Goal: Task Accomplishment & Management: Use online tool/utility

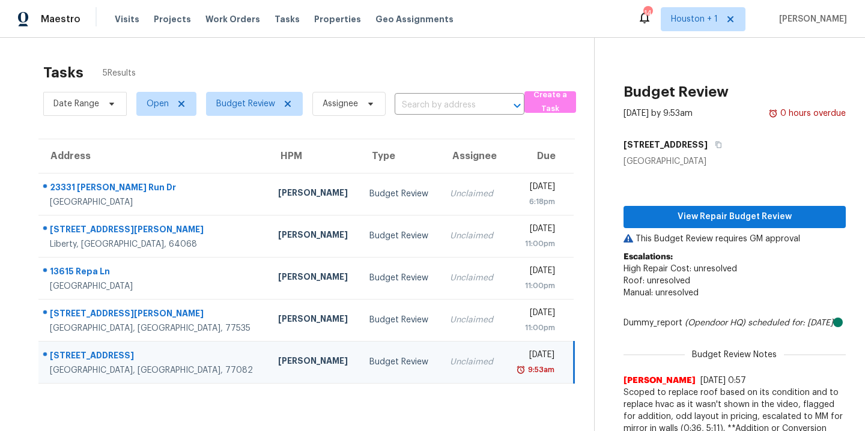
scroll to position [139, 0]
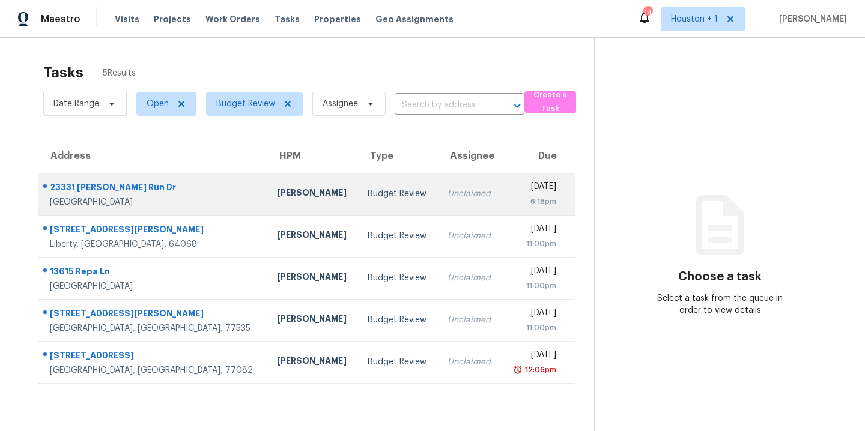
click at [267, 207] on td "Tyler Waltz" at bounding box center [312, 194] width 91 height 42
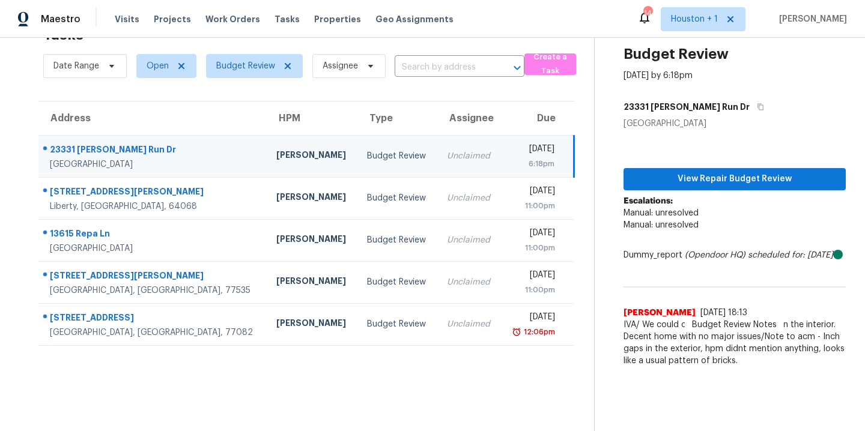
scroll to position [47, 0]
click at [695, 172] on span "View Repair Budget Review" at bounding box center [734, 179] width 203 height 15
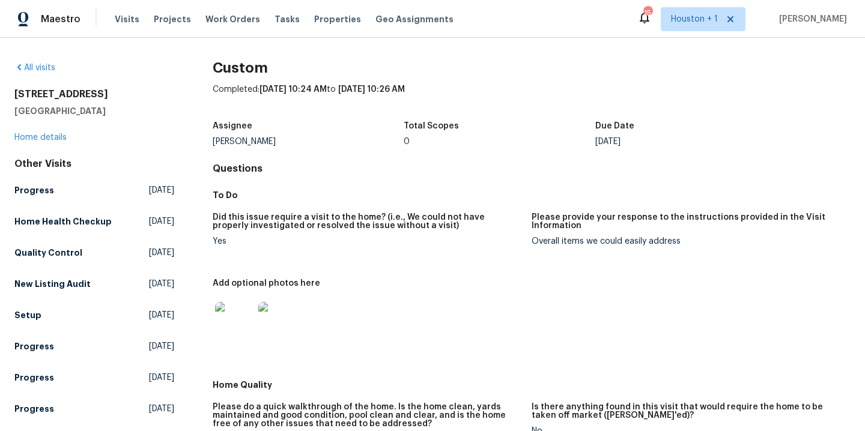
click at [242, 319] on img at bounding box center [234, 321] width 38 height 38
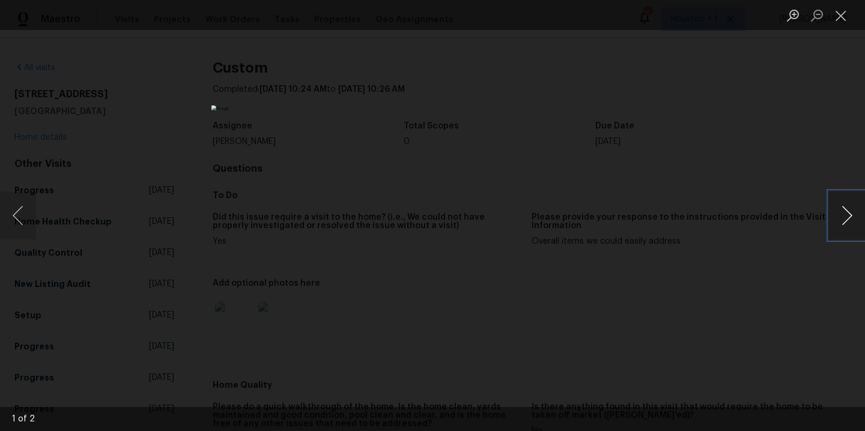
click at [853, 213] on button "Next image" at bounding box center [847, 216] width 36 height 48
click at [758, 190] on div "Lightbox" at bounding box center [432, 215] width 865 height 431
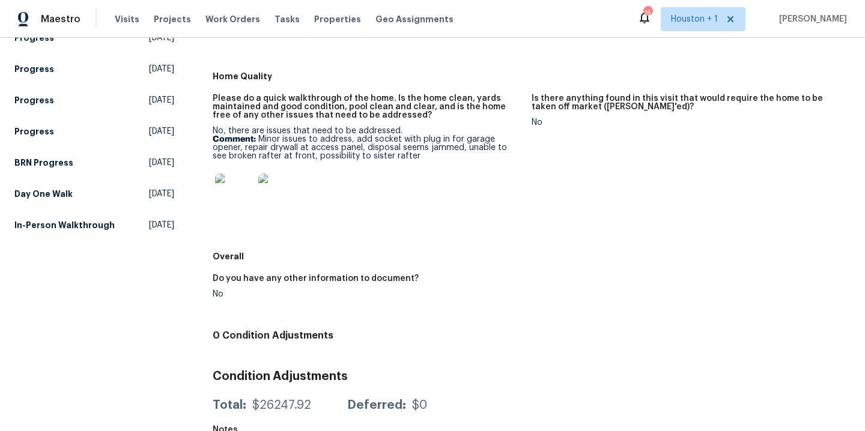
scroll to position [241, 0]
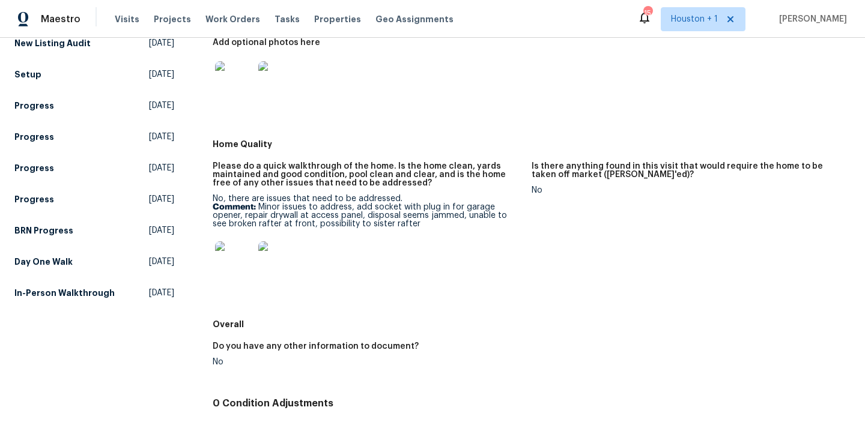
click at [224, 267] on img at bounding box center [234, 261] width 38 height 38
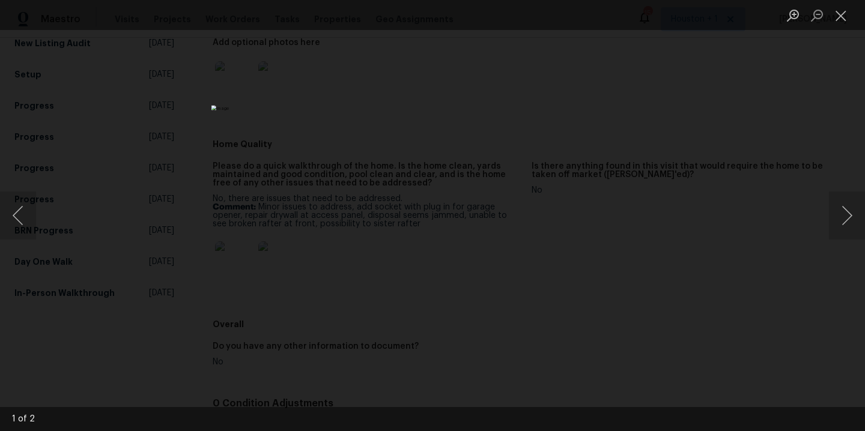
click at [688, 214] on div "Lightbox" at bounding box center [432, 215] width 865 height 431
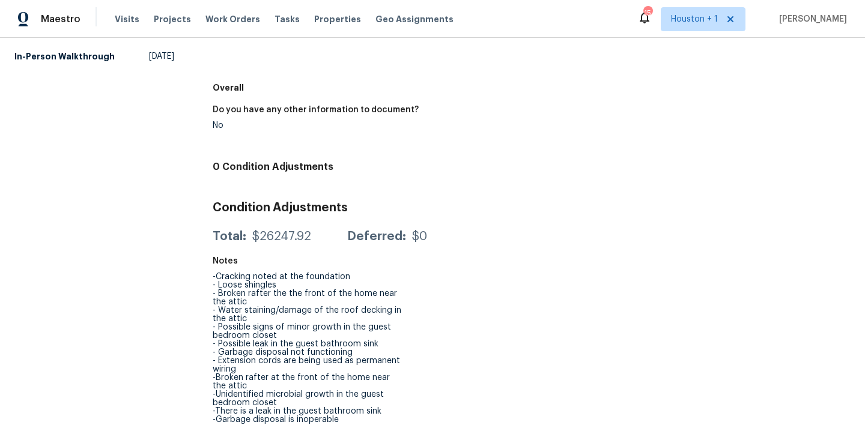
scroll to position [0, 0]
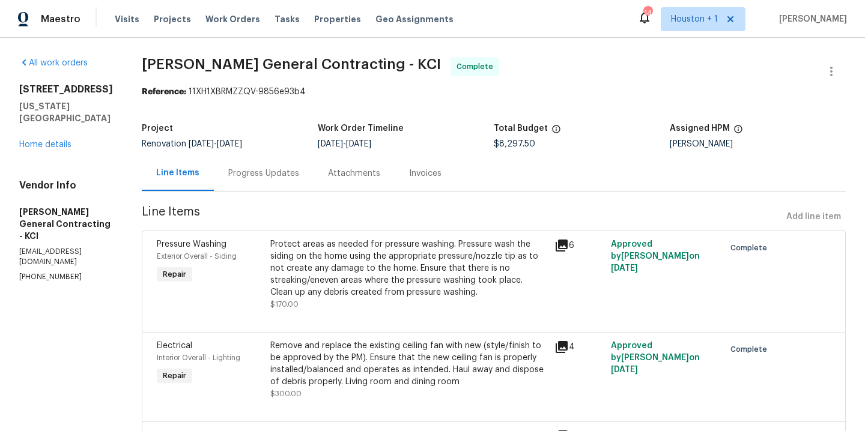
click at [224, 27] on div "Visits Projects Work Orders Tasks Properties Geo Assignments" at bounding box center [291, 19] width 353 height 24
click at [237, 21] on span "Work Orders" at bounding box center [232, 19] width 55 height 12
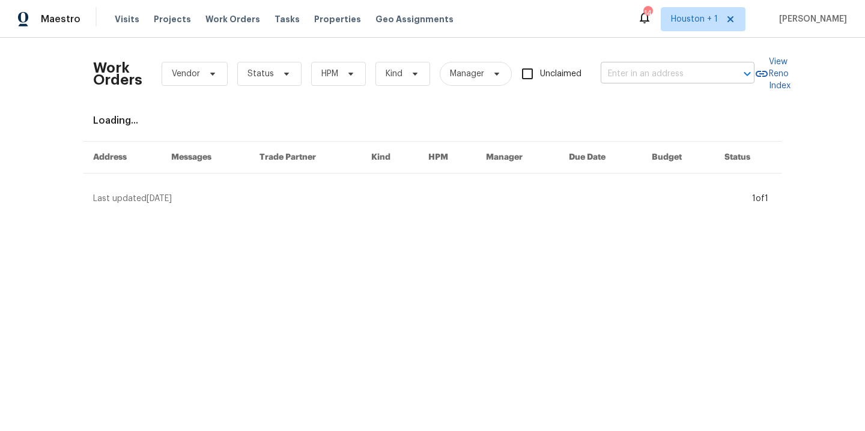
click at [655, 75] on input "text" at bounding box center [661, 74] width 120 height 19
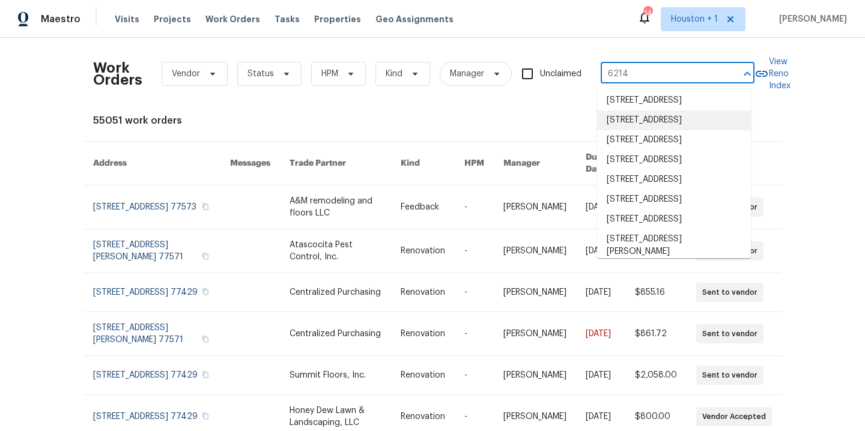
type input "6214 c"
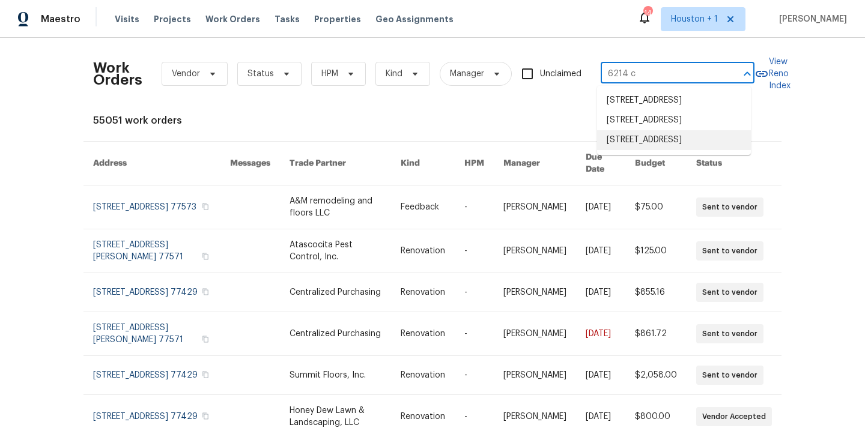
click at [694, 150] on li "[STREET_ADDRESS]" at bounding box center [674, 140] width 154 height 20
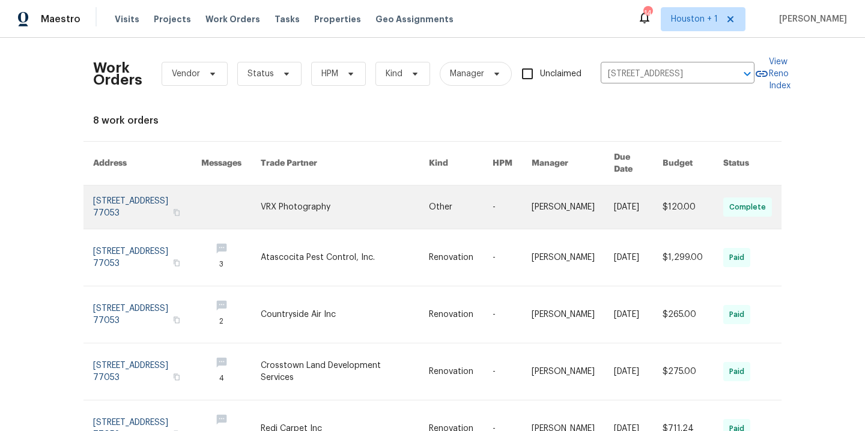
click at [278, 202] on link at bounding box center [345, 207] width 168 height 43
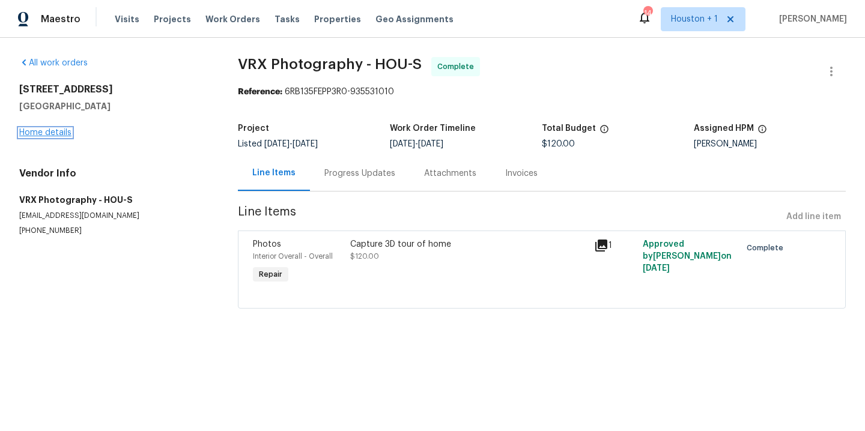
click at [59, 129] on link "Home details" at bounding box center [45, 133] width 52 height 8
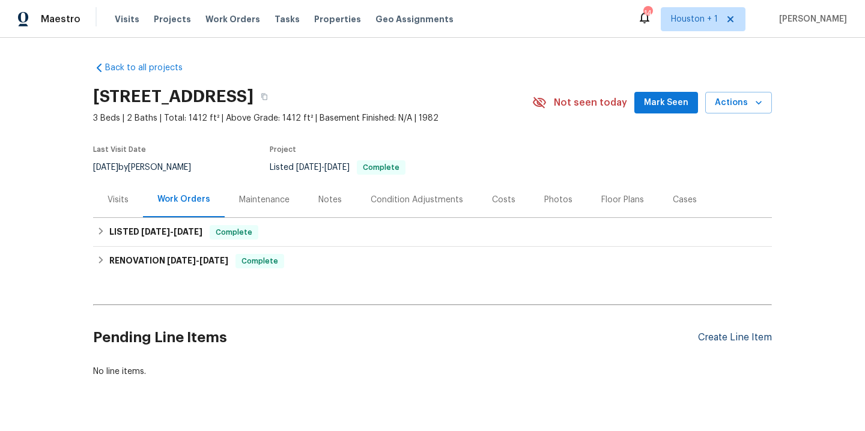
click at [738, 341] on div "Create Line Item" at bounding box center [735, 337] width 74 height 11
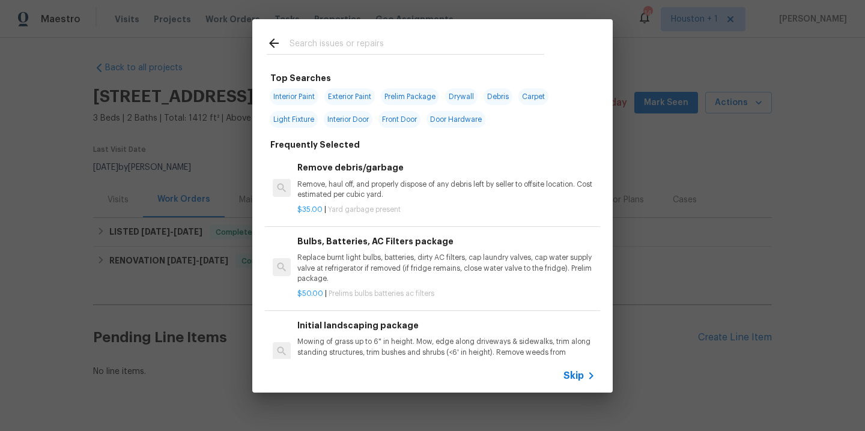
click at [313, 41] on input "text" at bounding box center [417, 45] width 255 height 18
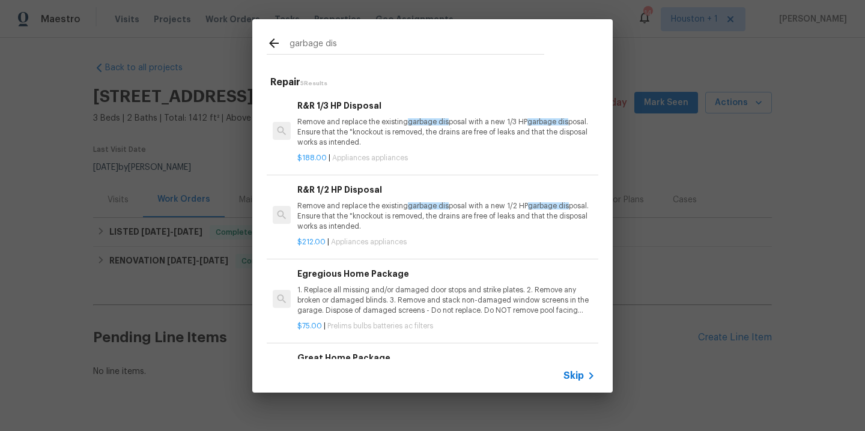
type input "garbage dis"
click at [377, 134] on p "Remove and replace the existing garbage dis posal with a new 1/3 HP garbage dis…" at bounding box center [446, 132] width 298 height 31
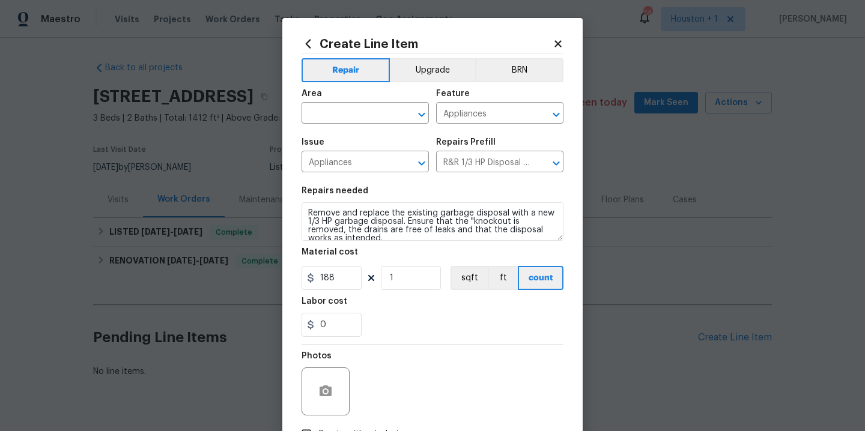
click at [417, 242] on section "Repairs needed Remove and replace the existing garbage disposal with a new 1/3 …" at bounding box center [433, 262] width 262 height 165
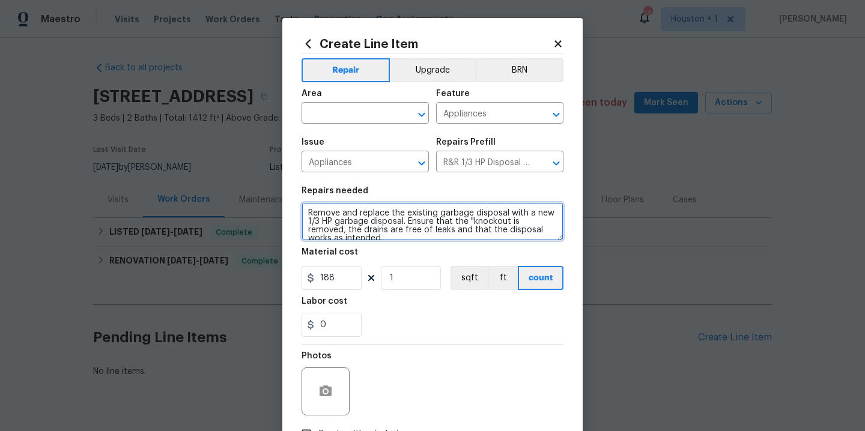
click at [413, 237] on textarea "Remove and replace the existing garbage disposal with a new 1/3 HP garbage disp…" at bounding box center [433, 221] width 262 height 38
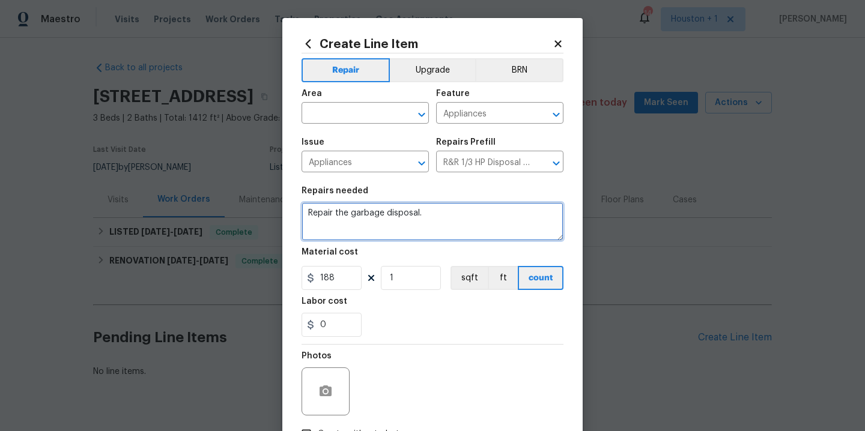
type textarea "Repair the garbage disposal."
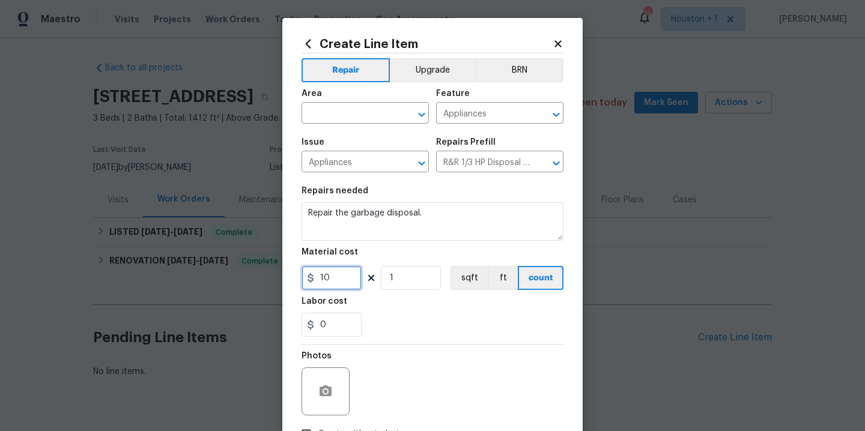
type input "10"
click at [357, 103] on div "Area" at bounding box center [365, 98] width 127 height 16
click at [356, 105] on input "text" at bounding box center [349, 114] width 94 height 19
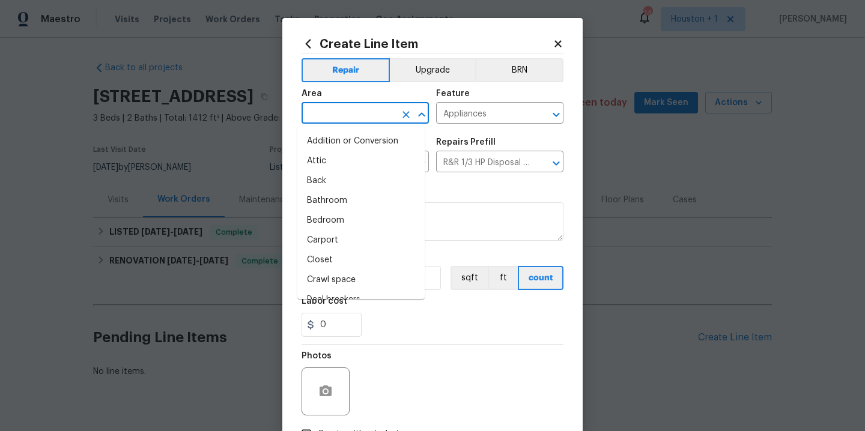
type input "i"
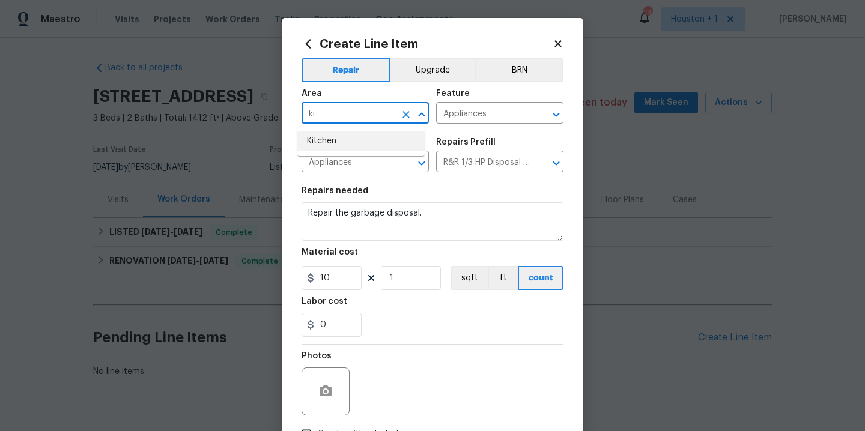
click at [339, 133] on li "Kitchen" at bounding box center [360, 142] width 127 height 20
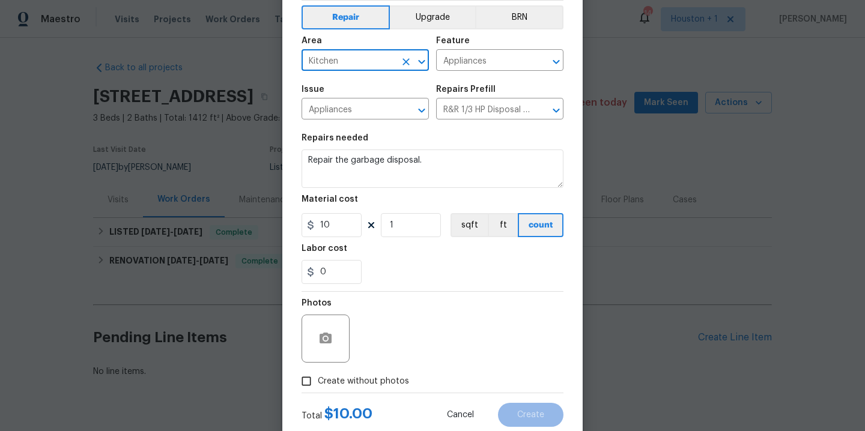
scroll to position [87, 0]
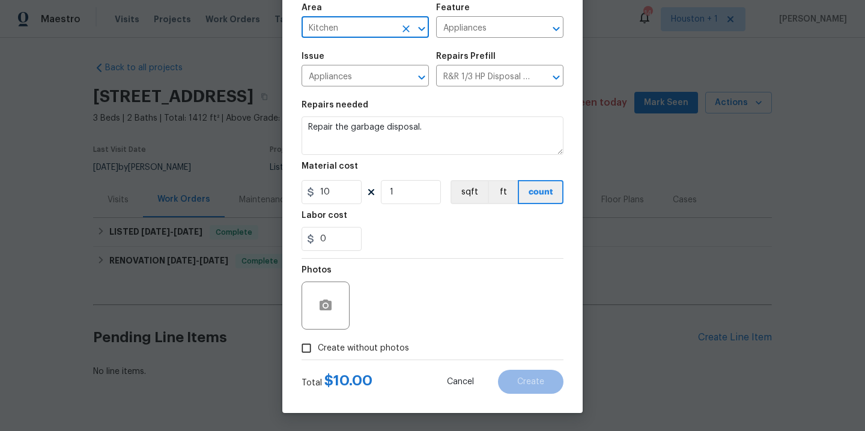
type input "Kitchen"
click at [357, 343] on span "Create without photos" at bounding box center [363, 348] width 91 height 13
click at [318, 343] on input "Create without photos" at bounding box center [306, 348] width 23 height 23
checkbox input "true"
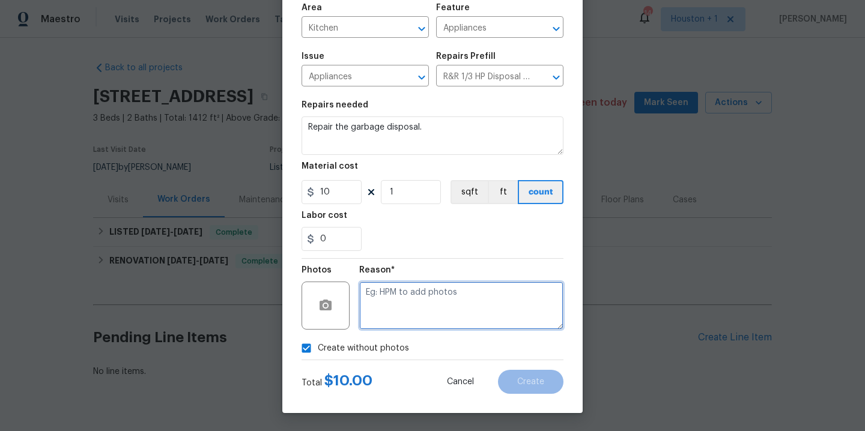
click at [448, 285] on textarea at bounding box center [461, 306] width 204 height 48
type textarea "."
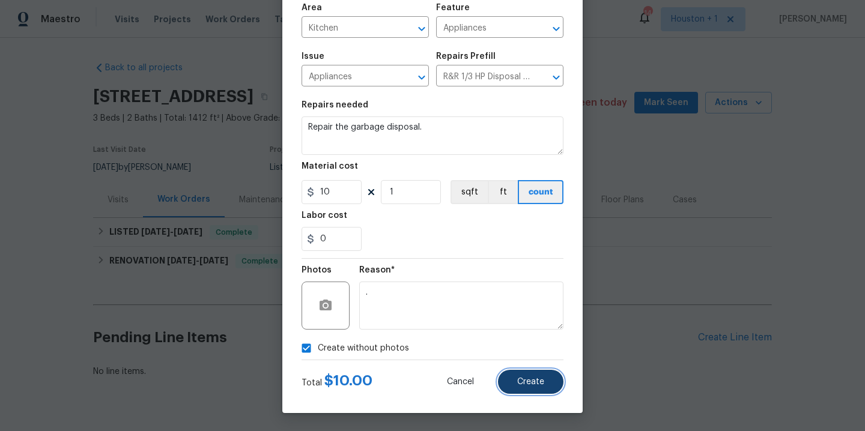
click at [537, 376] on button "Create" at bounding box center [530, 382] width 65 height 24
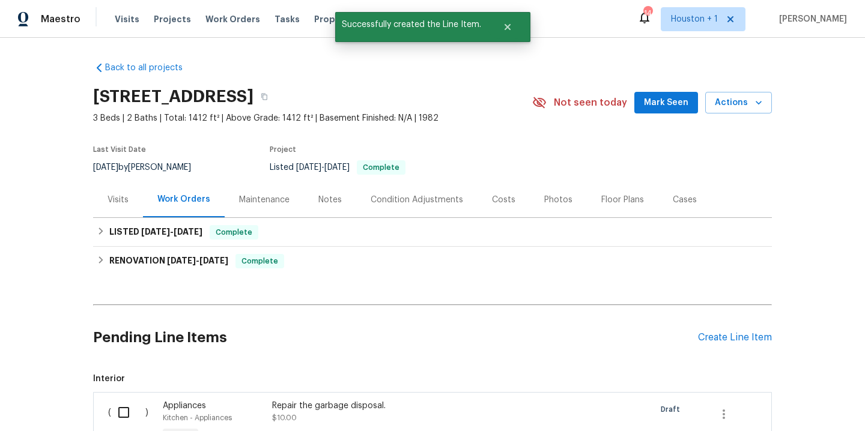
scroll to position [174, 0]
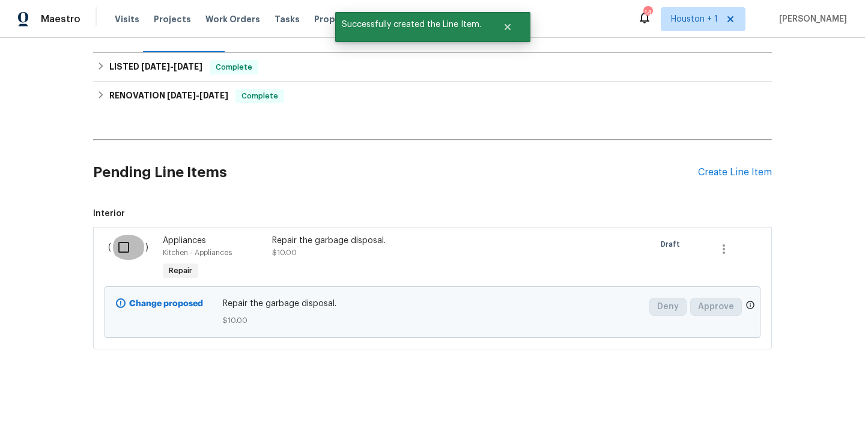
click at [118, 242] on input "checkbox" at bounding box center [128, 247] width 34 height 25
checkbox input "true"
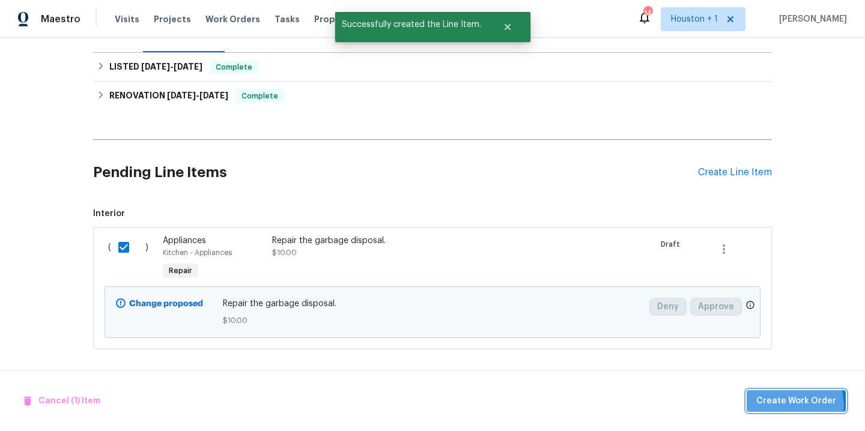
click at [780, 407] on span "Create Work Order" at bounding box center [796, 401] width 80 height 15
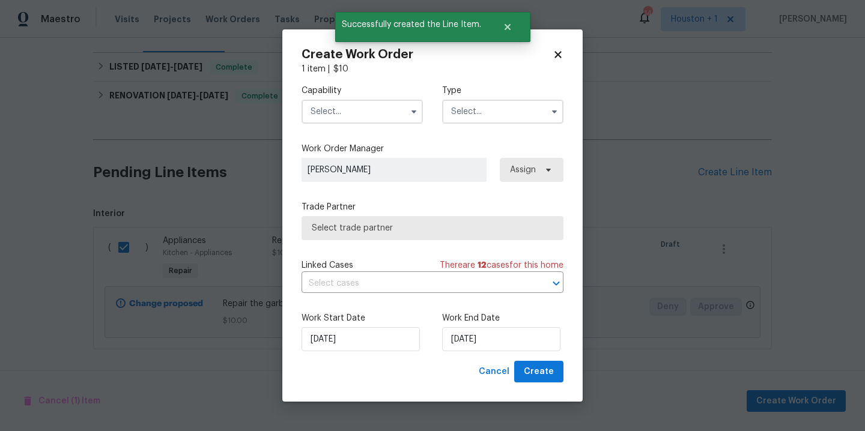
click at [331, 110] on input "text" at bounding box center [362, 112] width 121 height 24
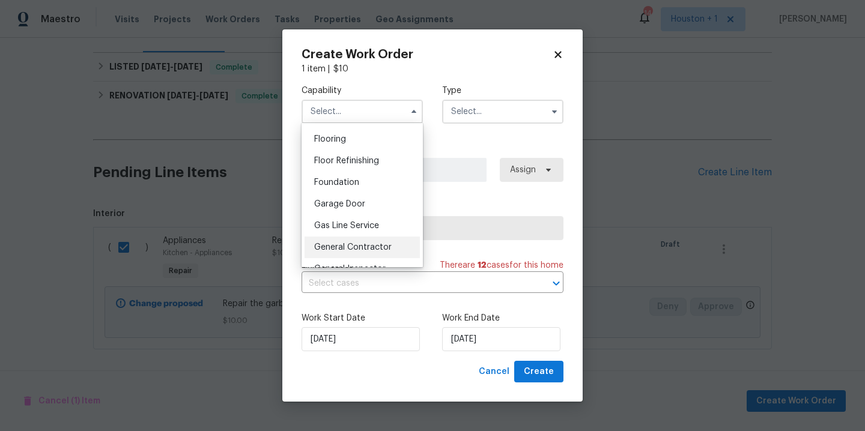
scroll to position [479, 0]
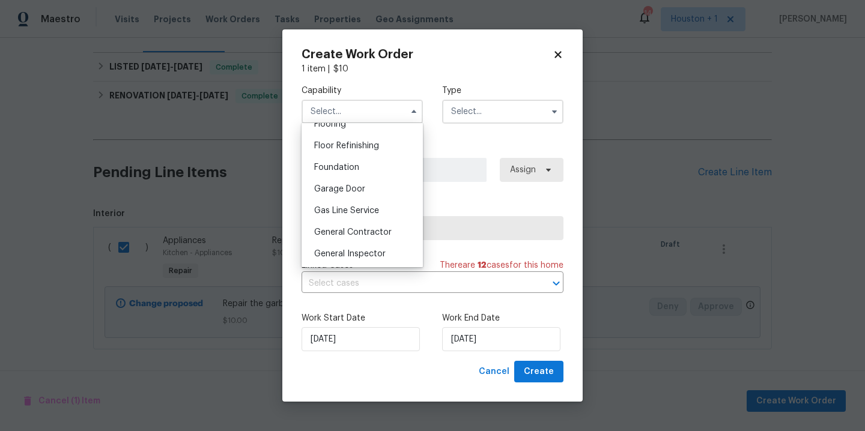
drag, startPoint x: 359, startPoint y: 244, endPoint x: 376, endPoint y: 231, distance: 21.4
click at [359, 237] on span "General Contractor" at bounding box center [353, 232] width 78 height 8
type input "General Contractor"
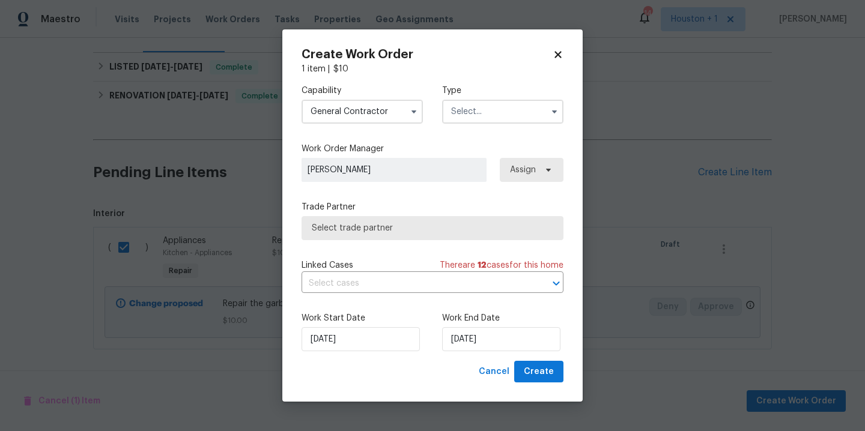
click at [504, 120] on input "text" at bounding box center [502, 112] width 121 height 24
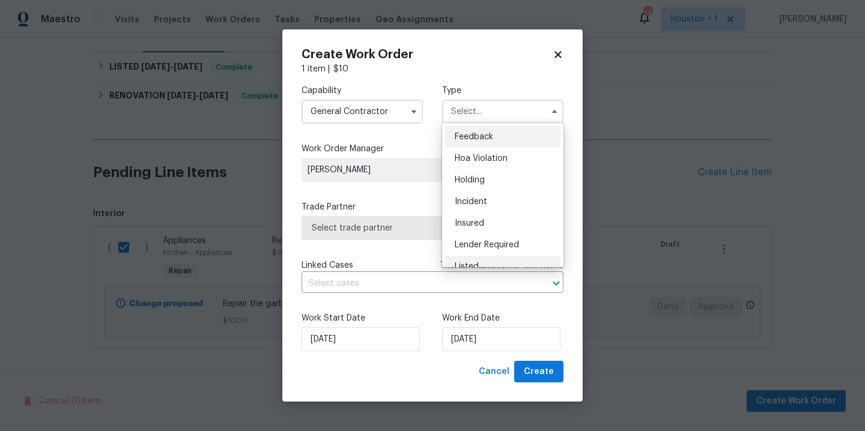
click at [484, 259] on div "Listed" at bounding box center [502, 267] width 115 height 22
type input "Listed"
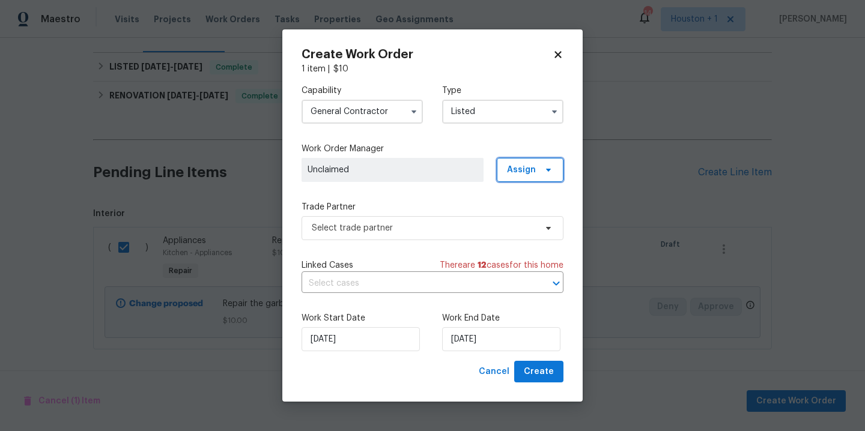
click at [534, 171] on span "Assign" at bounding box center [521, 170] width 29 height 12
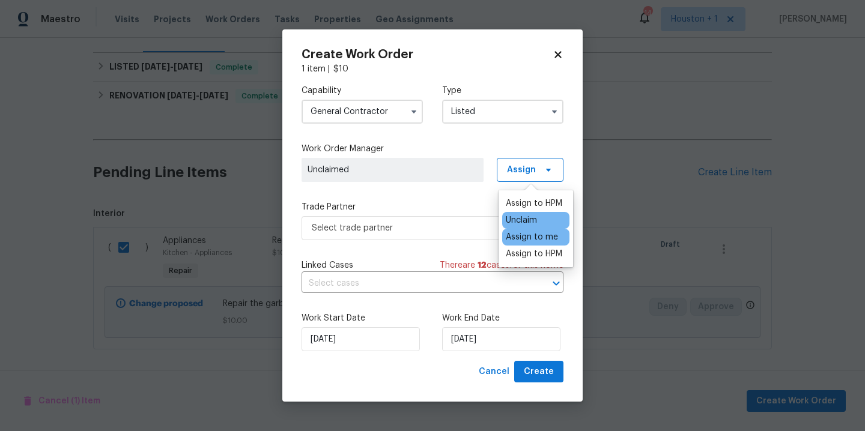
click at [538, 239] on div "Assign to me" at bounding box center [532, 237] width 52 height 12
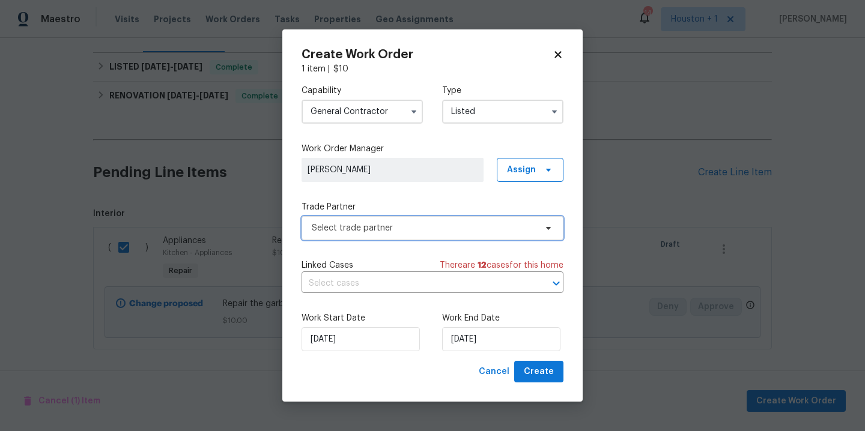
click at [436, 233] on span "Select trade partner" at bounding box center [424, 228] width 224 height 12
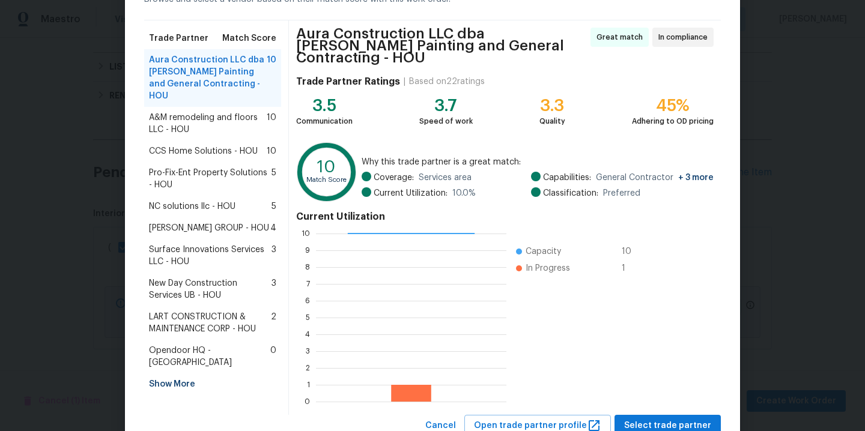
scroll to position [103, 0]
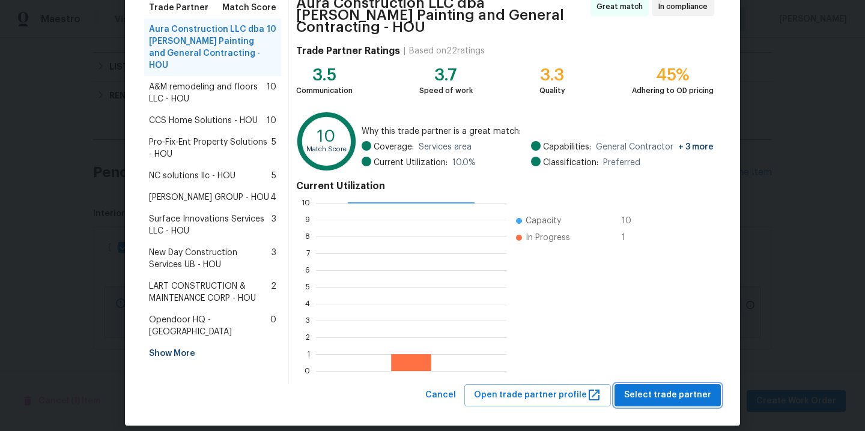
click at [656, 388] on span "Select trade partner" at bounding box center [667, 395] width 87 height 15
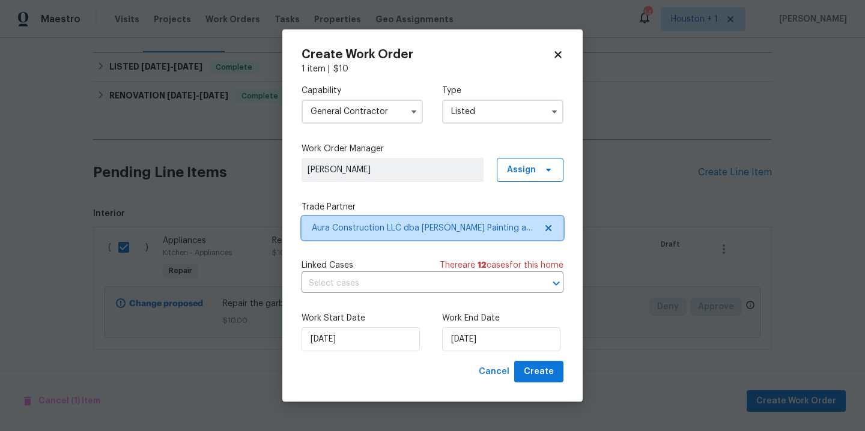
scroll to position [0, 0]
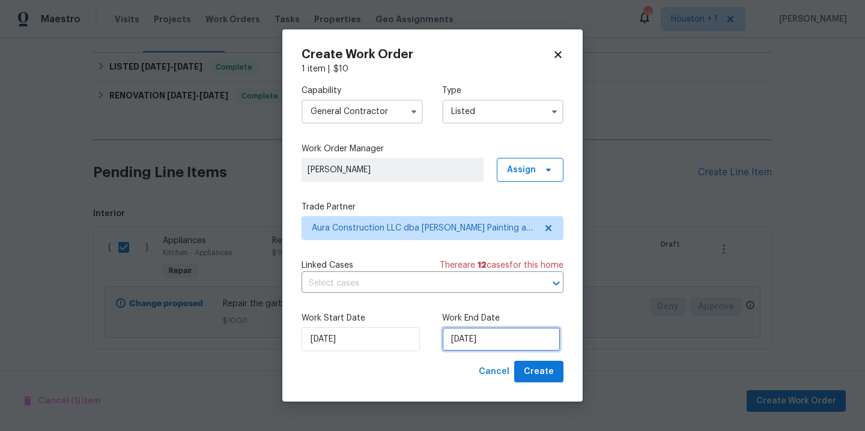
click at [502, 335] on input "9/1/2025" at bounding box center [501, 339] width 118 height 24
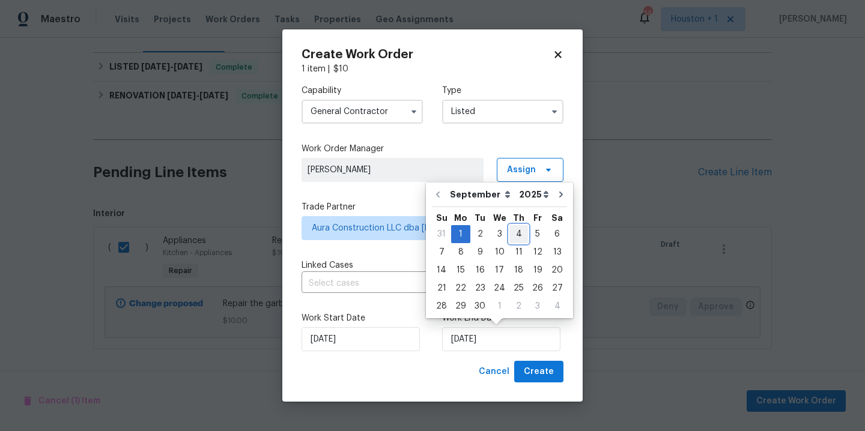
click at [509, 231] on div "4" at bounding box center [518, 234] width 19 height 17
type input "9/4/2025"
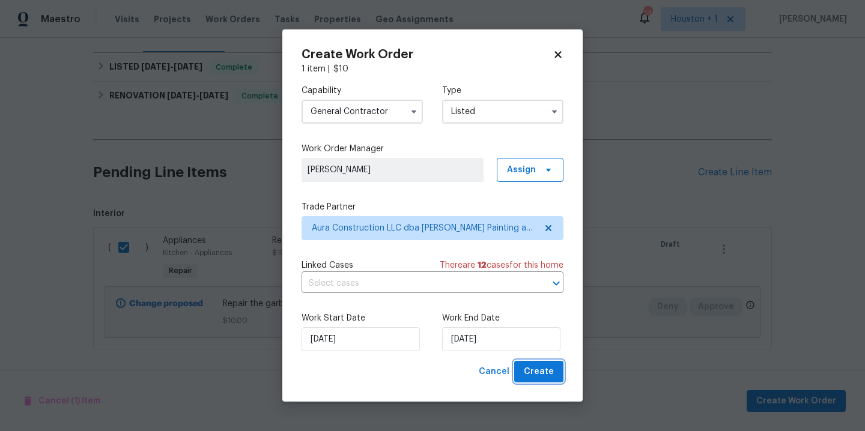
click at [549, 371] on span "Create" at bounding box center [539, 372] width 30 height 15
checkbox input "false"
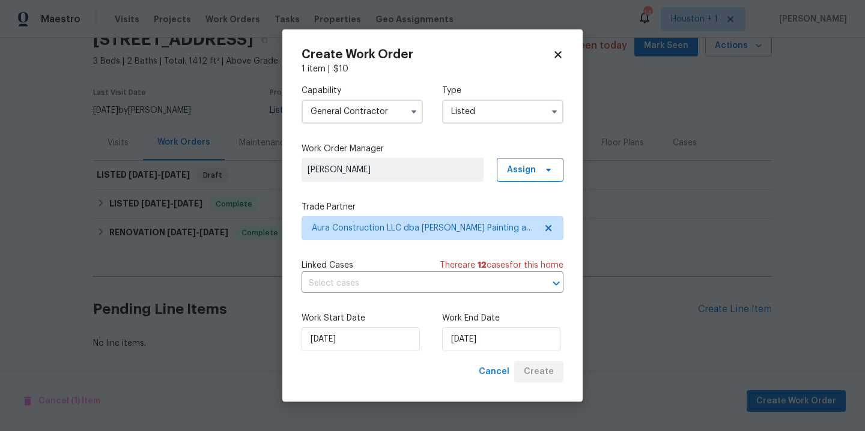
scroll to position [66, 0]
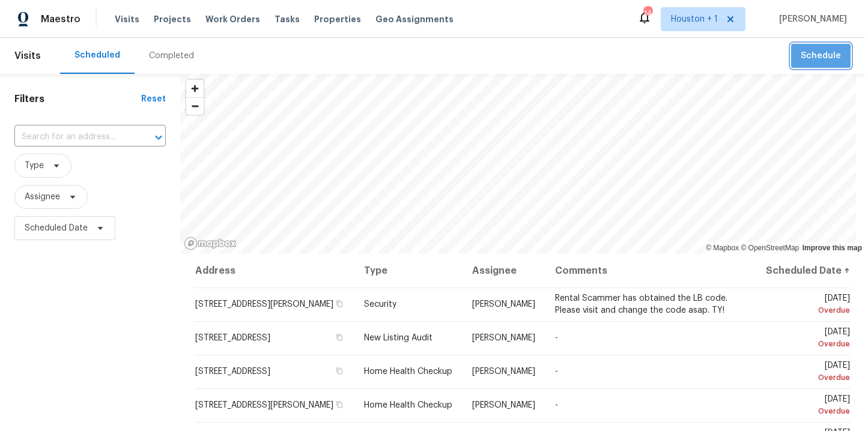
click at [824, 58] on span "Schedule" at bounding box center [821, 56] width 40 height 15
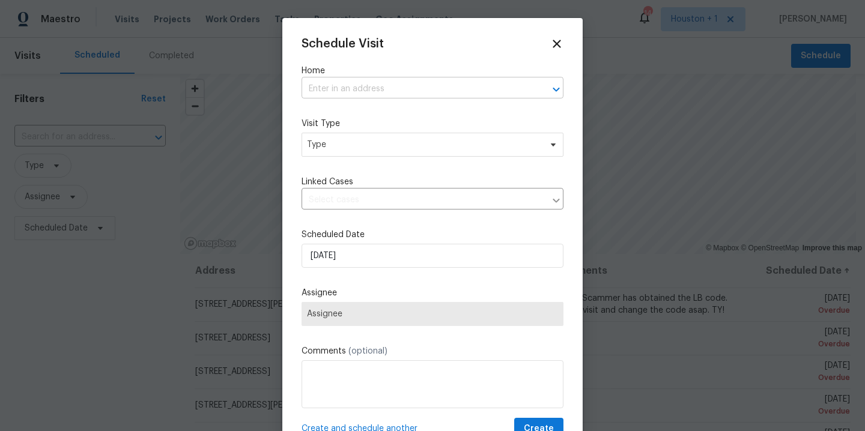
click at [403, 93] on input "text" at bounding box center [416, 89] width 228 height 19
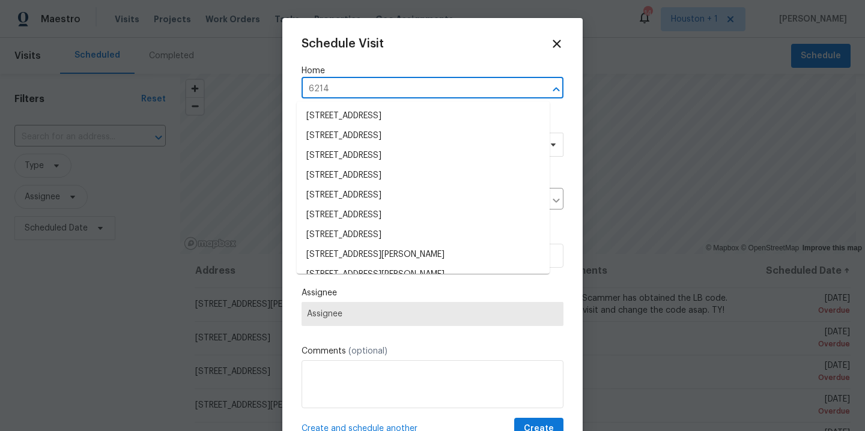
type input "6214 c"
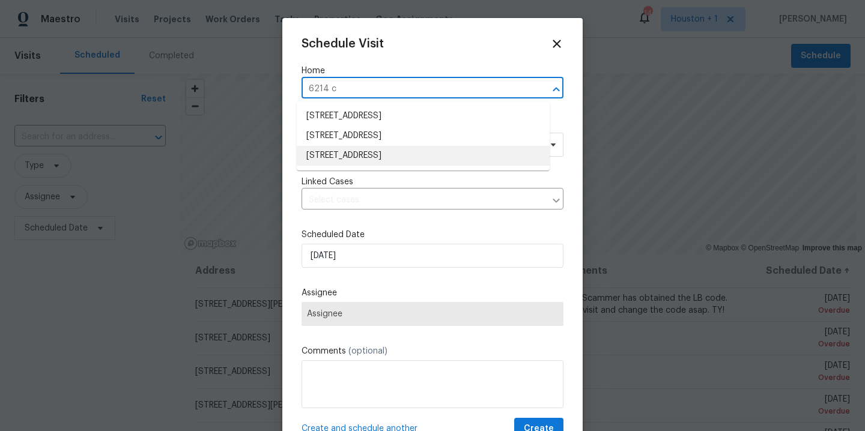
click at [425, 158] on li "6214 Clayridge Dr, Houston, TX 77053" at bounding box center [423, 156] width 253 height 20
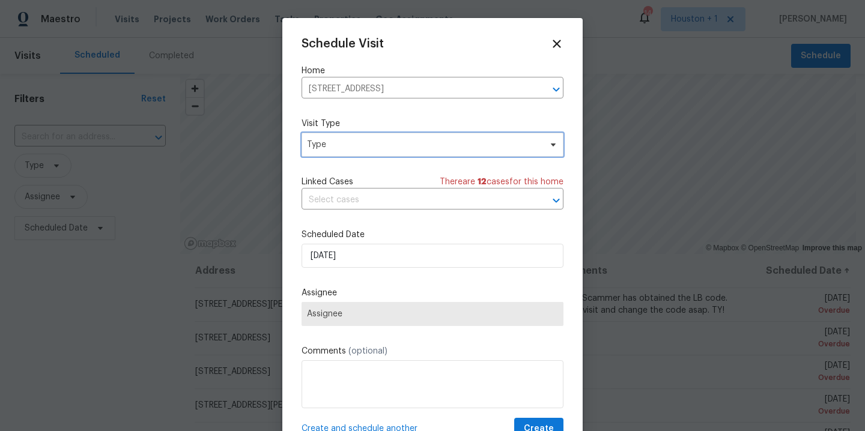
click at [413, 143] on span "Type" at bounding box center [424, 145] width 234 height 12
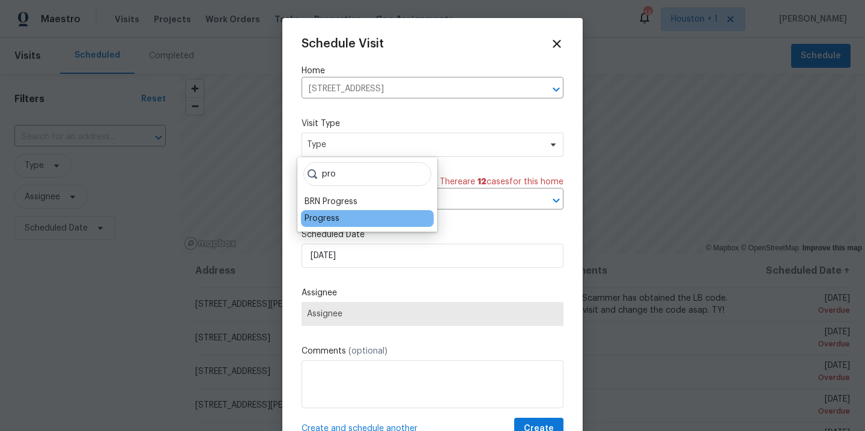
type input "pro"
click at [334, 216] on div "Progress" at bounding box center [322, 219] width 35 height 12
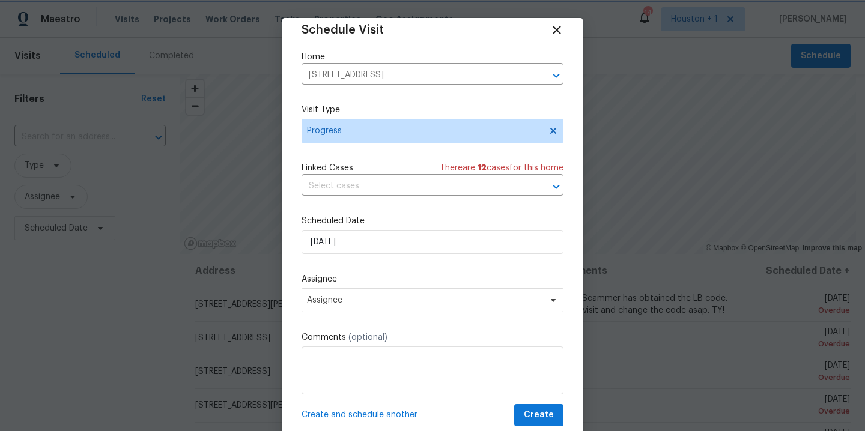
scroll to position [22, 0]
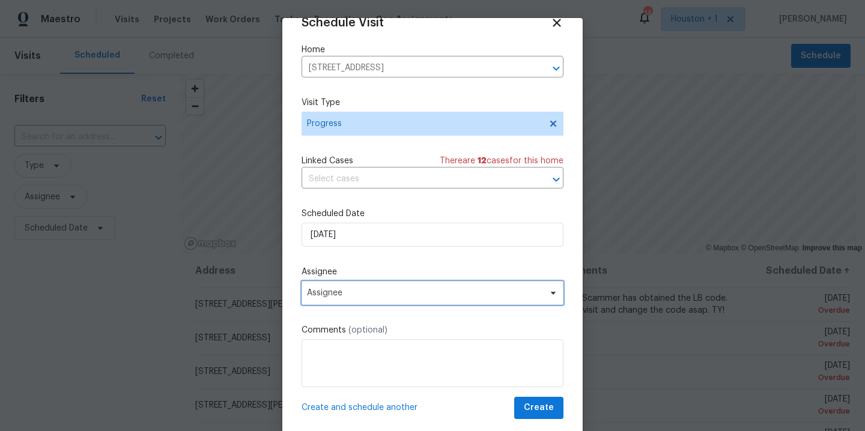
click at [416, 289] on span "Assignee" at bounding box center [425, 293] width 236 height 10
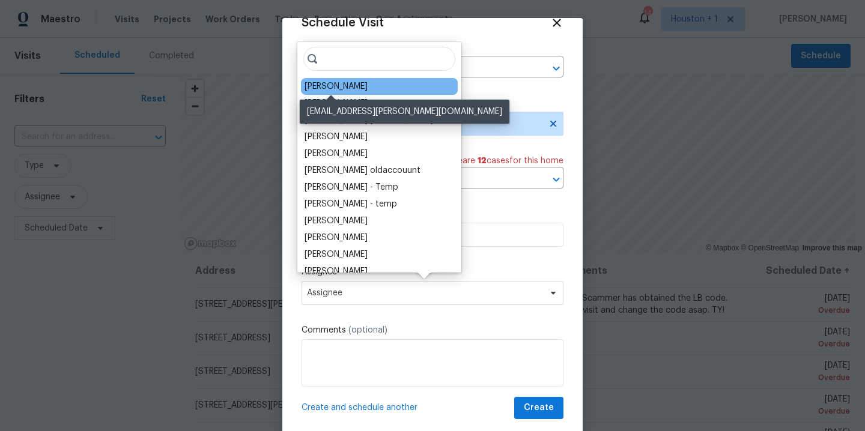
click at [347, 84] on div "[PERSON_NAME]" at bounding box center [336, 87] width 63 height 12
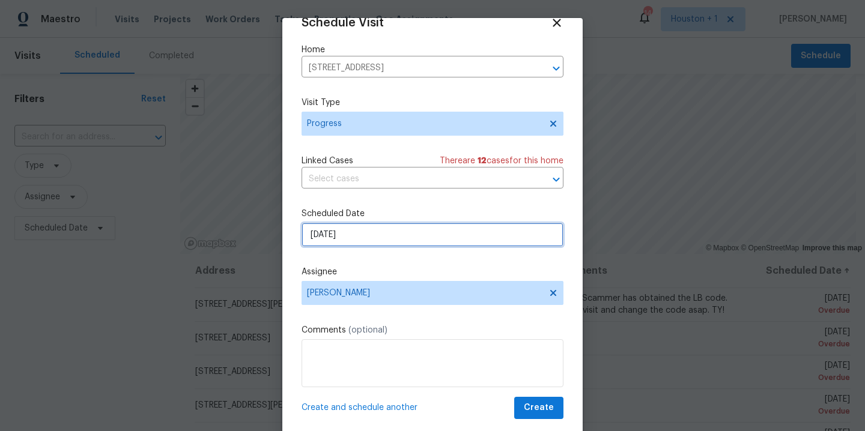
click at [414, 243] on input "9/1/2025" at bounding box center [433, 235] width 262 height 24
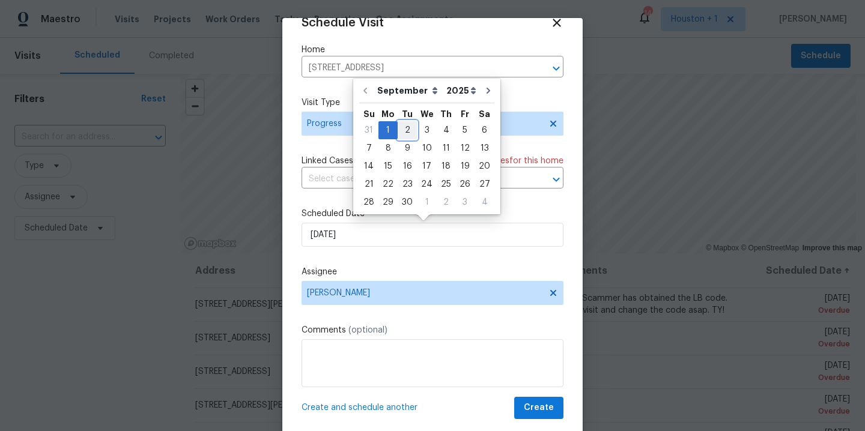
click at [408, 126] on div "2" at bounding box center [407, 130] width 19 height 17
type input "9/2/2025"
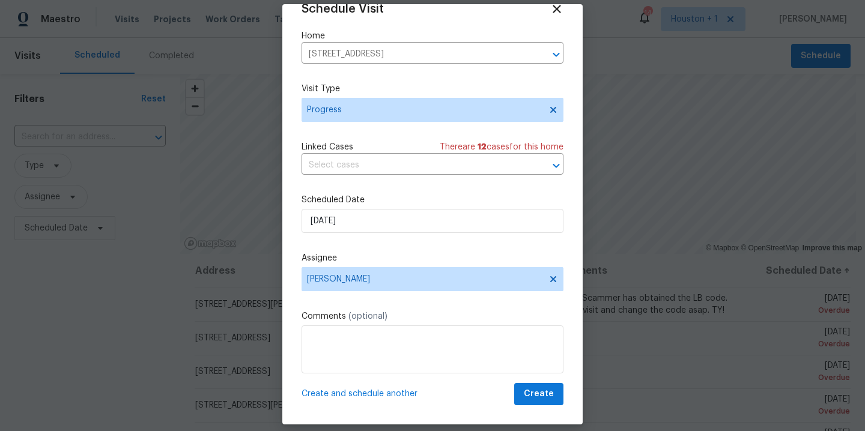
scroll to position [25, 0]
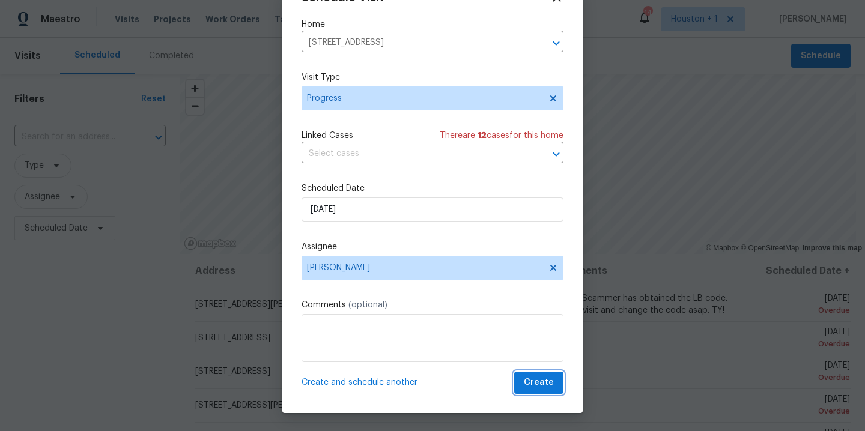
click at [546, 393] on button "Create" at bounding box center [538, 383] width 49 height 22
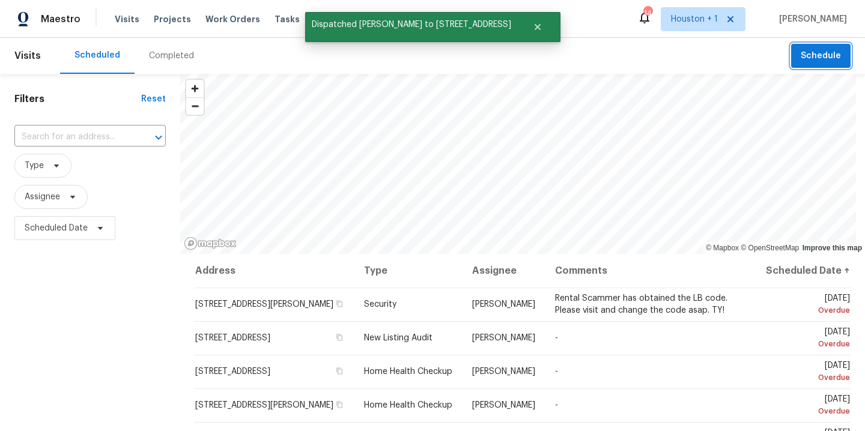
scroll to position [0, 0]
click at [59, 203] on span "Assignee" at bounding box center [42, 197] width 35 height 12
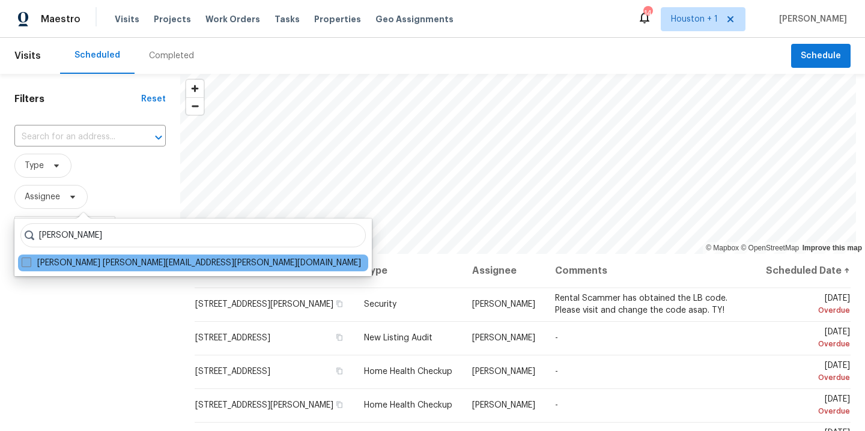
type input "stephen lacy"
click at [66, 265] on label "Stephen Lacy stephen.lacy@opendoor.com" at bounding box center [191, 263] width 339 height 12
click at [29, 265] on input "Stephen Lacy stephen.lacy@opendoor.com" at bounding box center [26, 261] width 8 height 8
checkbox input "true"
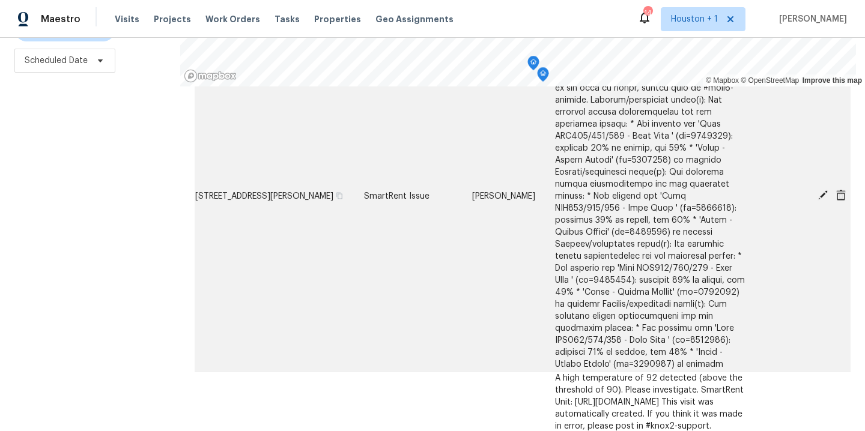
scroll to position [99, 0]
click at [818, 191] on icon at bounding box center [823, 196] width 10 height 10
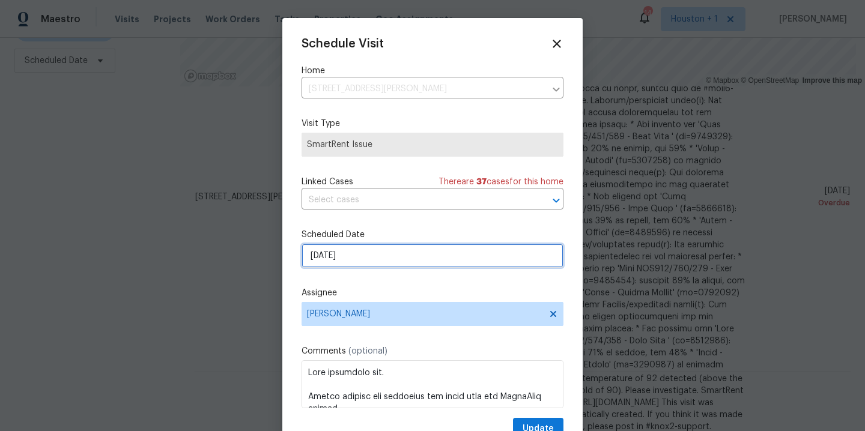
click at [366, 260] on input "8/30/2025" at bounding box center [433, 256] width 262 height 24
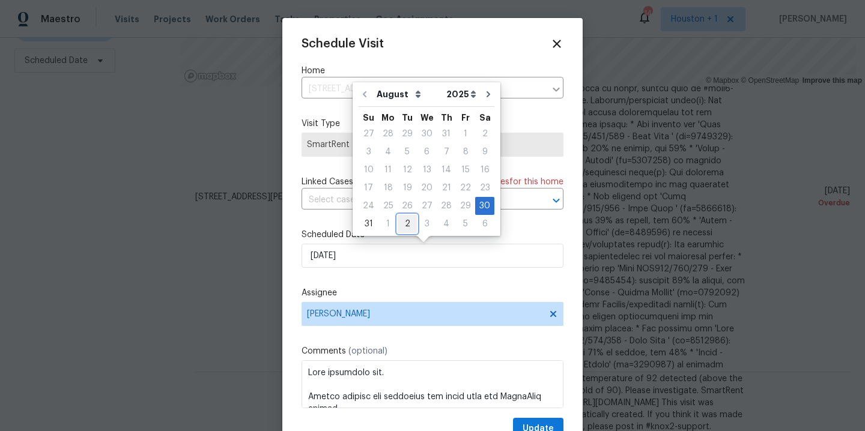
click at [398, 225] on div "2" at bounding box center [407, 224] width 19 height 17
type input "9/2/2025"
select select "8"
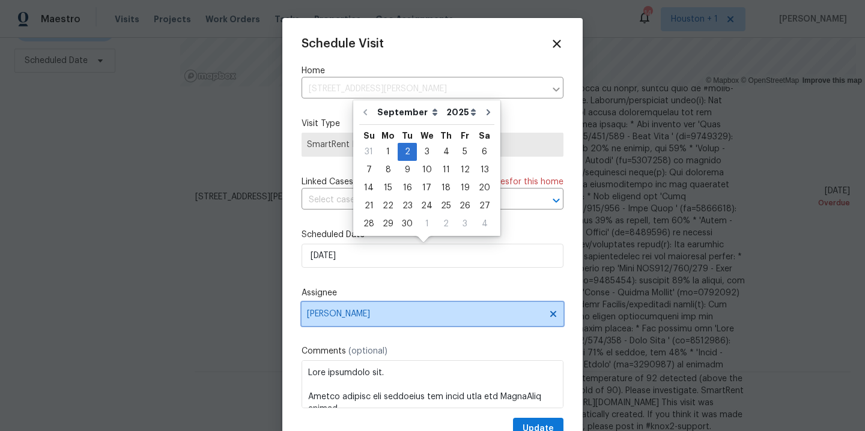
click at [413, 309] on span "Stephen Lacy" at bounding box center [433, 314] width 262 height 24
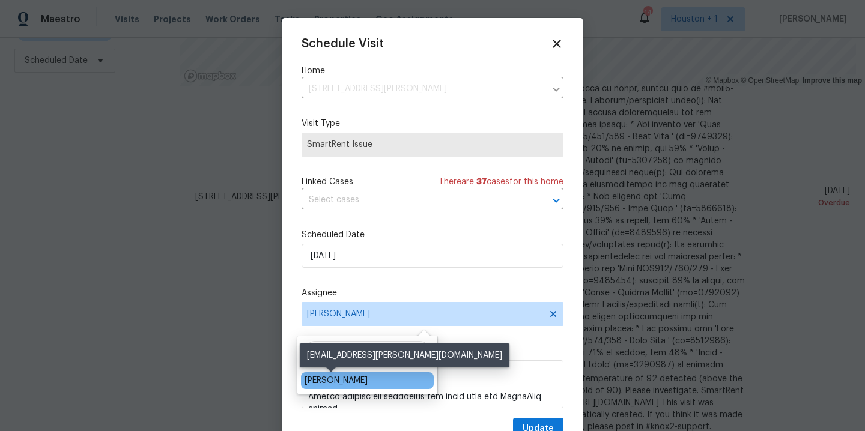
type input "navi"
click at [329, 377] on div "[PERSON_NAME]" at bounding box center [336, 381] width 63 height 12
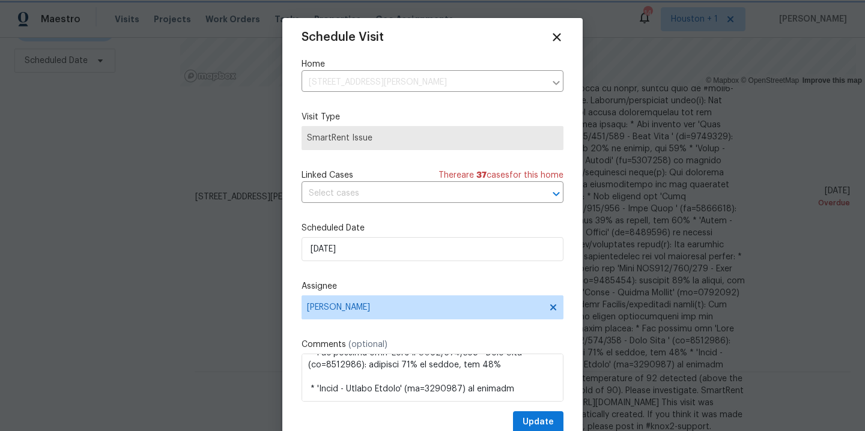
scroll to position [22, 0]
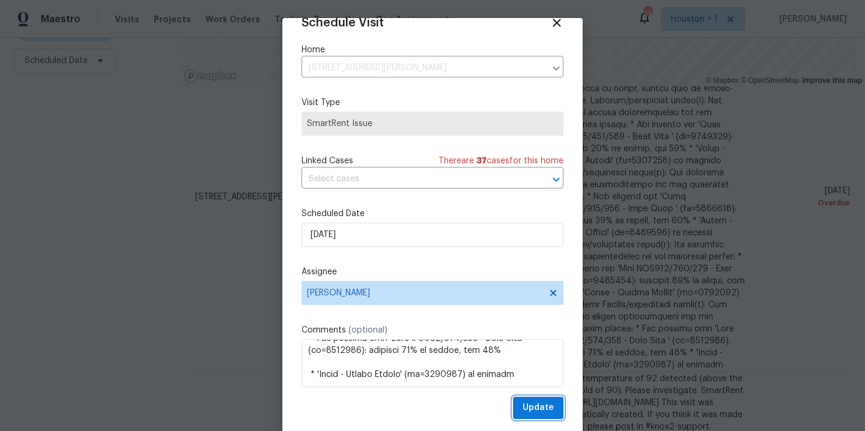
click at [523, 406] on span "Update" at bounding box center [538, 408] width 31 height 15
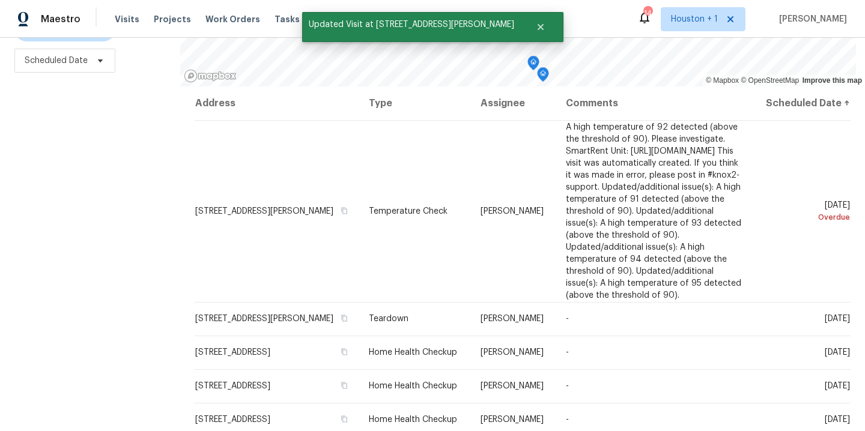
scroll to position [0, 0]
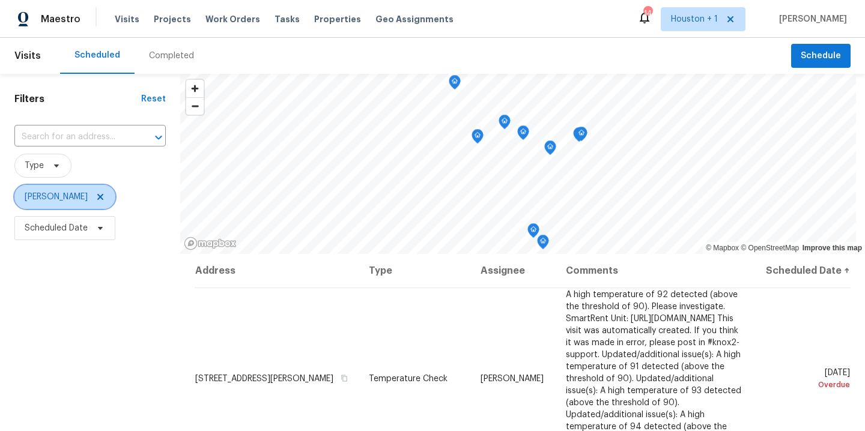
click at [96, 199] on icon at bounding box center [101, 197] width 10 height 10
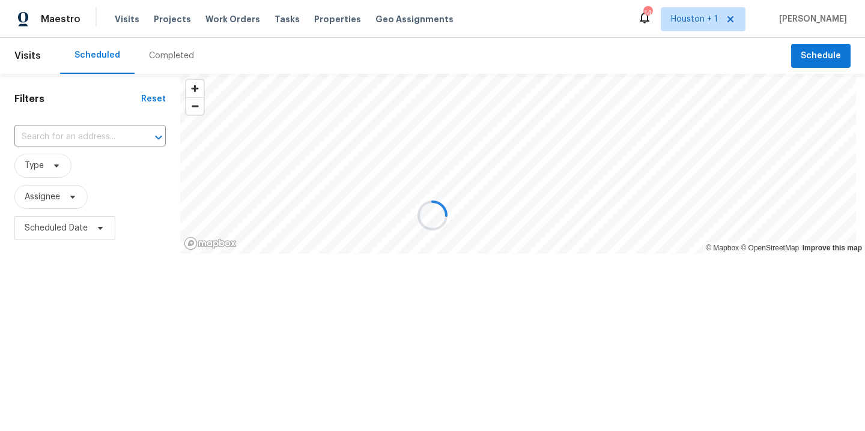
click at [89, 143] on div at bounding box center [432, 215] width 865 height 431
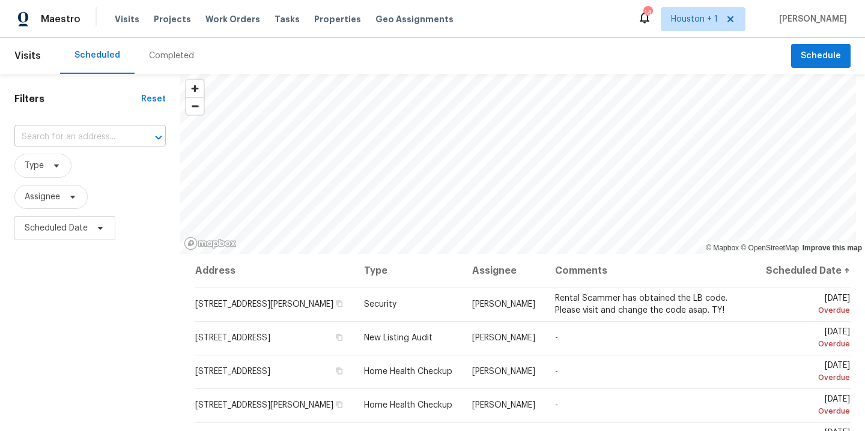
click at [88, 139] on input "text" at bounding box center [73, 137] width 118 height 19
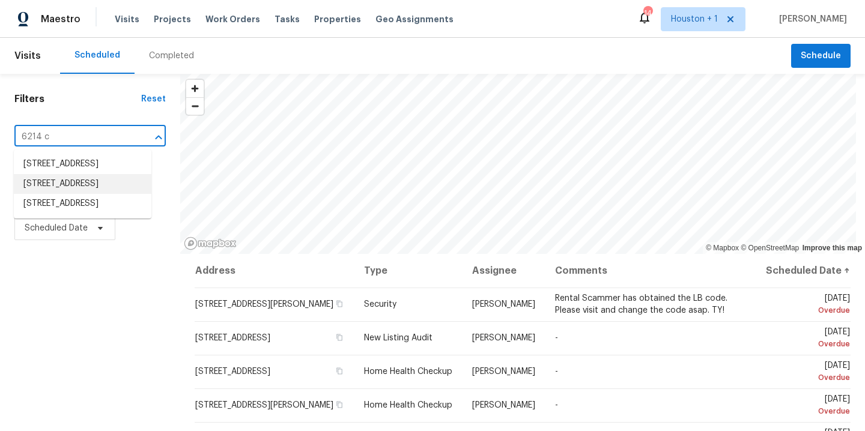
type input "6214 cl"
click at [65, 169] on li "6214 Clayridge Dr, Houston, TX 77053" at bounding box center [83, 164] width 138 height 20
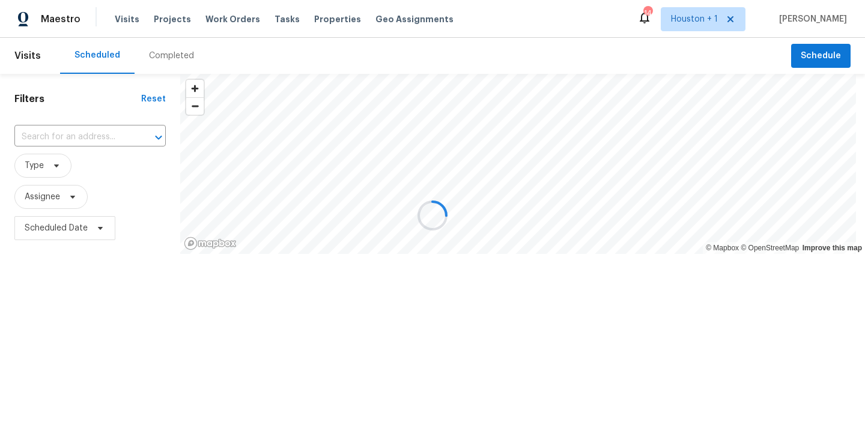
type input "6214 Clayridge Dr, Houston, TX 77053"
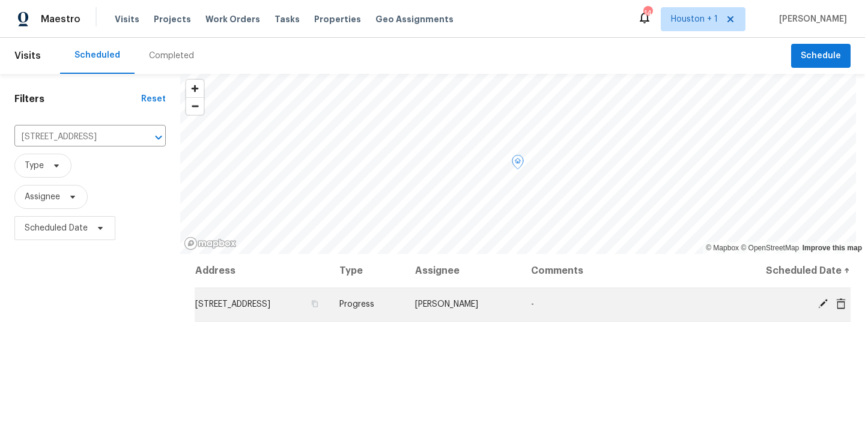
click at [836, 306] on icon at bounding box center [841, 303] width 10 height 11
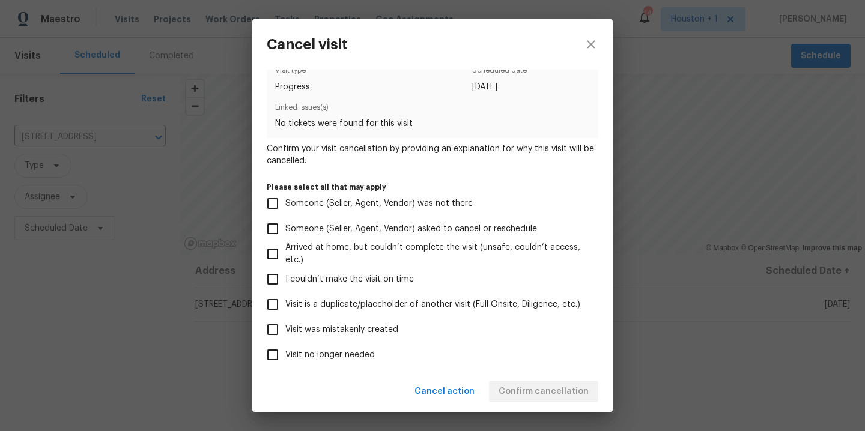
scroll to position [26, 0]
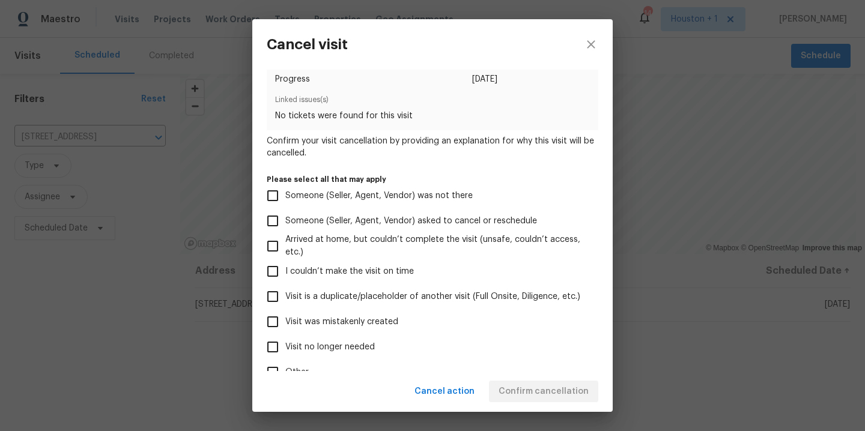
click at [368, 326] on span "Visit was mistakenly created" at bounding box center [341, 322] width 113 height 13
click at [285, 326] on input "Visit was mistakenly created" at bounding box center [272, 321] width 25 height 25
checkbox input "true"
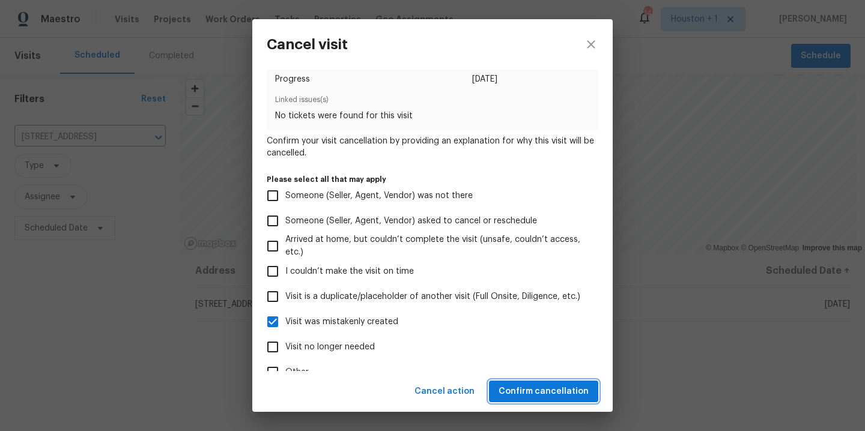
click at [534, 383] on button "Confirm cancellation" at bounding box center [543, 392] width 109 height 22
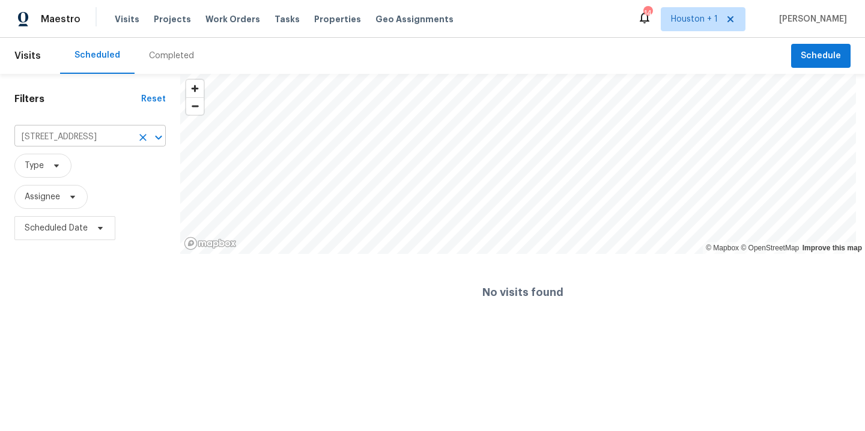
click at [141, 136] on icon "Clear" at bounding box center [143, 138] width 12 height 12
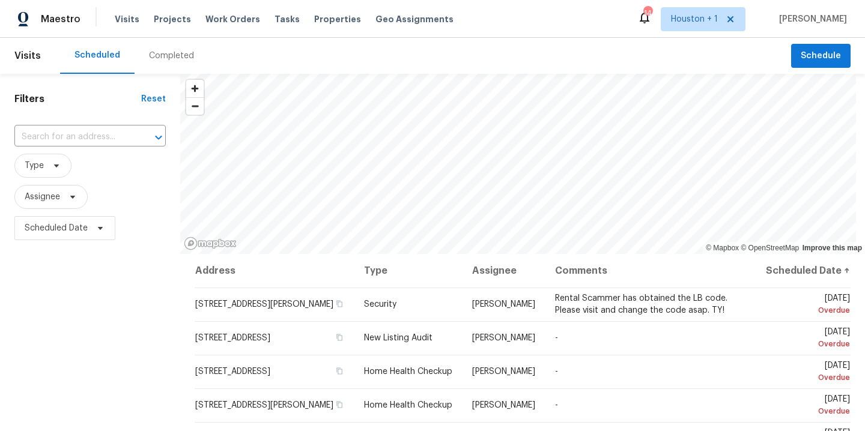
click at [162, 55] on div "Completed" at bounding box center [171, 56] width 45 height 12
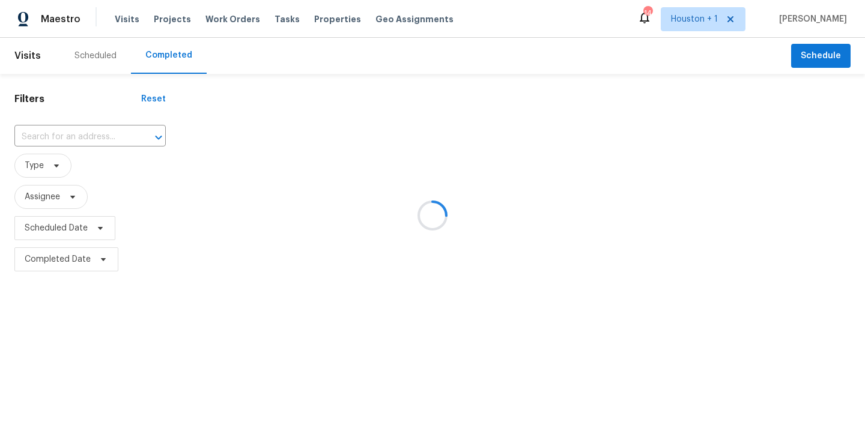
click at [94, 129] on div at bounding box center [432, 215] width 865 height 431
click at [92, 134] on div at bounding box center [432, 215] width 865 height 431
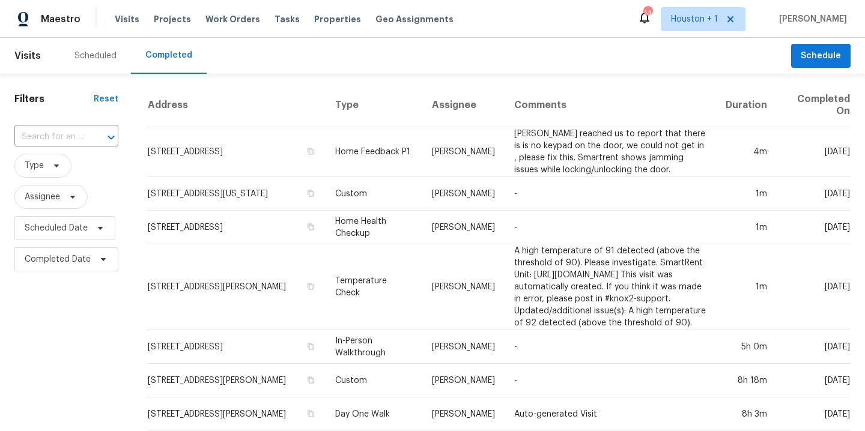
click at [97, 147] on div "​" at bounding box center [66, 137] width 104 height 19
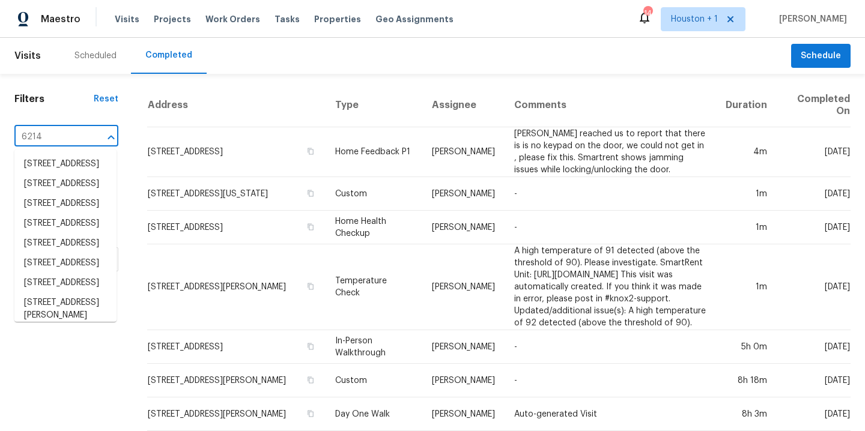
type input "6214 c"
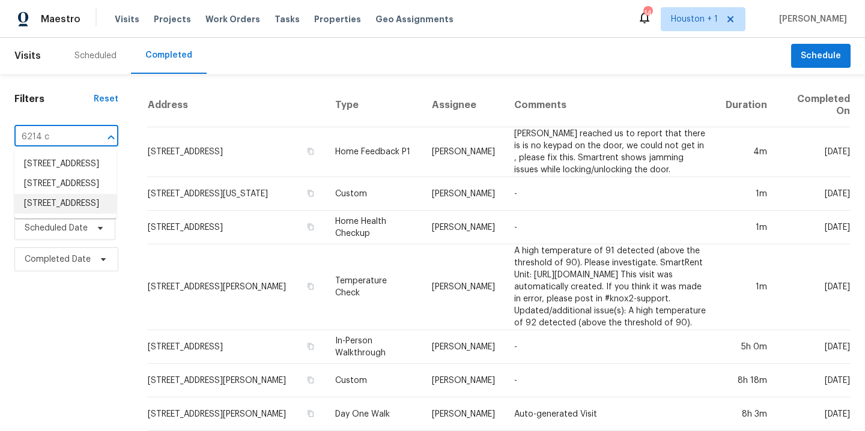
click at [81, 214] on li "6214 Clayridge Dr, Houston, TX 77053" at bounding box center [65, 204] width 102 height 20
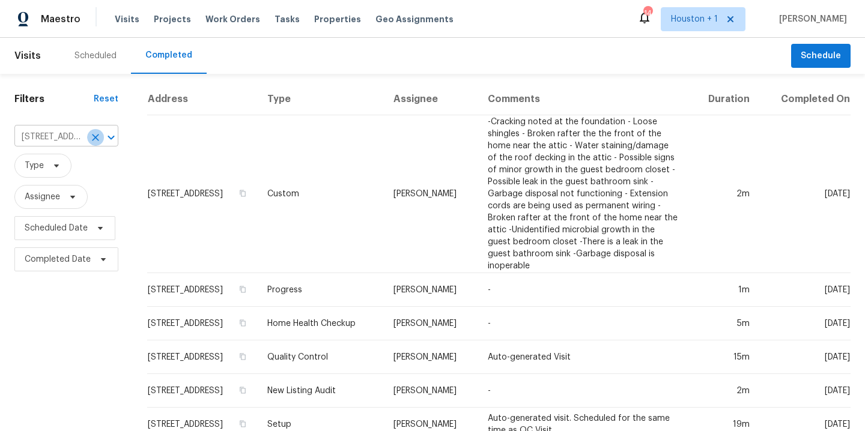
click at [99, 142] on icon "Clear" at bounding box center [96, 138] width 12 height 12
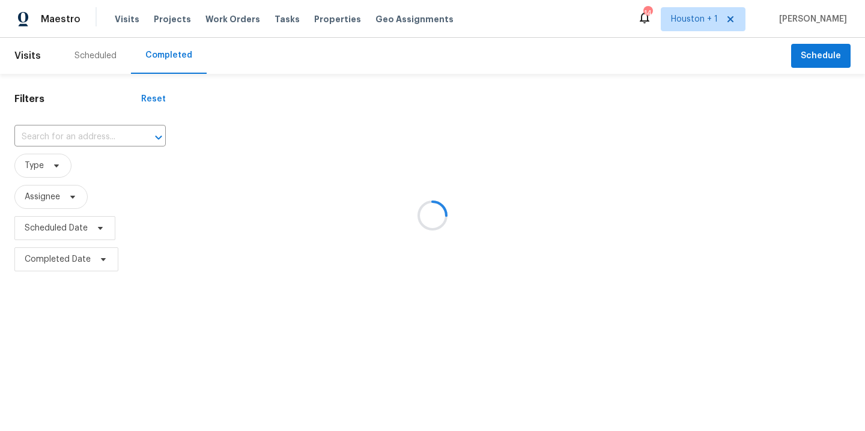
click at [96, 57] on div "Scheduled" at bounding box center [95, 56] width 42 height 12
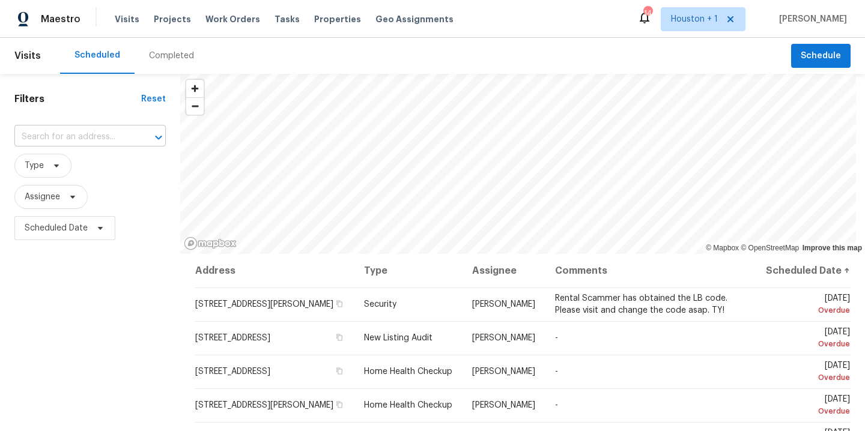
click at [79, 141] on input "text" at bounding box center [73, 137] width 118 height 19
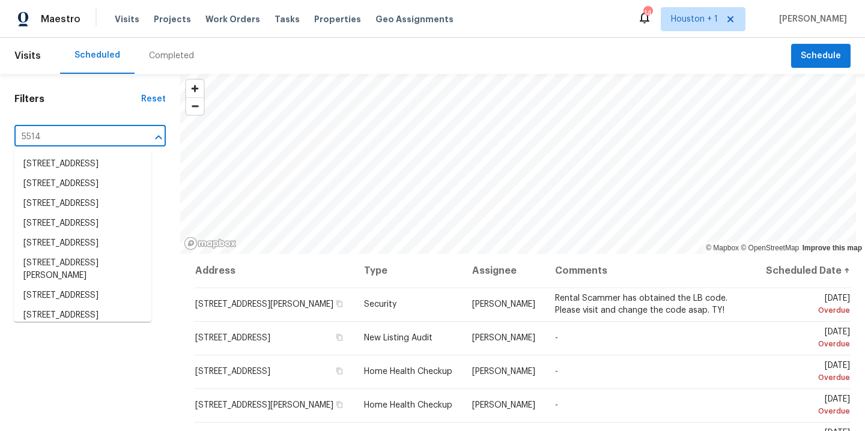
type input "5514 b"
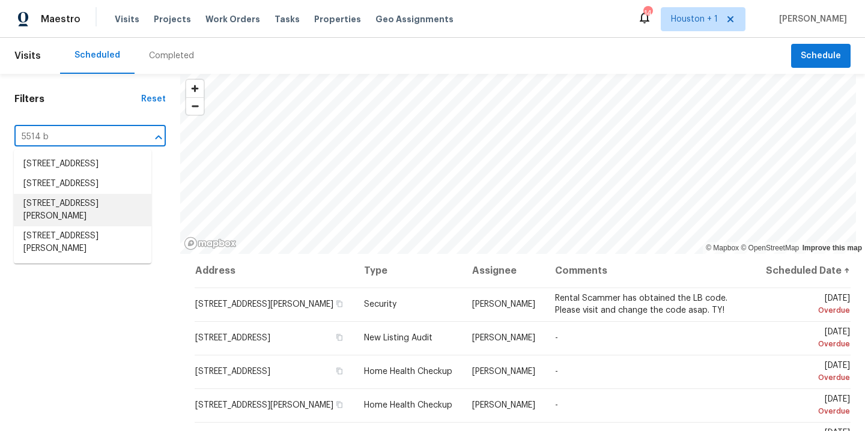
click at [78, 226] on li "5514 Baldwin Elm St, Richmond, TX 77407" at bounding box center [83, 210] width 138 height 32
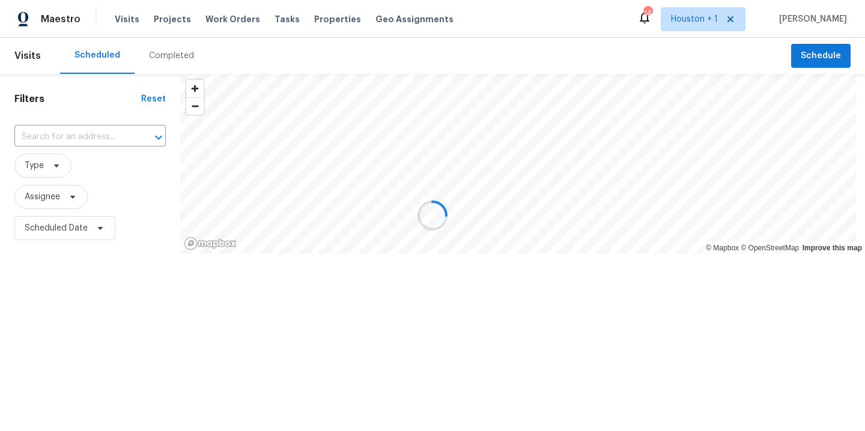
type input "5514 Baldwin Elm St, Richmond, TX 77407"
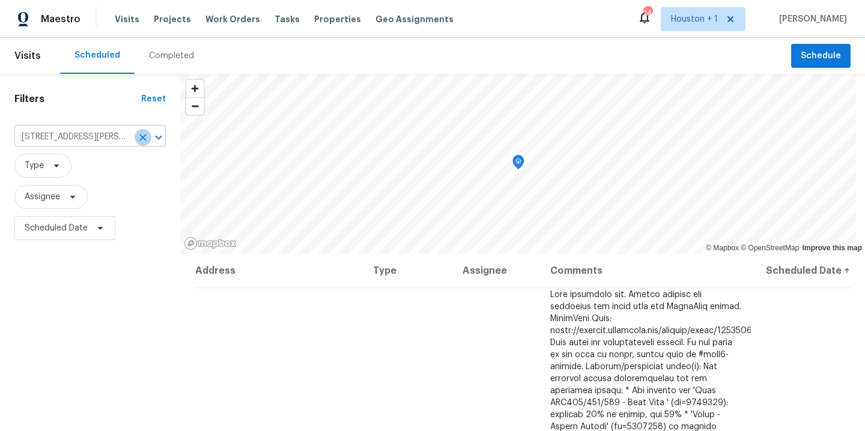
click at [143, 141] on icon "Clear" at bounding box center [143, 138] width 12 height 12
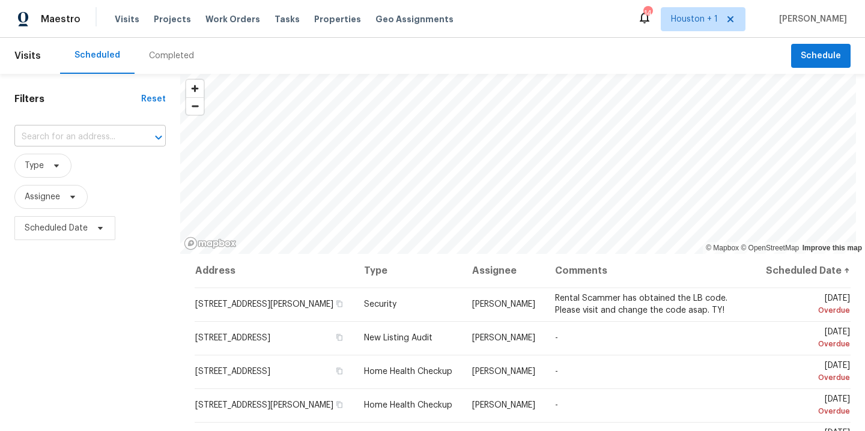
click at [80, 135] on input "text" at bounding box center [73, 137] width 118 height 19
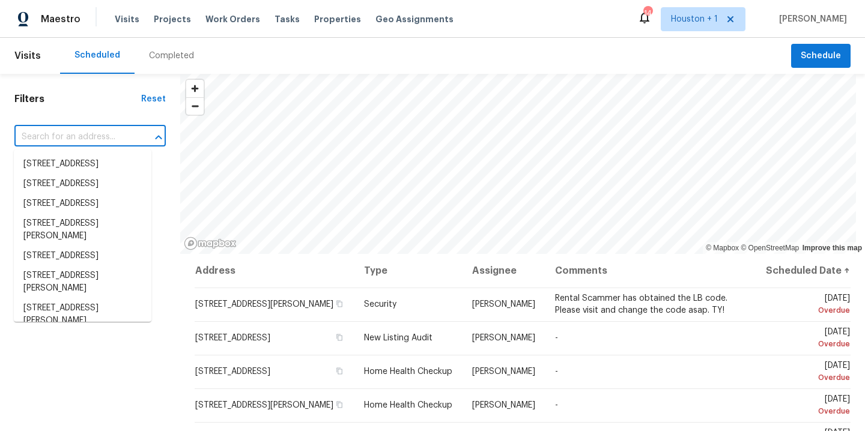
click at [151, 57] on div "Completed" at bounding box center [171, 56] width 45 height 12
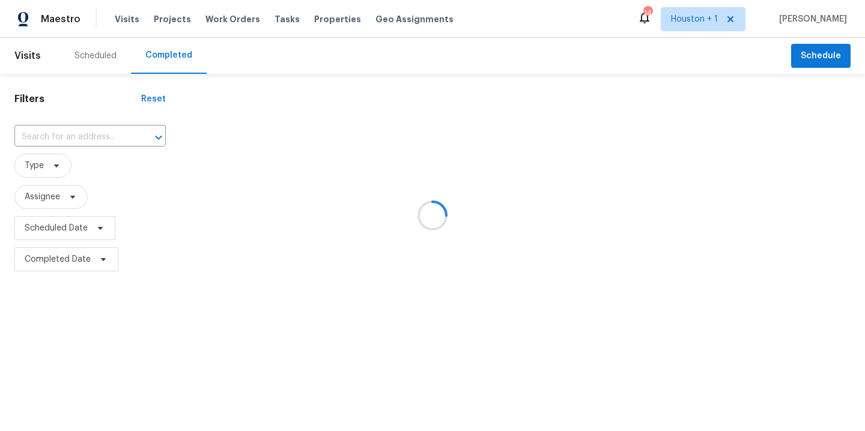
click at [99, 129] on div at bounding box center [432, 215] width 865 height 431
click at [97, 133] on div at bounding box center [432, 215] width 865 height 431
click at [135, 133] on div at bounding box center [150, 137] width 31 height 17
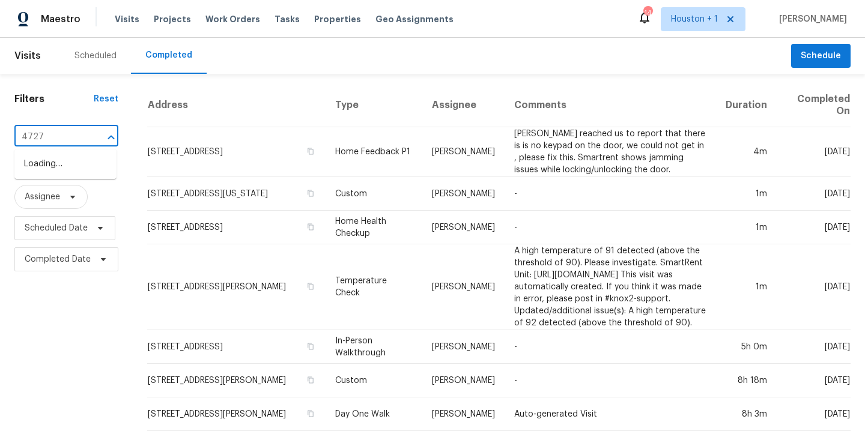
type input "4727 w"
click at [81, 174] on li "4727 Wilbury Heights Dr, Pasadena, TX 77505" at bounding box center [65, 164] width 102 height 20
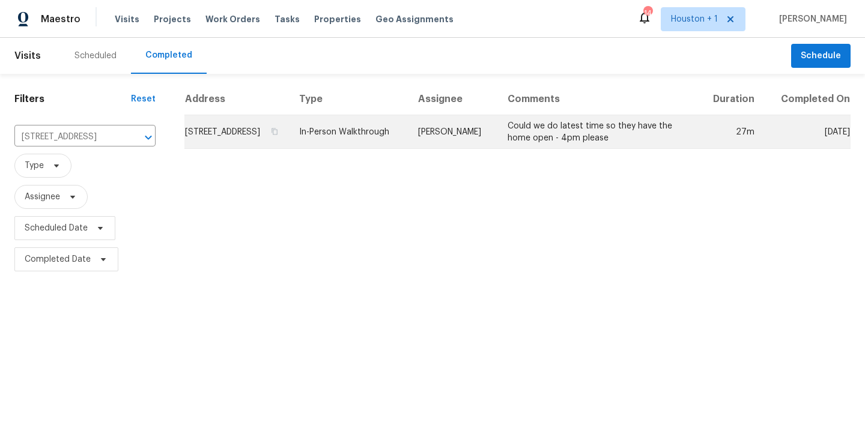
click at [527, 135] on td "Could we do latest time so they have the home open - 4pm please" at bounding box center [598, 132] width 200 height 34
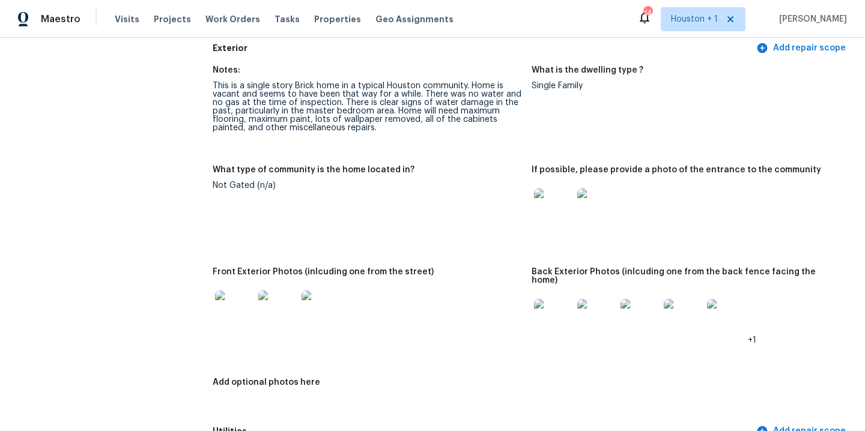
scroll to position [454, 0]
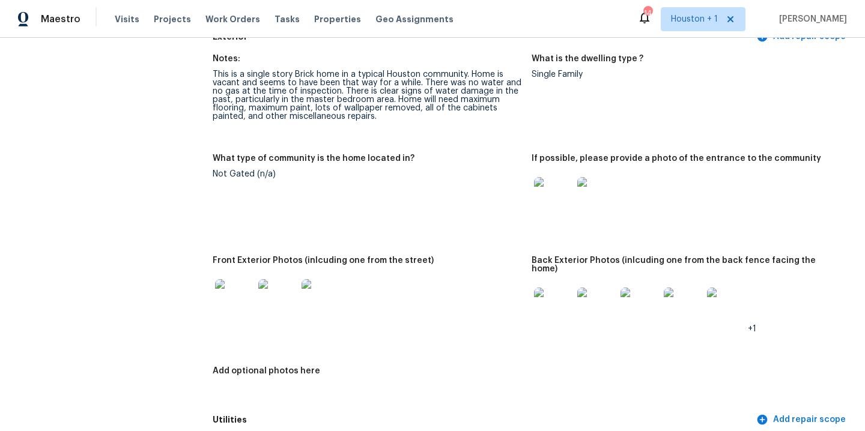
click at [548, 297] on img at bounding box center [553, 307] width 38 height 38
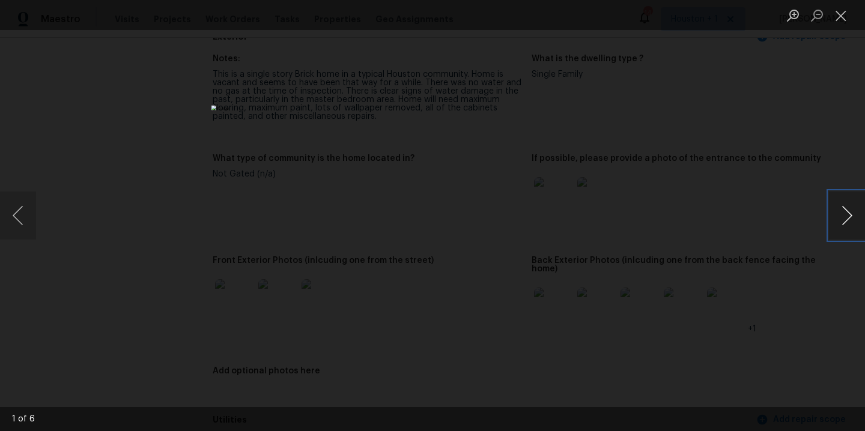
click at [833, 211] on button "Next image" at bounding box center [847, 216] width 36 height 48
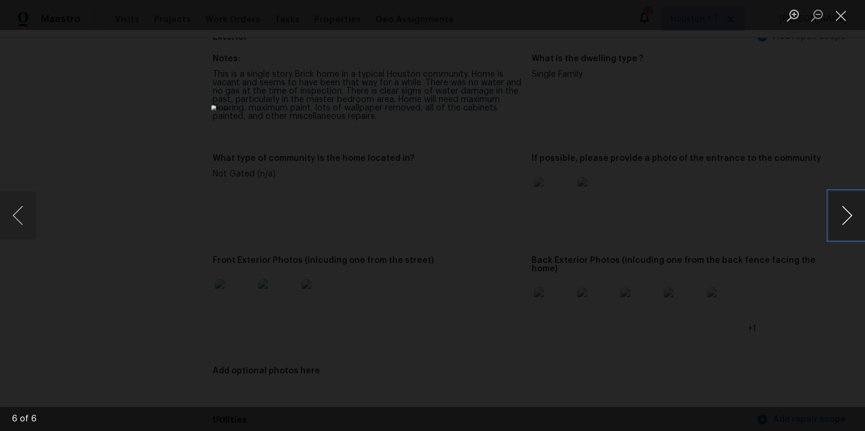
click at [833, 211] on button "Next image" at bounding box center [847, 216] width 36 height 48
click at [723, 121] on div "Lightbox" at bounding box center [432, 215] width 865 height 431
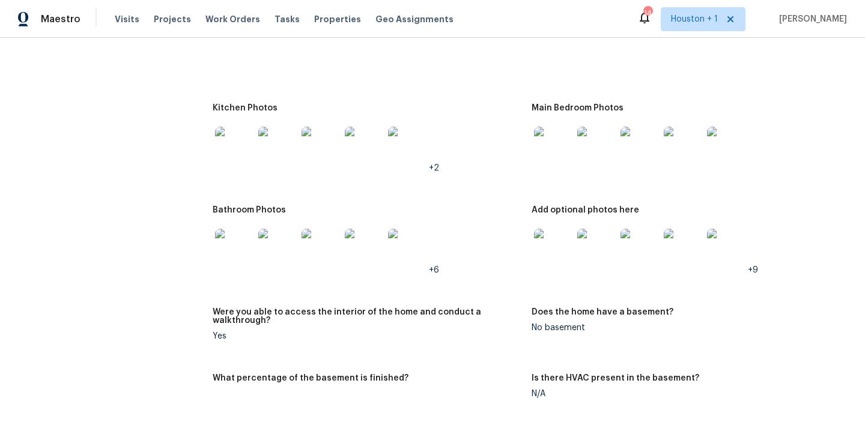
scroll to position [1304, 0]
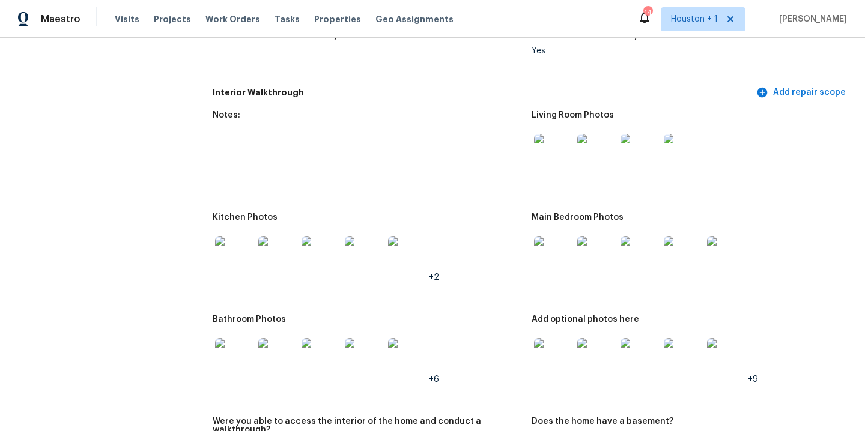
click at [230, 247] on img at bounding box center [234, 255] width 38 height 38
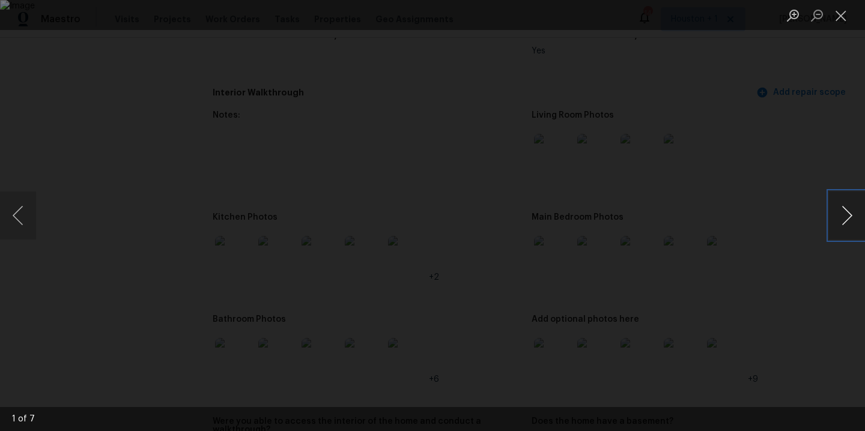
click at [853, 219] on button "Next image" at bounding box center [847, 216] width 36 height 48
click at [850, 217] on button "Next image" at bounding box center [847, 216] width 36 height 48
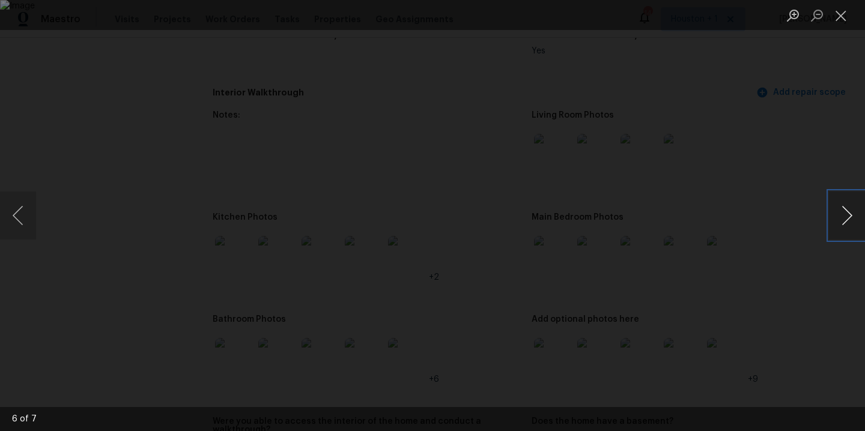
click at [850, 217] on button "Next image" at bounding box center [847, 216] width 36 height 48
click at [32, 207] on button "Previous image" at bounding box center [18, 216] width 36 height 48
click at [848, 212] on button "Next image" at bounding box center [847, 216] width 36 height 48
click at [848, 213] on button "Next image" at bounding box center [847, 216] width 36 height 48
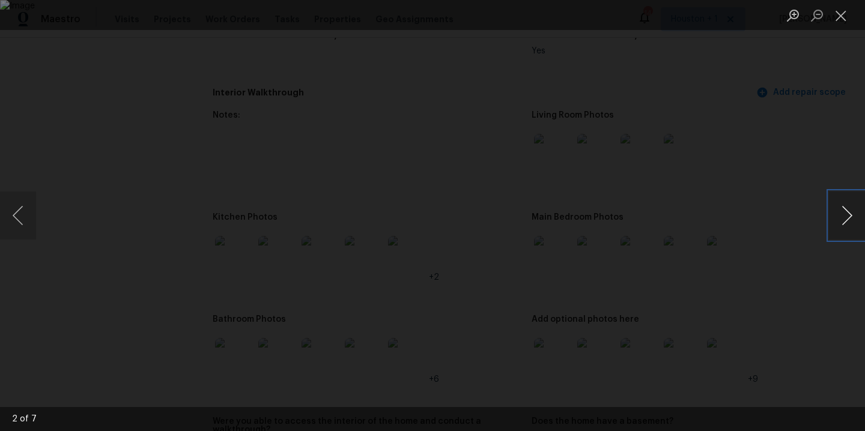
click at [848, 213] on button "Next image" at bounding box center [847, 216] width 36 height 48
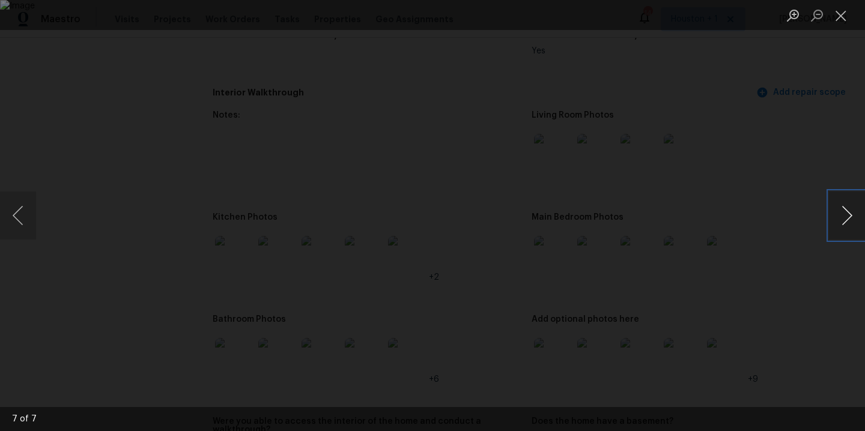
click at [848, 213] on button "Next image" at bounding box center [847, 216] width 36 height 48
click at [815, 171] on div "Lightbox" at bounding box center [432, 215] width 865 height 431
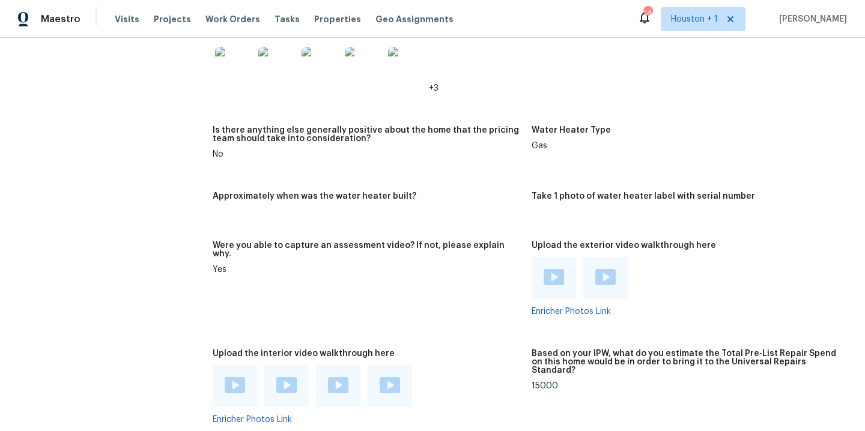
scroll to position [1579, 0]
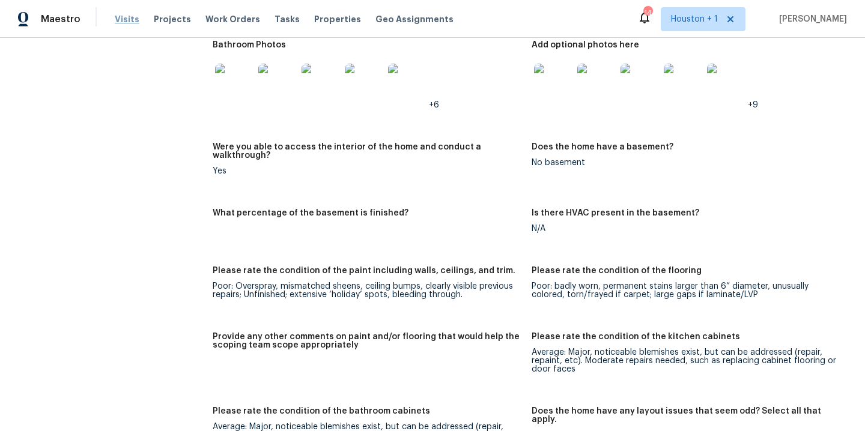
click at [120, 17] on span "Visits" at bounding box center [127, 19] width 25 height 12
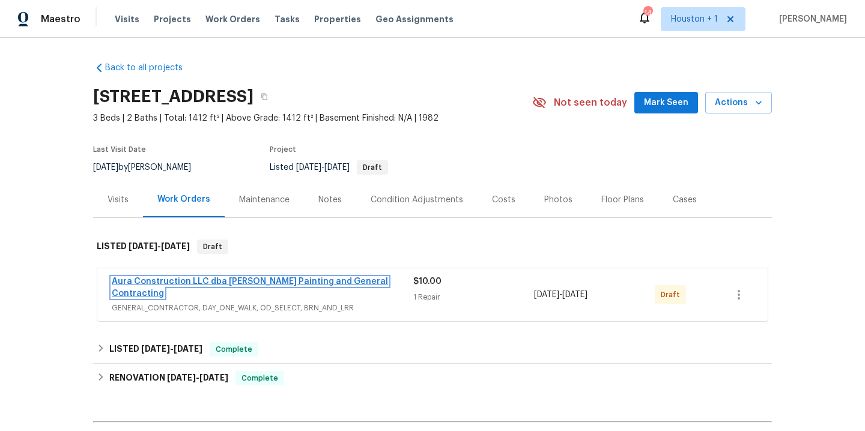
click at [339, 282] on link "Aura Construction LLC dba Logan's Painting and General Contracting" at bounding box center [250, 288] width 276 height 20
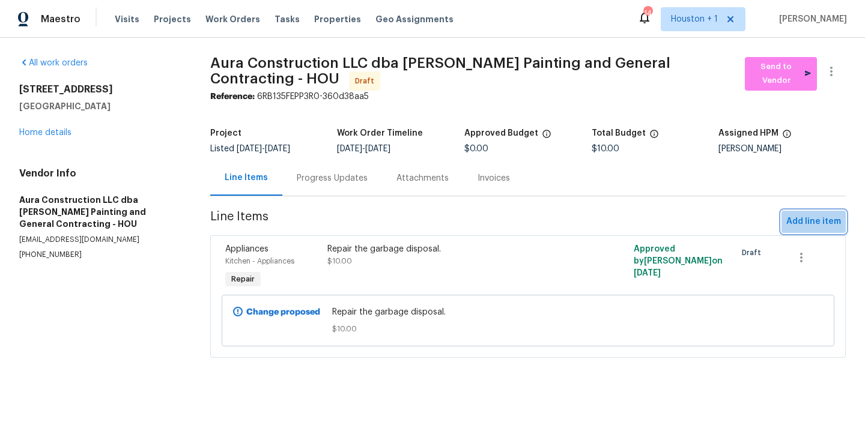
click at [812, 225] on span "Add line item" at bounding box center [813, 221] width 55 height 15
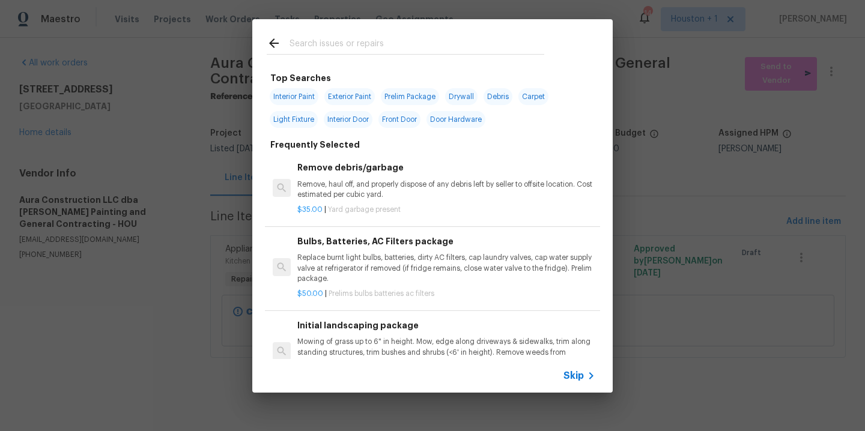
click at [342, 49] on input "text" at bounding box center [417, 45] width 255 height 18
type input "r"
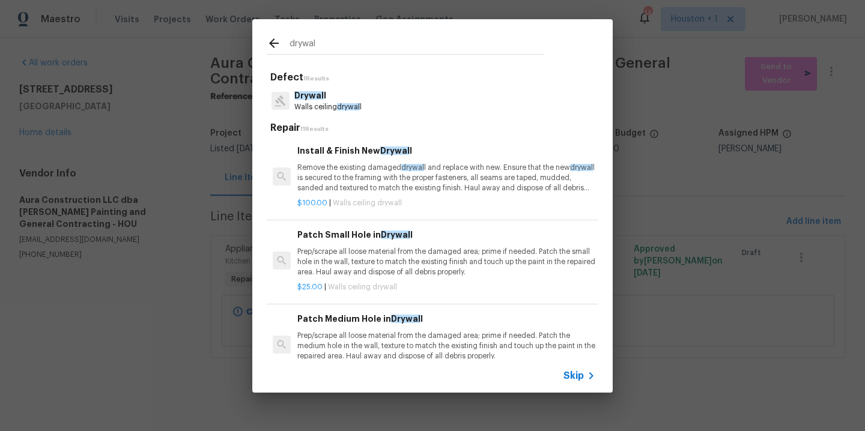
type input "drywal"
click at [330, 103] on p "Walls ceiling drywal l" at bounding box center [327, 107] width 67 height 10
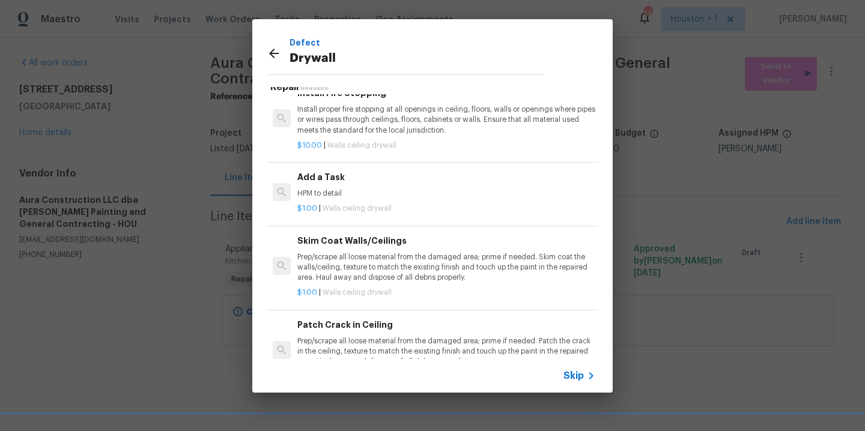
scroll to position [25, 0]
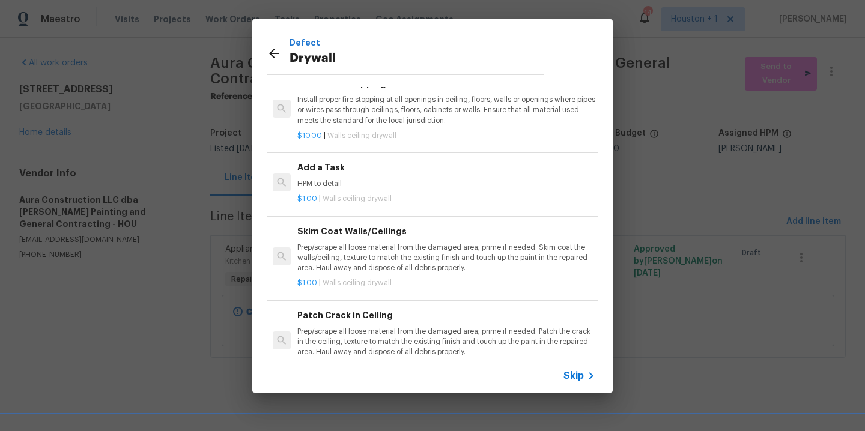
click at [351, 213] on div "Skim Coat Walls/Ceilings Prep/scrape all loose material from the damaged area; …" at bounding box center [432, 257] width 335 height 88
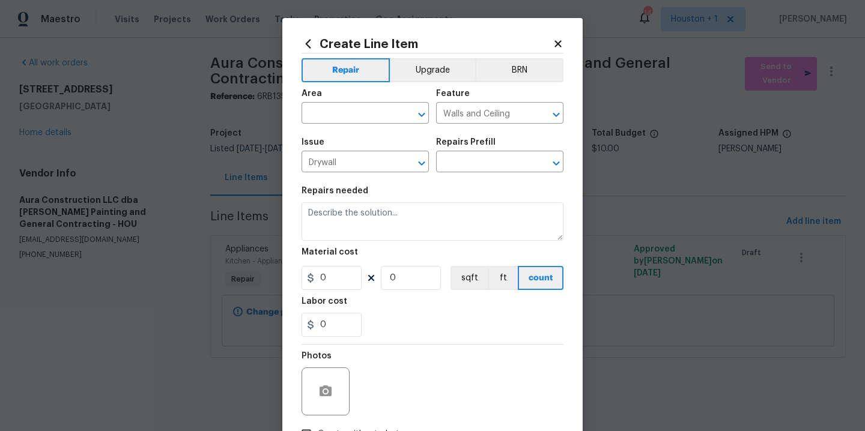
type input "Skim Coat Walls/Ceilings $1.00"
type textarea "Prep/scrape all loose material from the damaged area; prime if needed. Skim coa…"
type input "1"
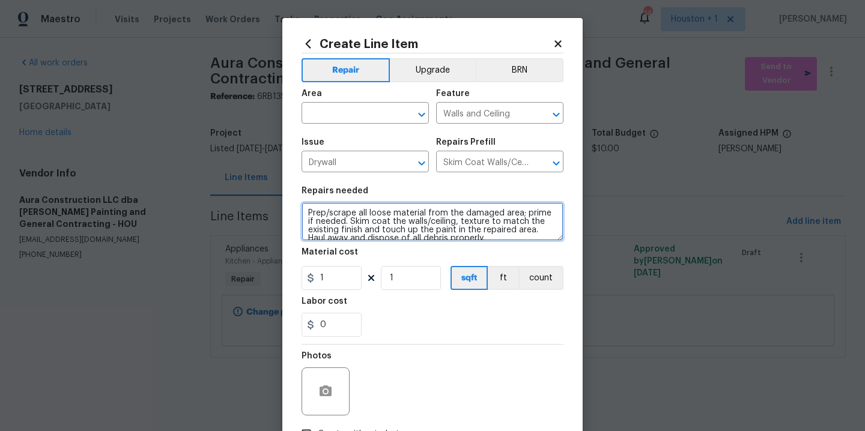
click at [454, 237] on textarea "Prep/scrape all loose material from the damaged area; prime if needed. Skim coa…" at bounding box center [433, 221] width 262 height 38
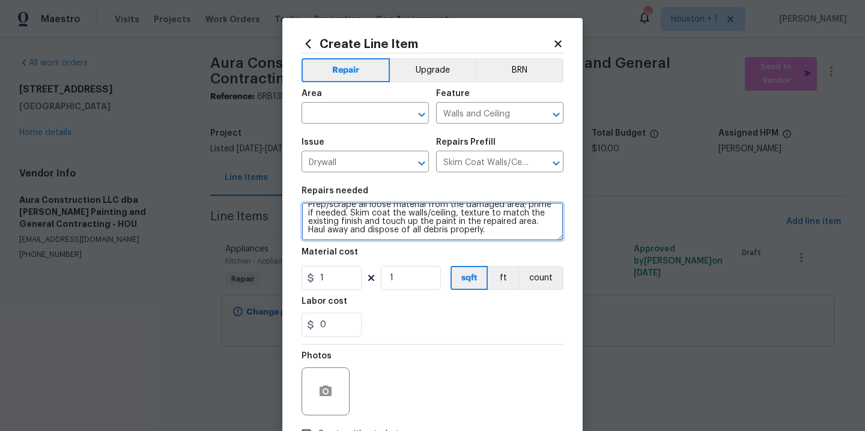
click at [454, 237] on textarea "Prep/scrape all loose material from the damaged area; prime if needed. Skim coa…" at bounding box center [433, 221] width 262 height 38
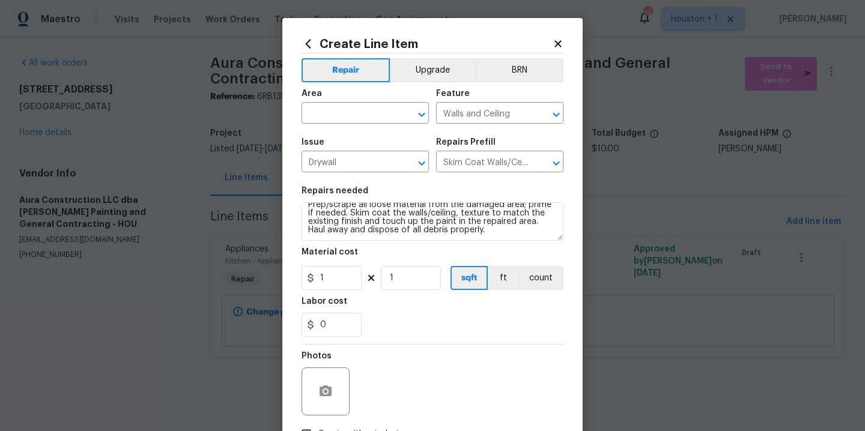
click at [306, 41] on icon at bounding box center [308, 43] width 13 height 13
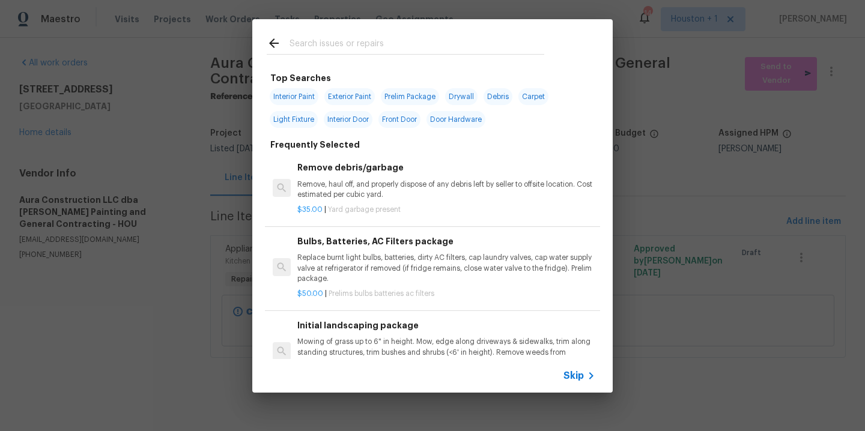
click at [335, 51] on input "text" at bounding box center [417, 45] width 255 height 18
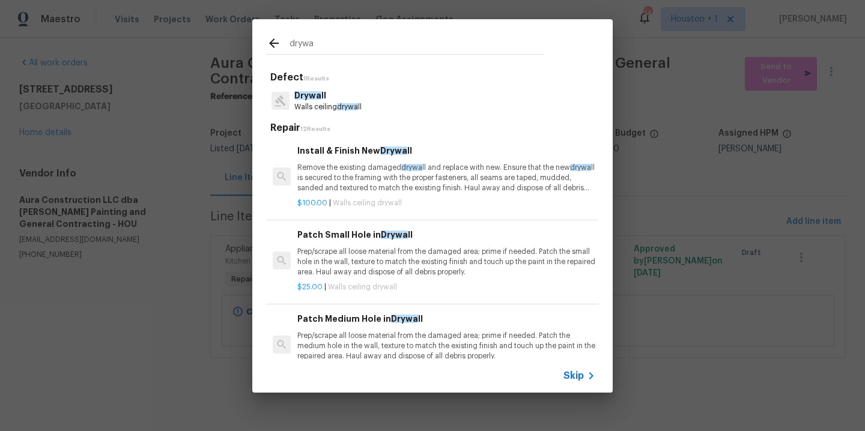
type input "drywa"
click at [332, 97] on p "Drywa ll" at bounding box center [327, 96] width 67 height 13
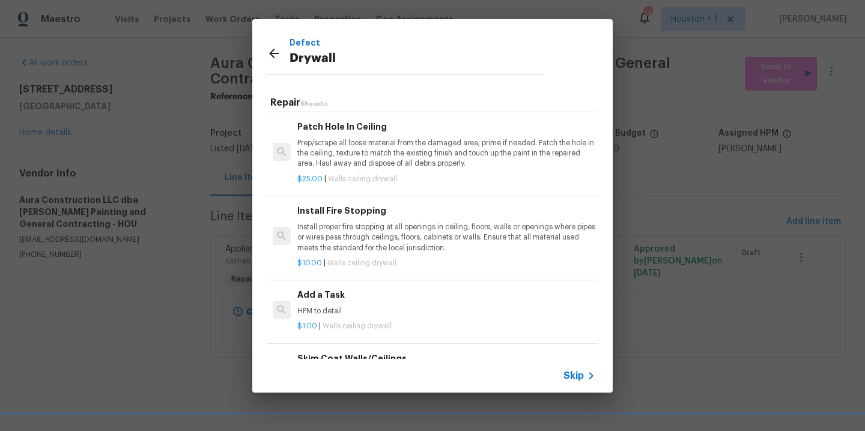
scroll to position [363, 0]
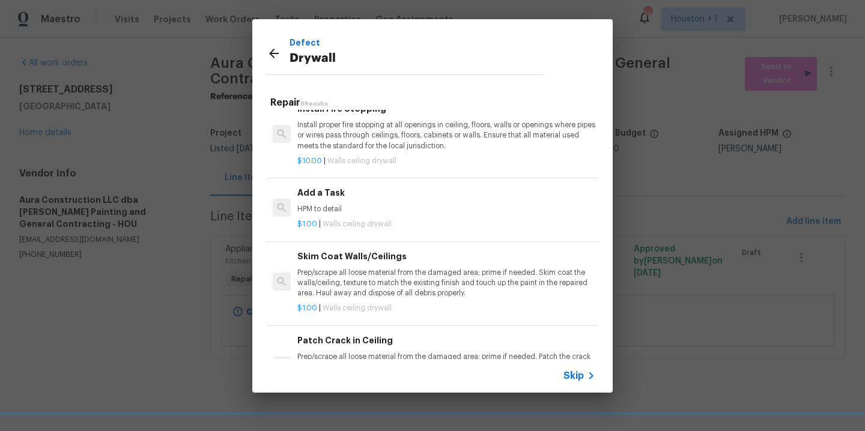
click at [415, 186] on h6 "Add a Task" at bounding box center [446, 192] width 298 height 13
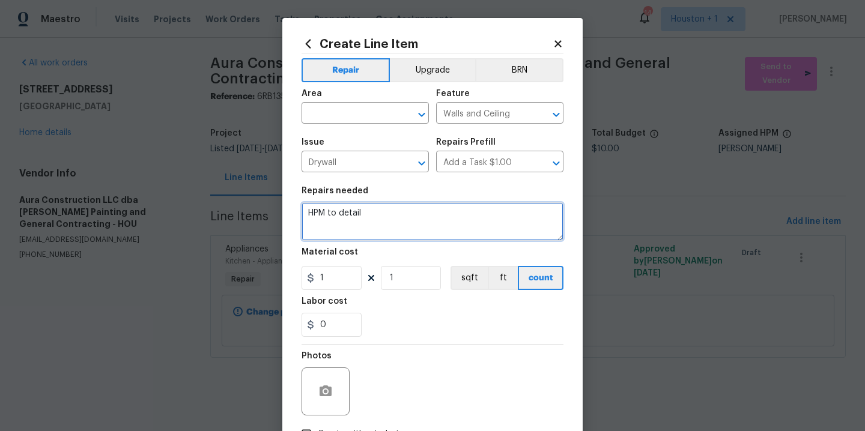
click at [428, 229] on textarea "HPM to detail" at bounding box center [433, 221] width 262 height 38
click at [521, 224] on textarea "Repair the drywall and reinstall the access panel" at bounding box center [433, 221] width 262 height 38
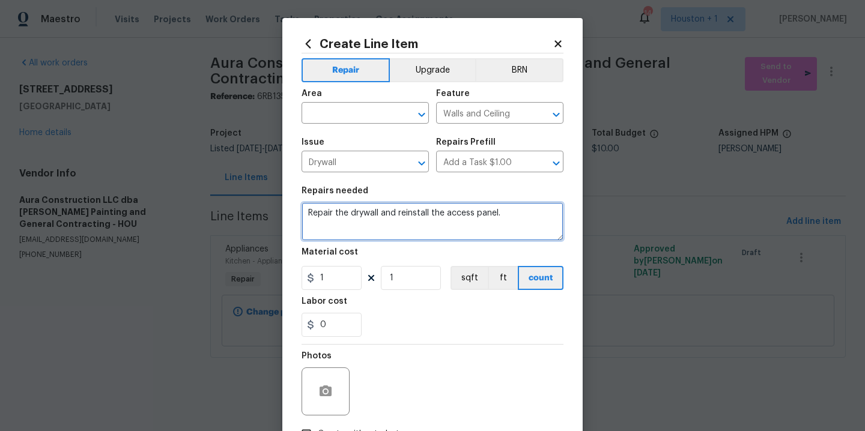
type textarea "Repair the drywall and reinstall the access panel."
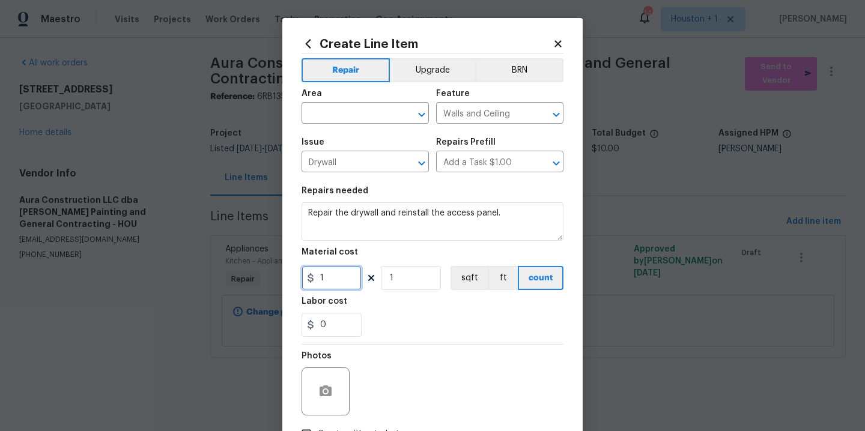
click at [336, 285] on input "1" at bounding box center [332, 278] width 60 height 24
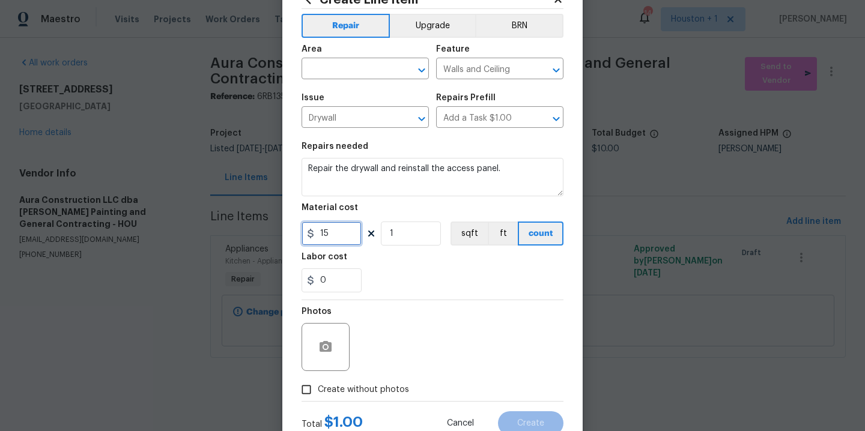
scroll to position [87, 0]
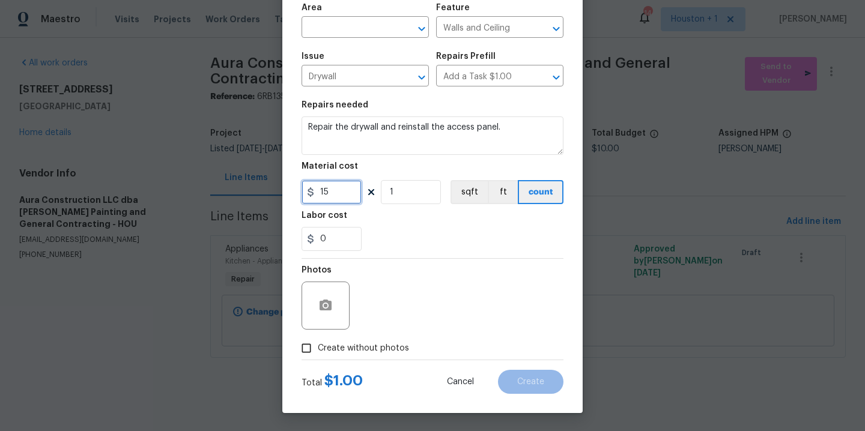
type input "15"
click at [372, 348] on span "Create without photos" at bounding box center [363, 348] width 91 height 13
click at [318, 348] on input "Create without photos" at bounding box center [306, 348] width 23 height 23
checkbox input "true"
click at [419, 306] on textarea at bounding box center [461, 306] width 204 height 48
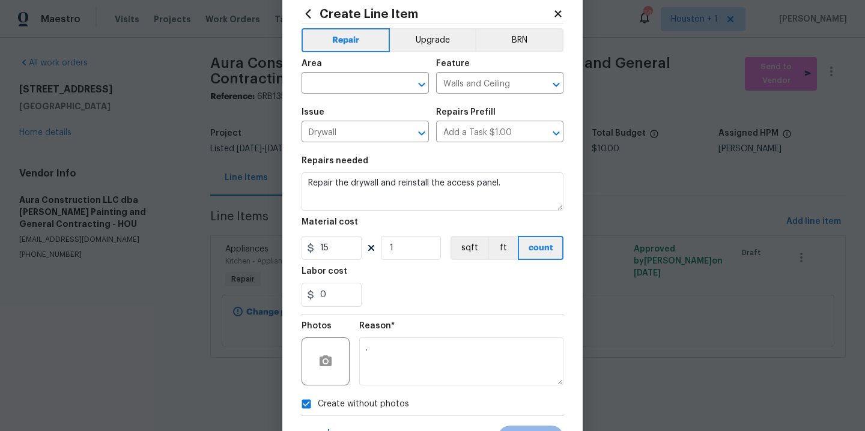
scroll to position [0, 0]
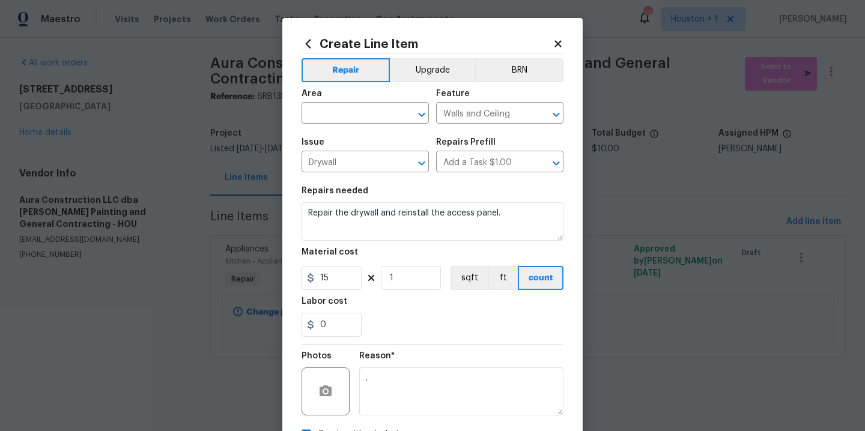
type textarea "."
click at [356, 97] on div "Area" at bounding box center [365, 98] width 127 height 16
click at [356, 106] on input "text" at bounding box center [349, 114] width 94 height 19
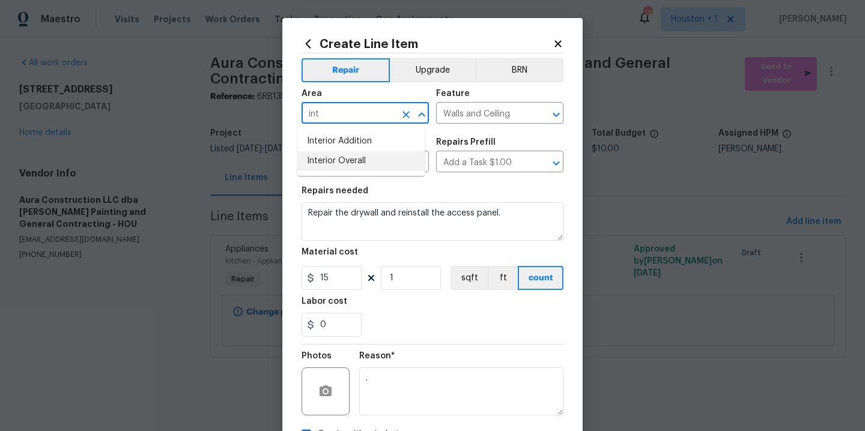
click at [350, 156] on li "Interior Overall" at bounding box center [360, 161] width 127 height 20
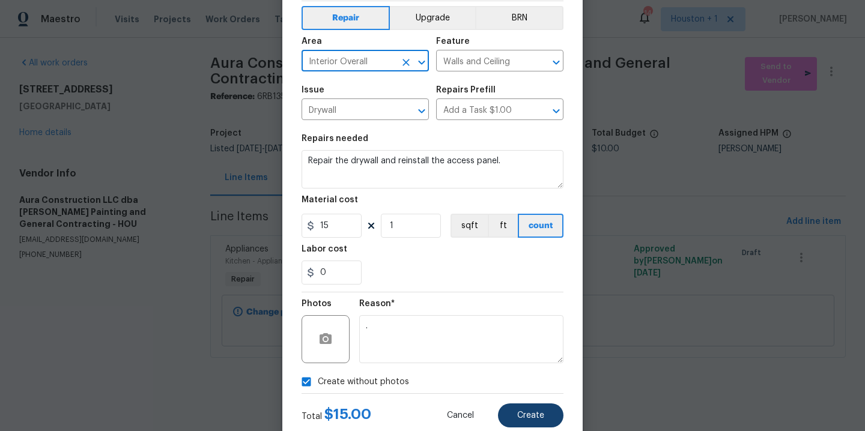
scroll to position [87, 0]
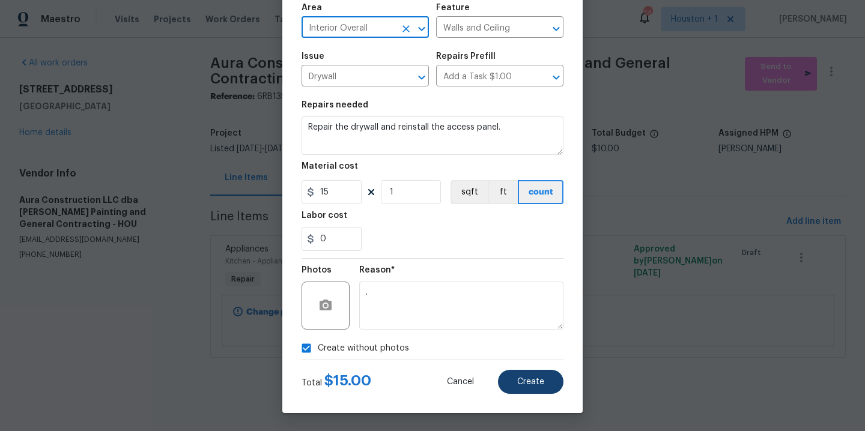
type input "Interior Overall"
click at [533, 387] on button "Create" at bounding box center [530, 382] width 65 height 24
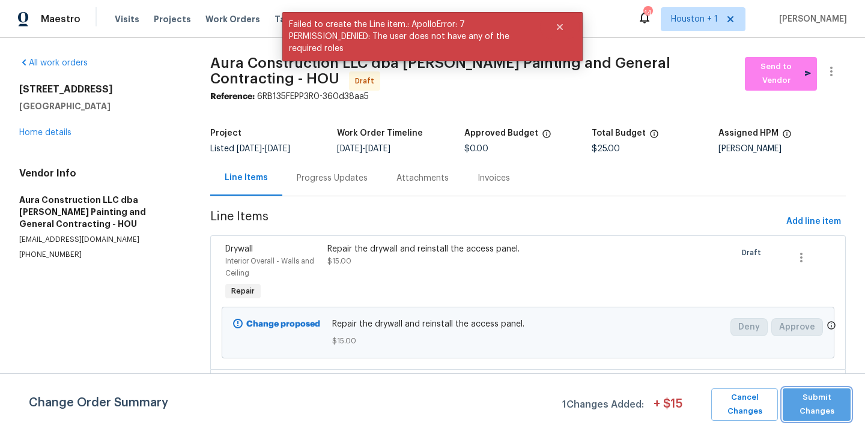
click at [815, 405] on span "Submit Changes" at bounding box center [817, 405] width 56 height 28
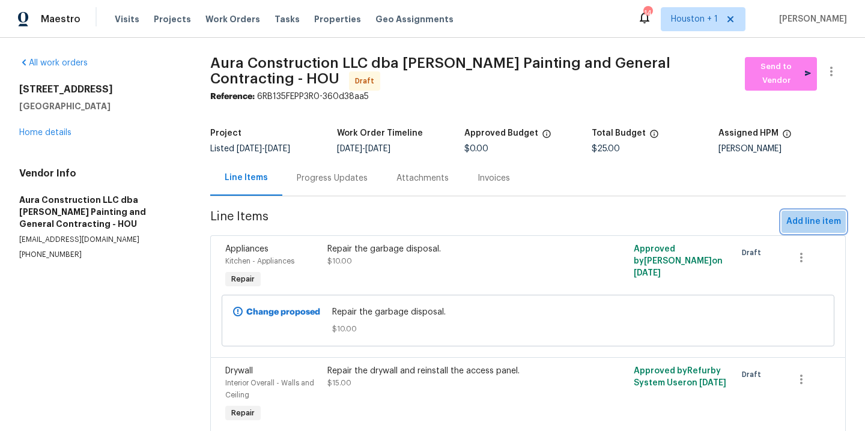
click at [821, 222] on span "Add line item" at bounding box center [813, 221] width 55 height 15
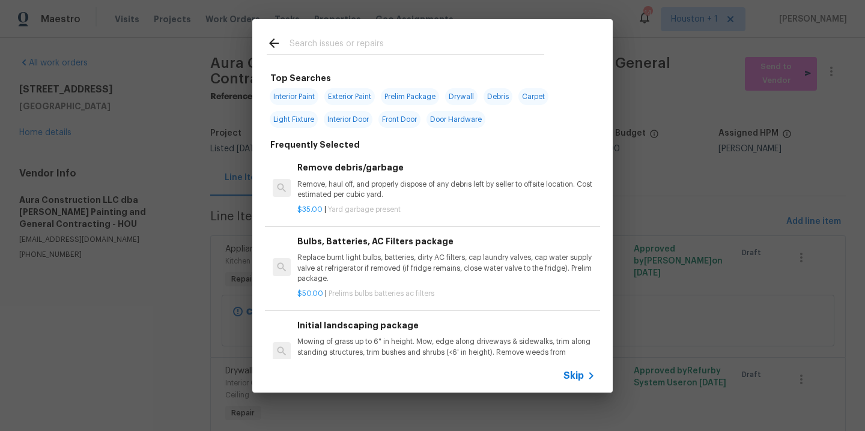
click at [327, 55] on div at bounding box center [405, 42] width 306 height 47
click at [327, 48] on input "text" at bounding box center [417, 45] width 255 height 18
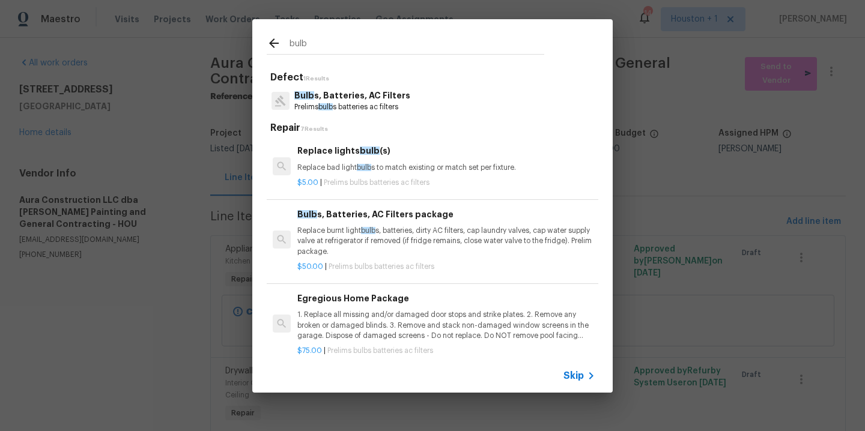
type input "bulb"
click at [326, 100] on p "Bulb s, Batteries, AC Filters" at bounding box center [352, 96] width 116 height 13
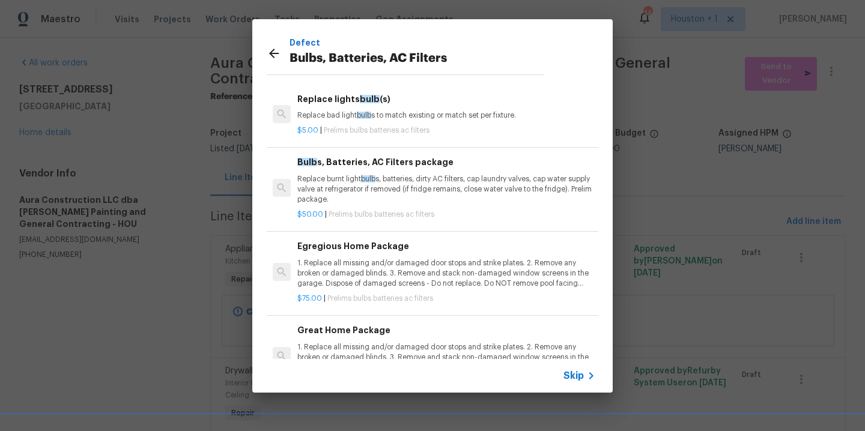
scroll to position [0, 0]
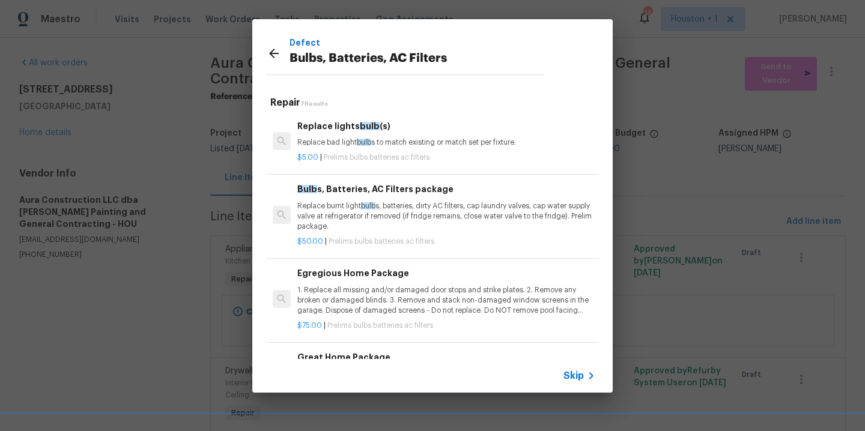
click at [340, 139] on p "Replace bad light bulb s to match existing or match set per fixture." at bounding box center [446, 143] width 298 height 10
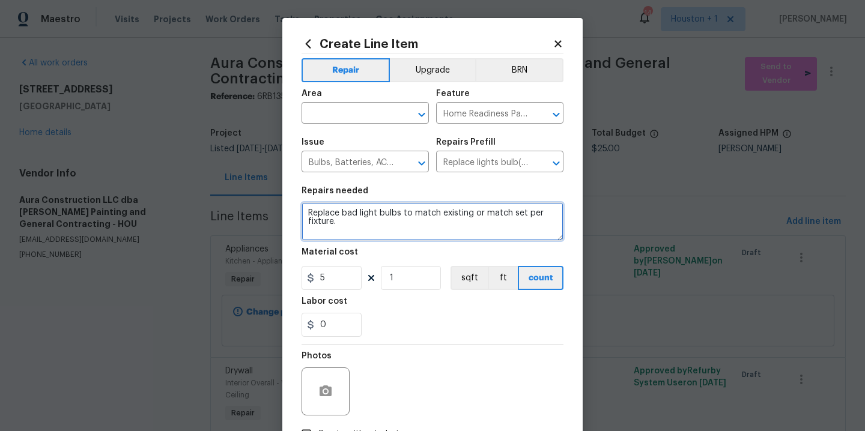
click at [389, 237] on textarea "Replace bad light bulbs to match existing or match set per fixture." at bounding box center [433, 221] width 262 height 38
click at [379, 219] on textarea "Replace bad light bulbs to match existing or match set per fixture." at bounding box center [433, 221] width 262 height 38
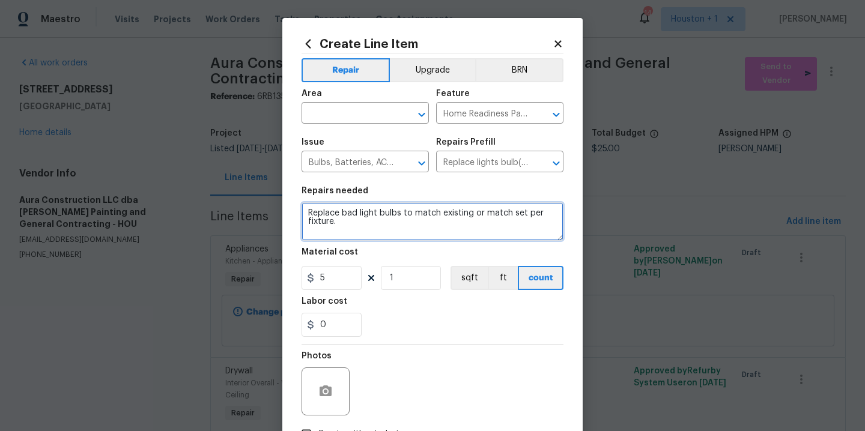
click at [344, 213] on textarea "Replace bad light bulbs to match existing or match set per fixture." at bounding box center [433, 221] width 262 height 38
click at [391, 213] on textarea "Replace the light bulbs to match existing or match set per fixture." at bounding box center [433, 221] width 262 height 38
click at [404, 220] on textarea "Replace the light bulbs to match existing or match set per fixture." at bounding box center [433, 221] width 262 height 38
click at [505, 217] on textarea "Replace the light bulb in the garage with a light" at bounding box center [433, 221] width 262 height 38
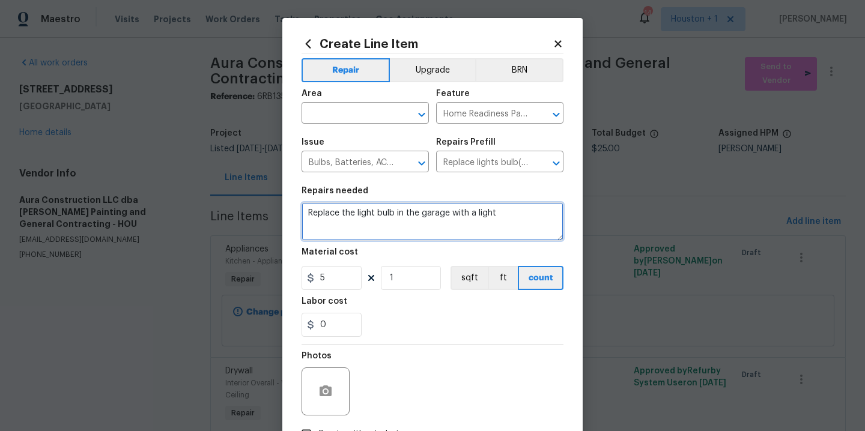
paste textarea "Light Bulb Outlet Socket Plug Adapter"
drag, startPoint x: 491, startPoint y: 212, endPoint x: 472, endPoint y: 210, distance: 19.3
click at [472, 210] on textarea "Replace the light bulb in the garage with a light Light Bulb Outlet Socket Plug…" at bounding box center [433, 221] width 262 height 38
click at [408, 227] on textarea "Replace the light bulb in the garage with a Light Bulb Outlet Socket Plug Adapt…" at bounding box center [433, 221] width 262 height 38
type textarea "Replace the light bulb in the garage with a Light Bulb Outlet Socket Plug Adapt…"
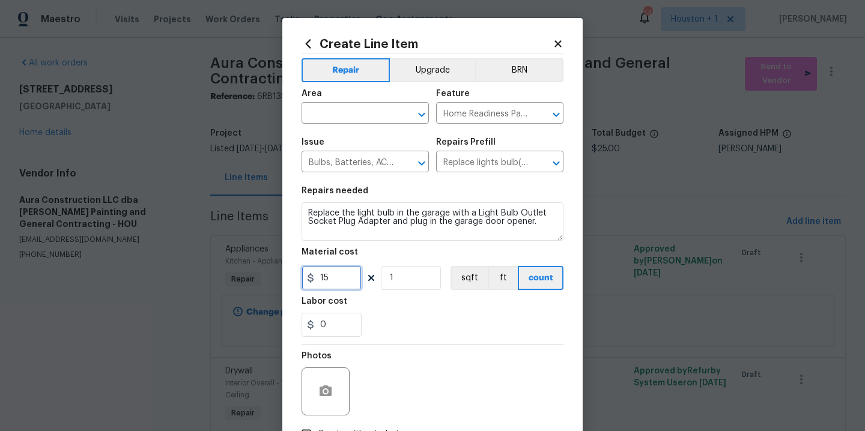
type input "15"
click at [311, 97] on h5 "Area" at bounding box center [312, 94] width 20 height 8
click at [323, 111] on input "text" at bounding box center [349, 114] width 94 height 19
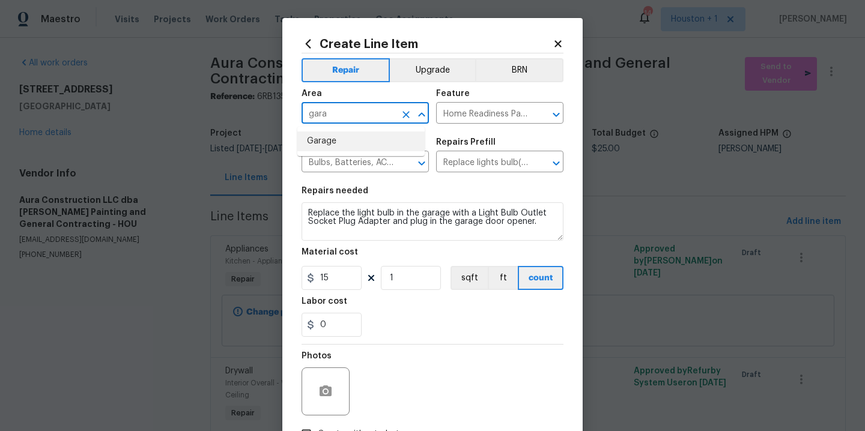
click at [325, 145] on li "Garage" at bounding box center [360, 142] width 127 height 20
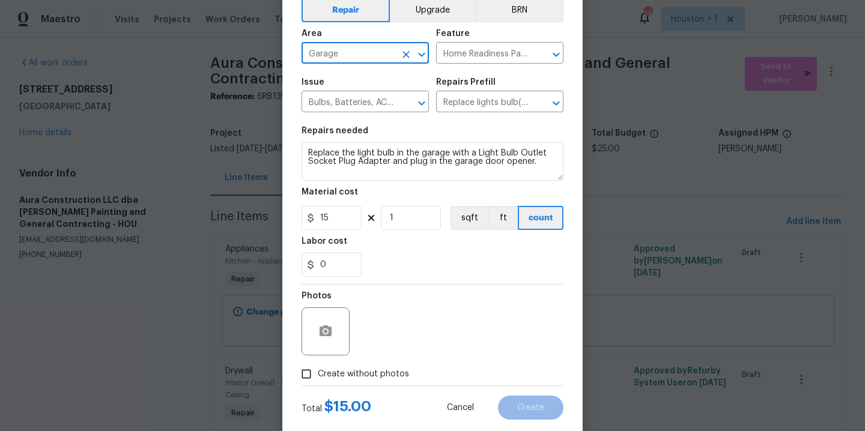
scroll to position [87, 0]
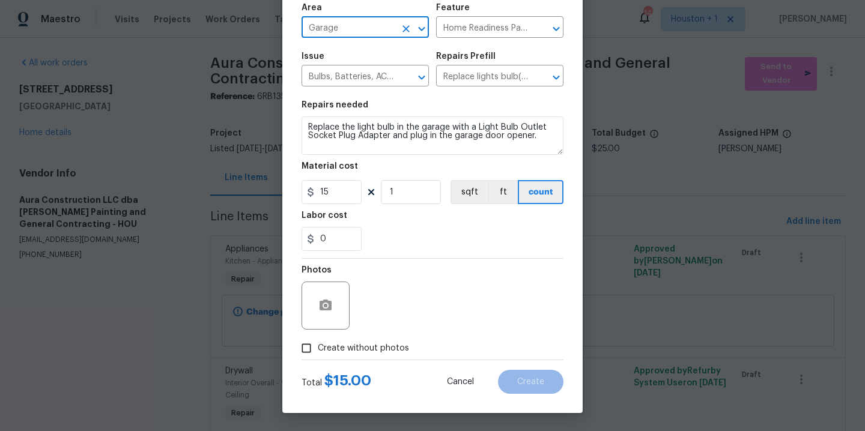
type input "Garage"
click at [385, 345] on span "Create without photos" at bounding box center [363, 348] width 91 height 13
click at [318, 345] on input "Create without photos" at bounding box center [306, 348] width 23 height 23
checkbox input "true"
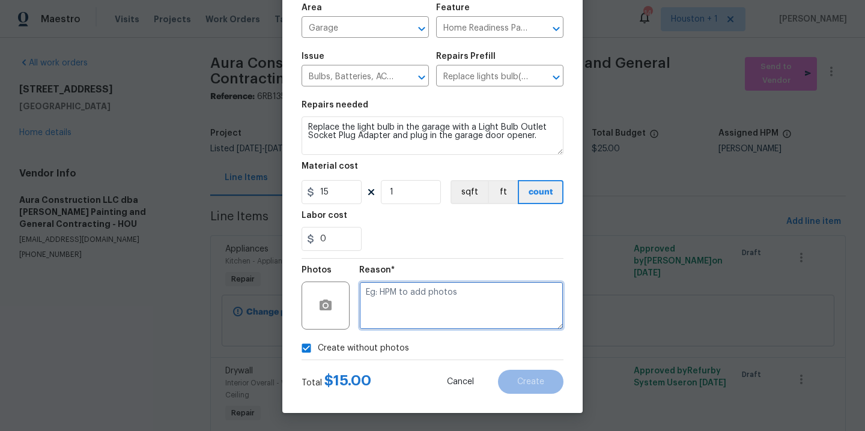
click at [425, 325] on textarea at bounding box center [461, 306] width 204 height 48
type textarea "."
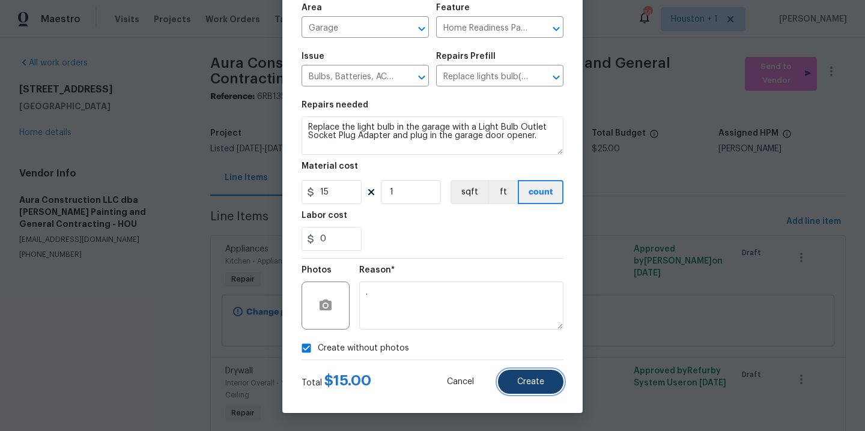
click at [520, 379] on span "Create" at bounding box center [530, 382] width 27 height 9
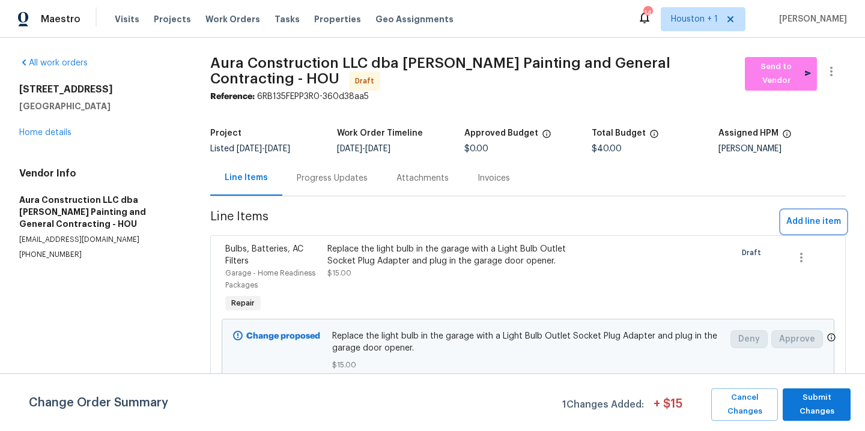
click at [792, 225] on span "Add line item" at bounding box center [813, 221] width 55 height 15
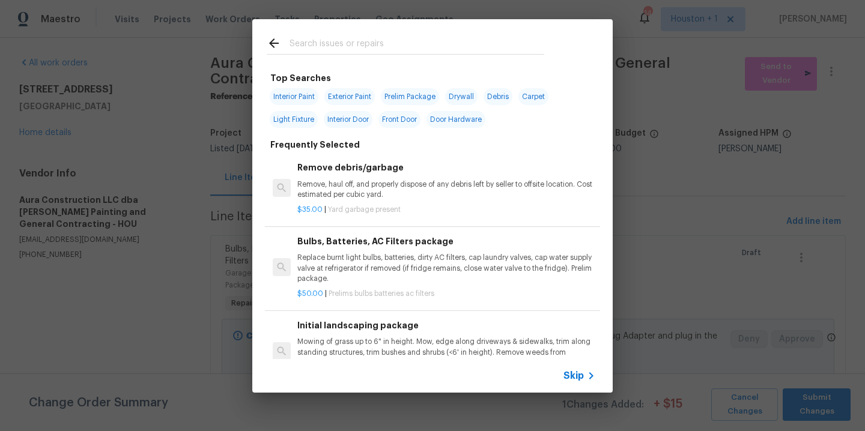
click at [360, 37] on input "text" at bounding box center [417, 45] width 255 height 18
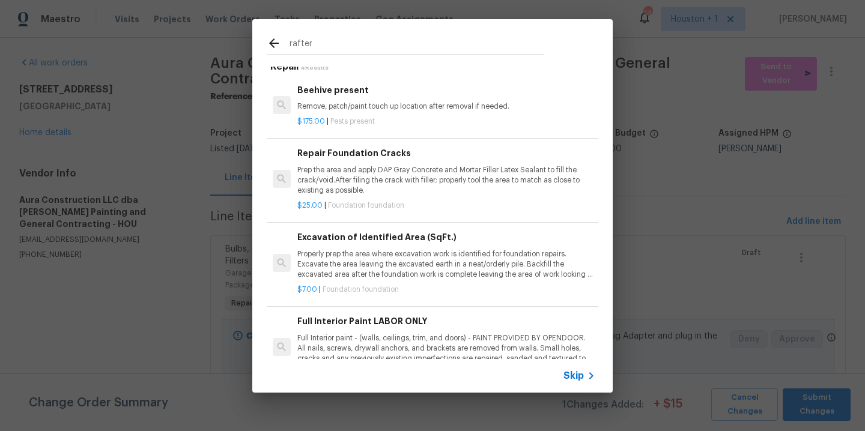
scroll to position [0, 0]
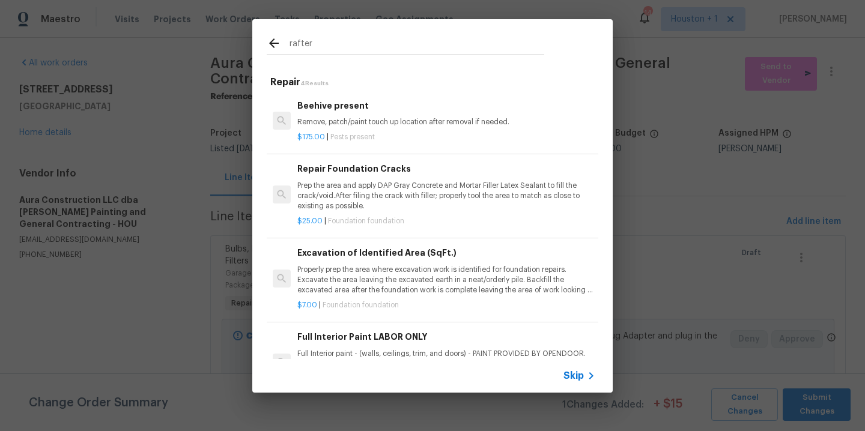
click at [342, 41] on input "rafter" at bounding box center [417, 45] width 255 height 18
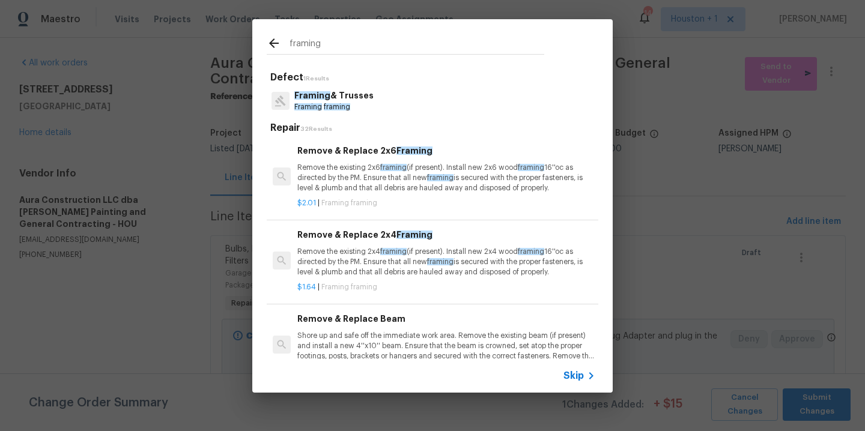
type input "framing"
click at [305, 103] on p "Framing framing" at bounding box center [333, 107] width 79 height 10
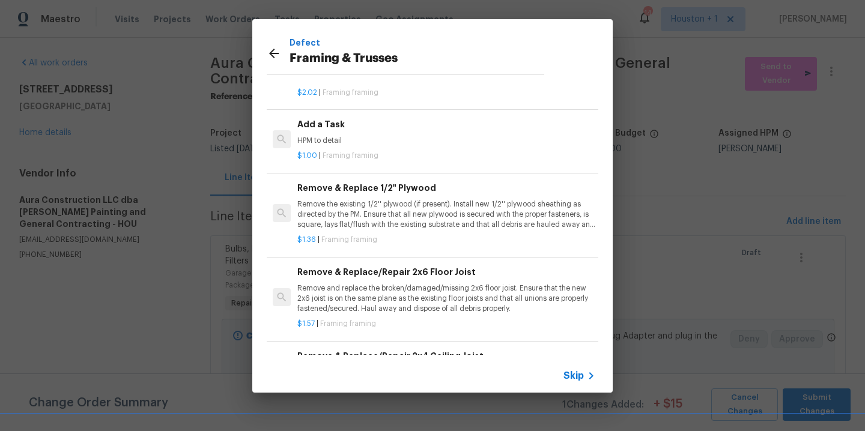
scroll to position [554, 0]
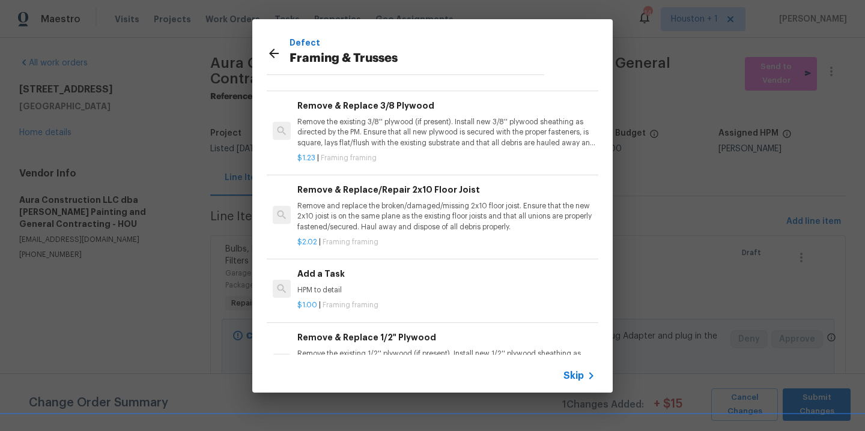
click at [358, 290] on p "HPM to detail" at bounding box center [446, 290] width 298 height 10
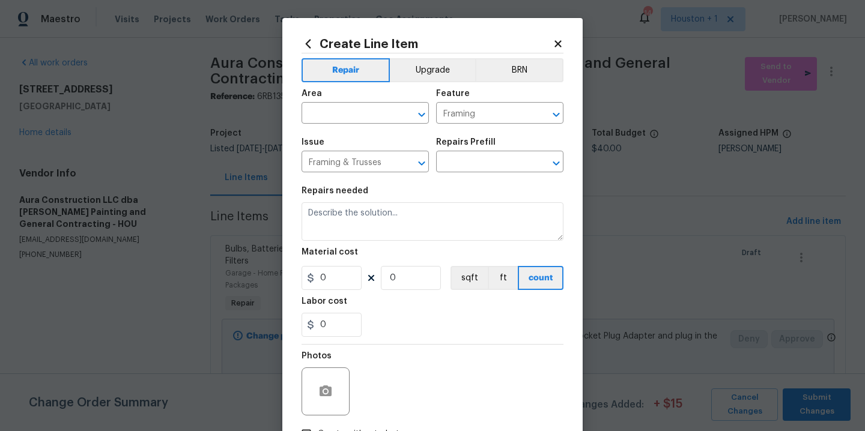
type textarea "HPM to detail"
type input "1"
type input "Add a Task $1.00"
type input "1"
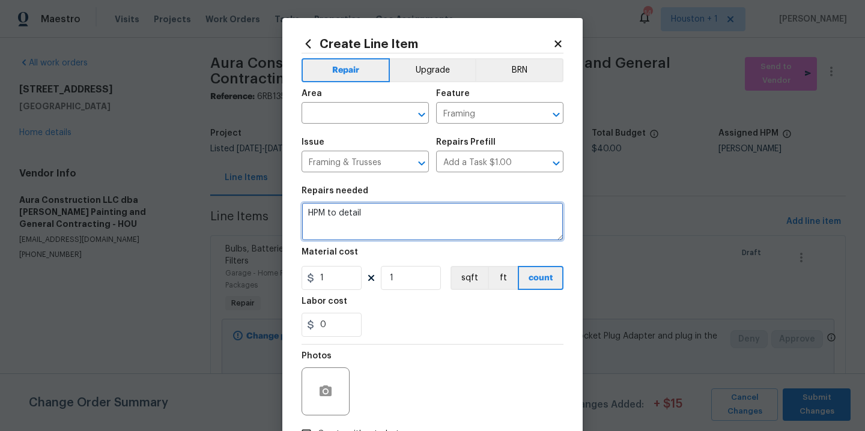
click at [397, 213] on textarea "HPM to detail" at bounding box center [433, 221] width 262 height 38
type textarea "Assess the rafter at the front of the home."
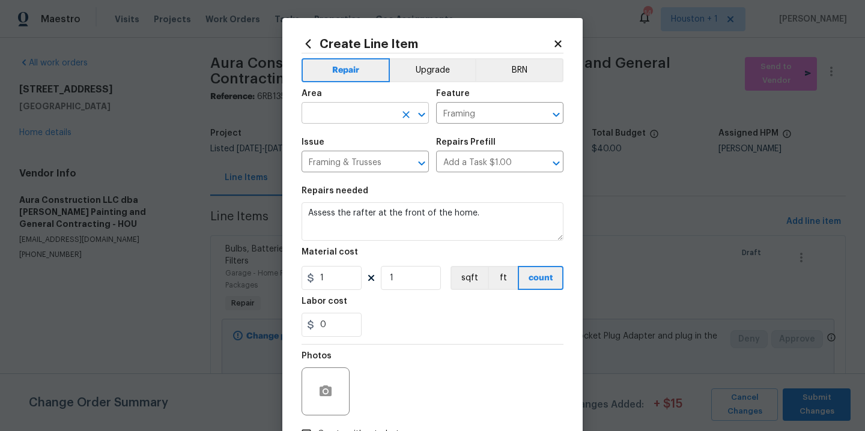
click at [335, 121] on input "text" at bounding box center [349, 114] width 94 height 19
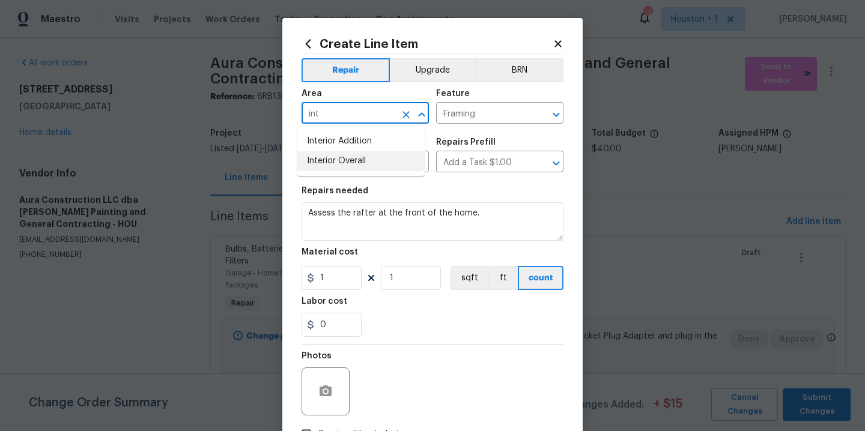
click at [335, 165] on li "Interior Overall" at bounding box center [360, 161] width 127 height 20
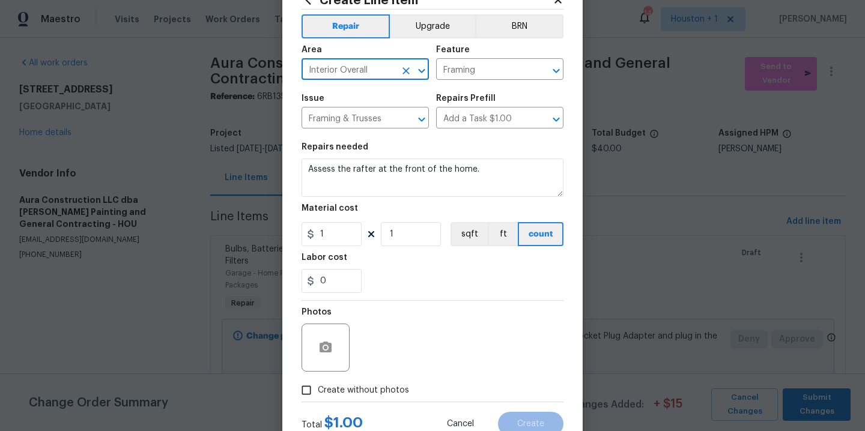
scroll to position [87, 0]
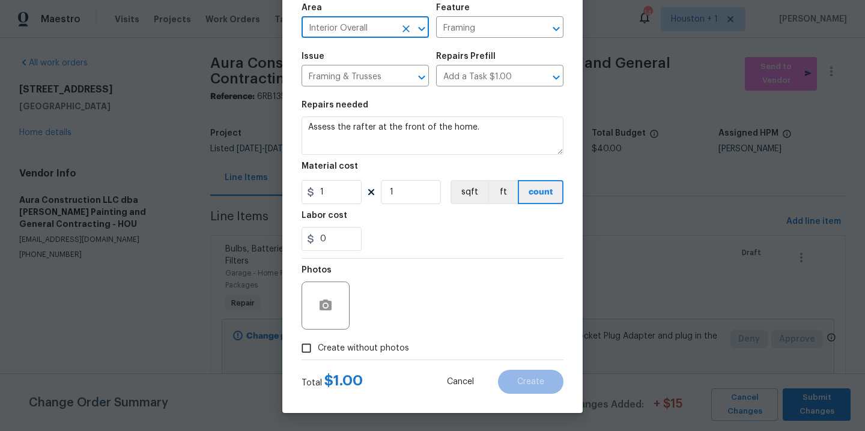
type input "Interior Overall"
click at [359, 344] on span "Create without photos" at bounding box center [363, 348] width 91 height 13
click at [318, 344] on input "Create without photos" at bounding box center [306, 348] width 23 height 23
checkbox input "true"
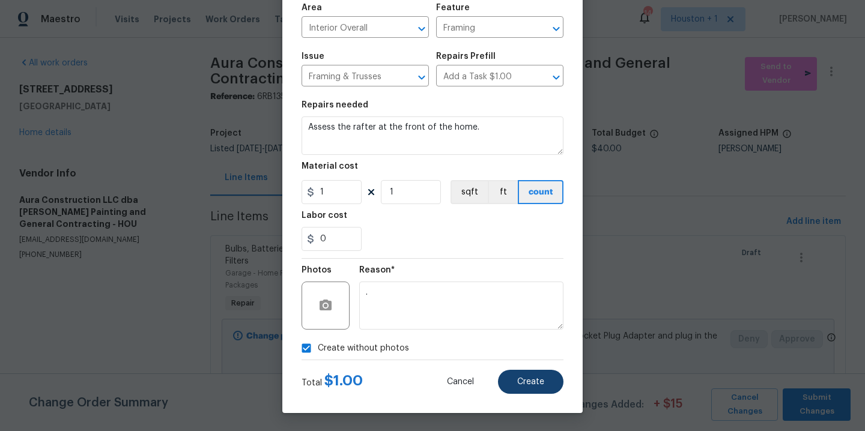
type textarea "."
click at [556, 385] on button "Create" at bounding box center [530, 382] width 65 height 24
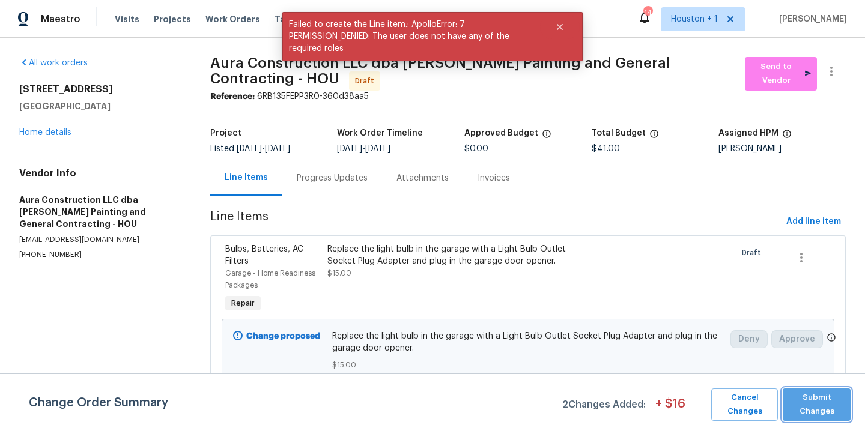
click at [838, 416] on span "Submit Changes" at bounding box center [817, 405] width 56 height 28
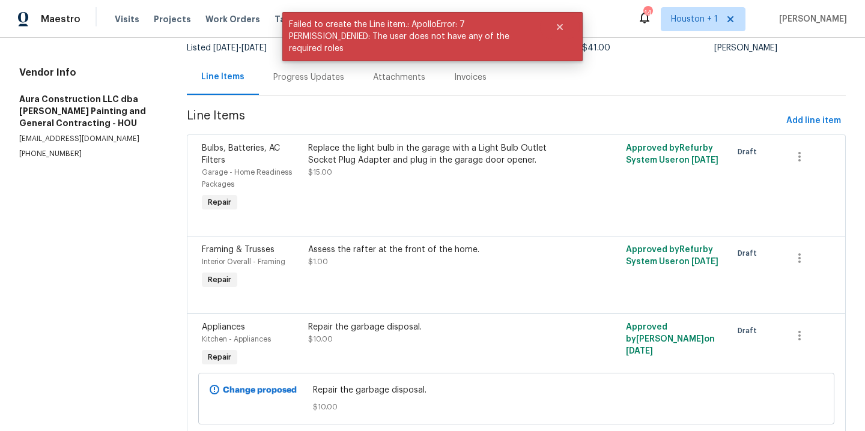
scroll to position [0, 0]
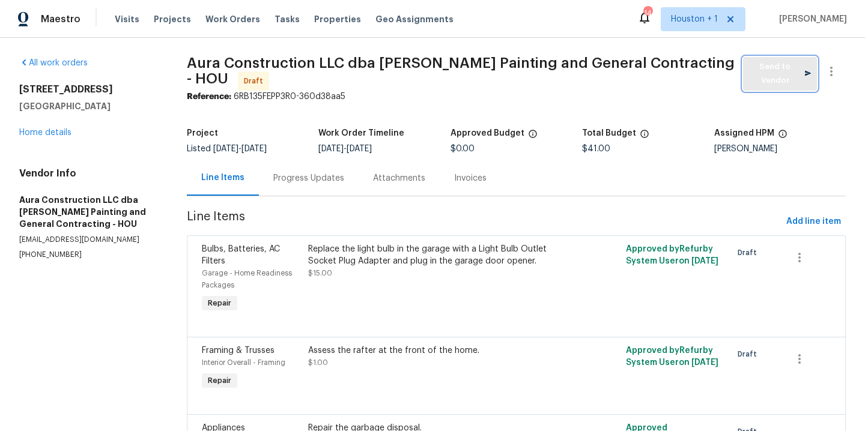
click at [750, 74] on span "Send to Vendor" at bounding box center [780, 74] width 62 height 28
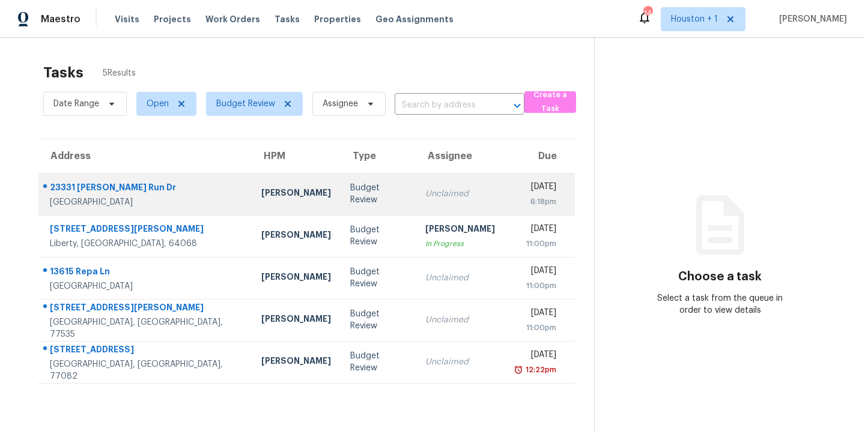
click at [261, 190] on div "[PERSON_NAME]" at bounding box center [296, 194] width 70 height 15
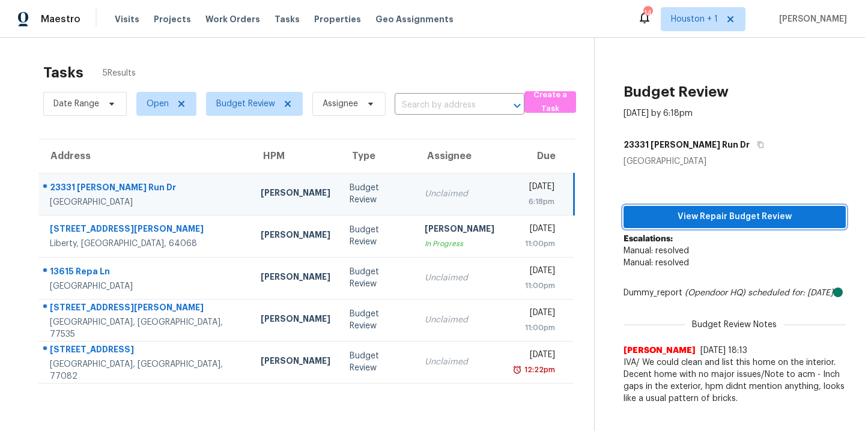
click at [665, 219] on span "View Repair Budget Review" at bounding box center [734, 217] width 203 height 15
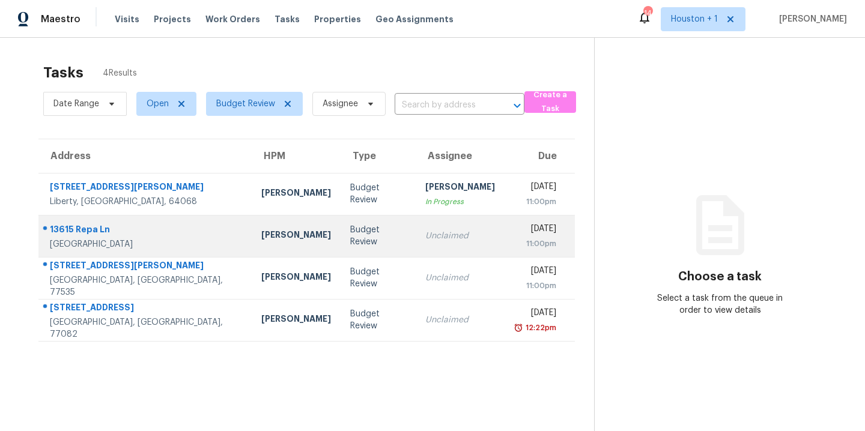
click at [252, 249] on td "[PERSON_NAME]" at bounding box center [296, 236] width 89 height 42
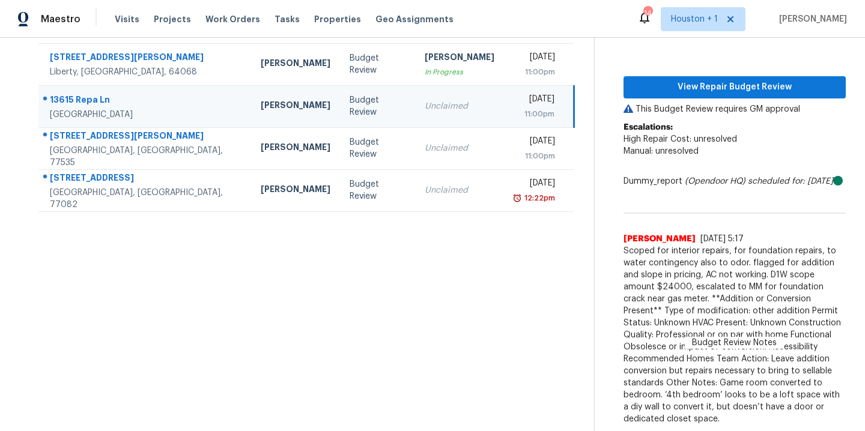
scroll to position [151, 0]
click at [719, 80] on span "View Repair Budget Review" at bounding box center [734, 87] width 203 height 15
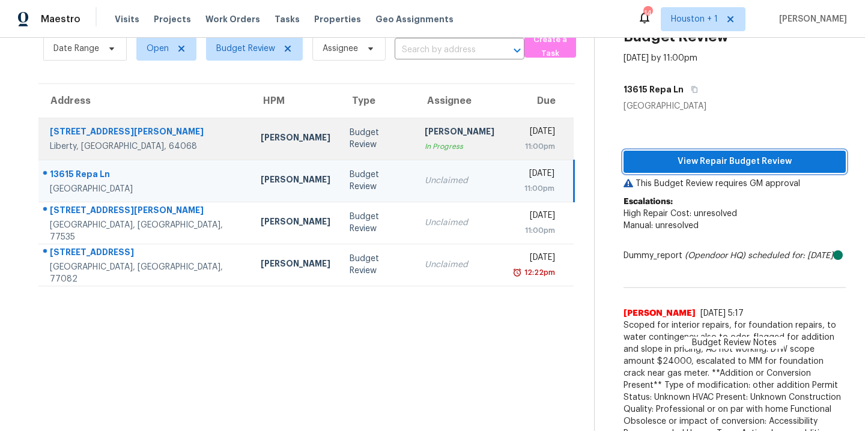
scroll to position [0, 0]
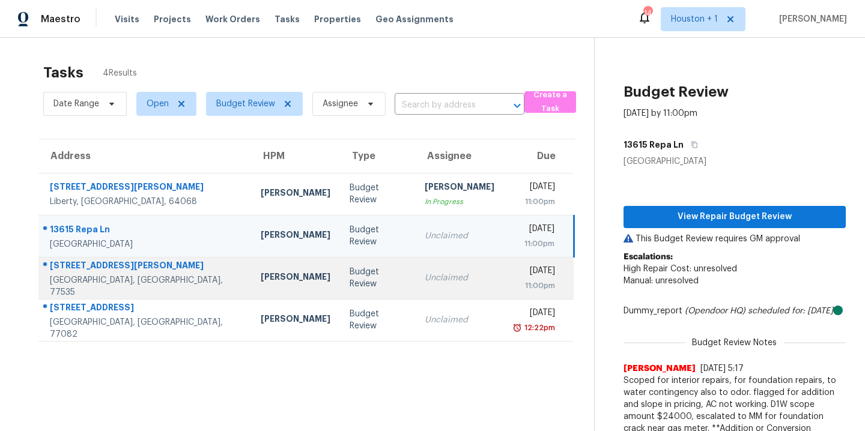
click at [261, 284] on div "[PERSON_NAME]" at bounding box center [296, 278] width 70 height 15
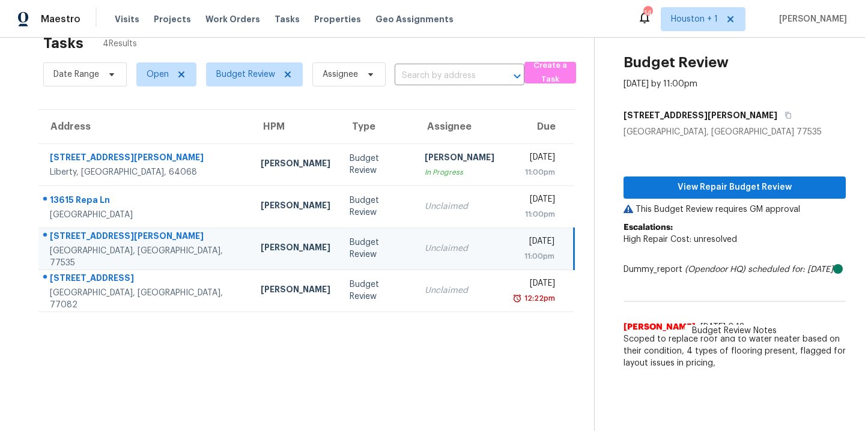
scroll to position [47, 0]
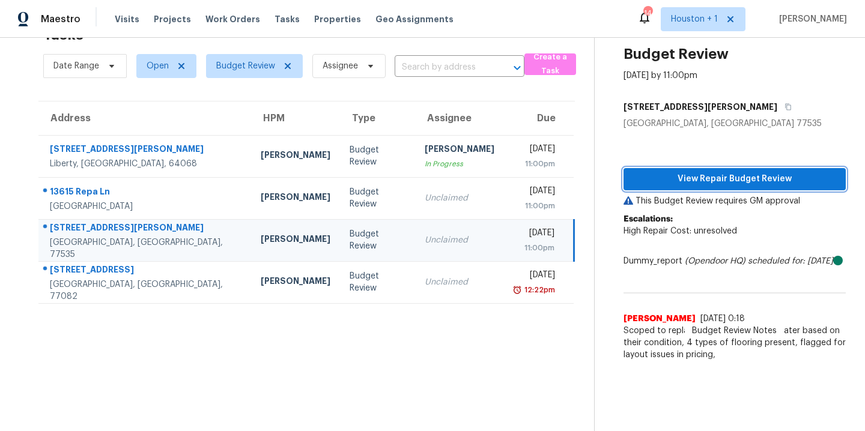
click at [750, 168] on button "View Repair Budget Review" at bounding box center [735, 179] width 222 height 22
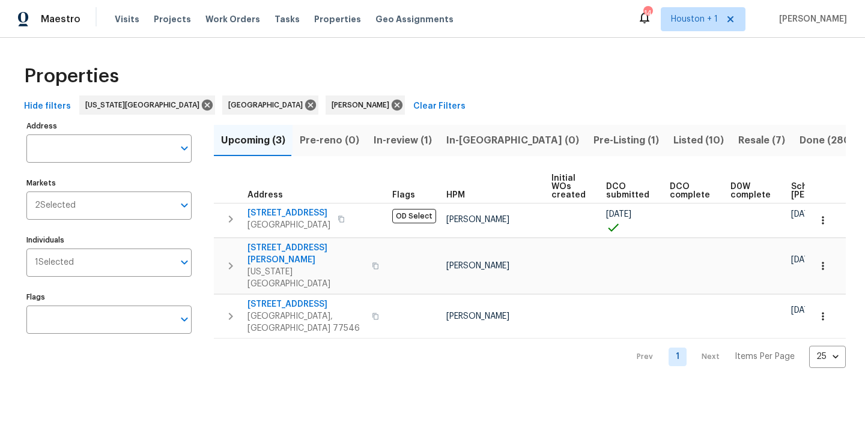
scroll to position [0, 123]
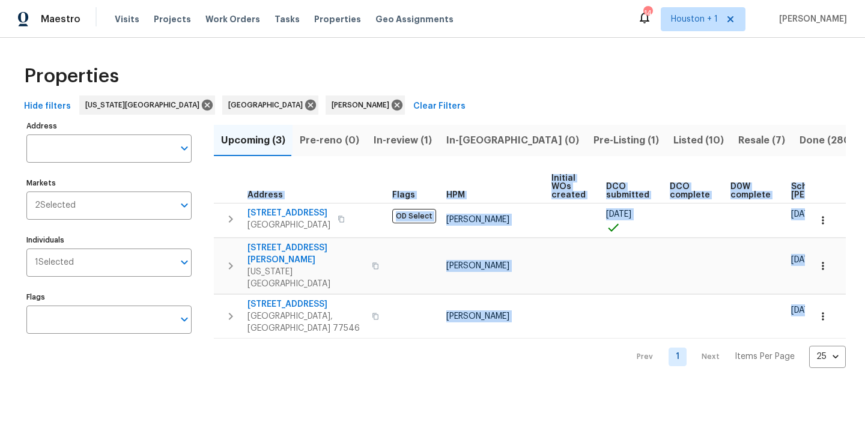
drag, startPoint x: 455, startPoint y: 316, endPoint x: 650, endPoint y: 312, distance: 195.3
click at [650, 312] on div "Upcoming (3) Pre-reno (0) In-review (1) In-[GEOGRAPHIC_DATA] (0) Pre-Listing (1…" at bounding box center [530, 243] width 632 height 251
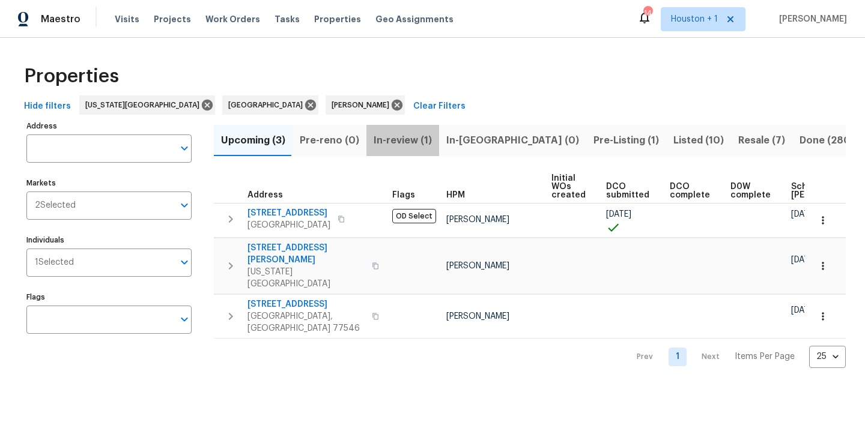
click at [404, 141] on span "In-review (1)" at bounding box center [403, 140] width 58 height 17
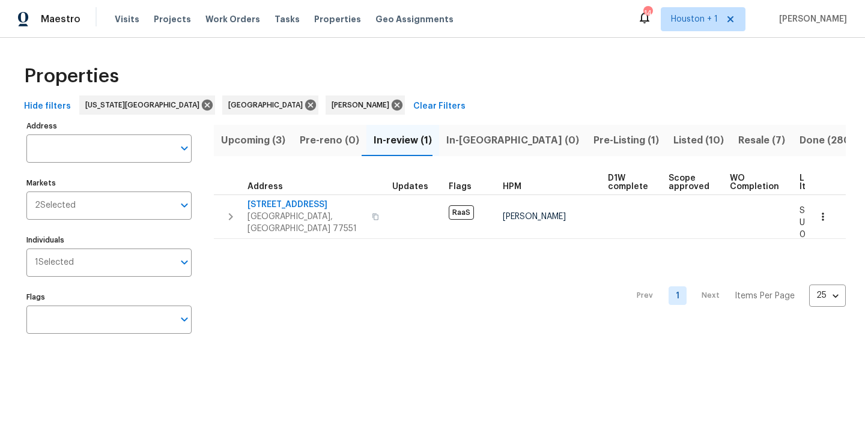
click at [269, 142] on span "Upcoming (3)" at bounding box center [253, 140] width 64 height 17
